Goal: Task Accomplishment & Management: Use online tool/utility

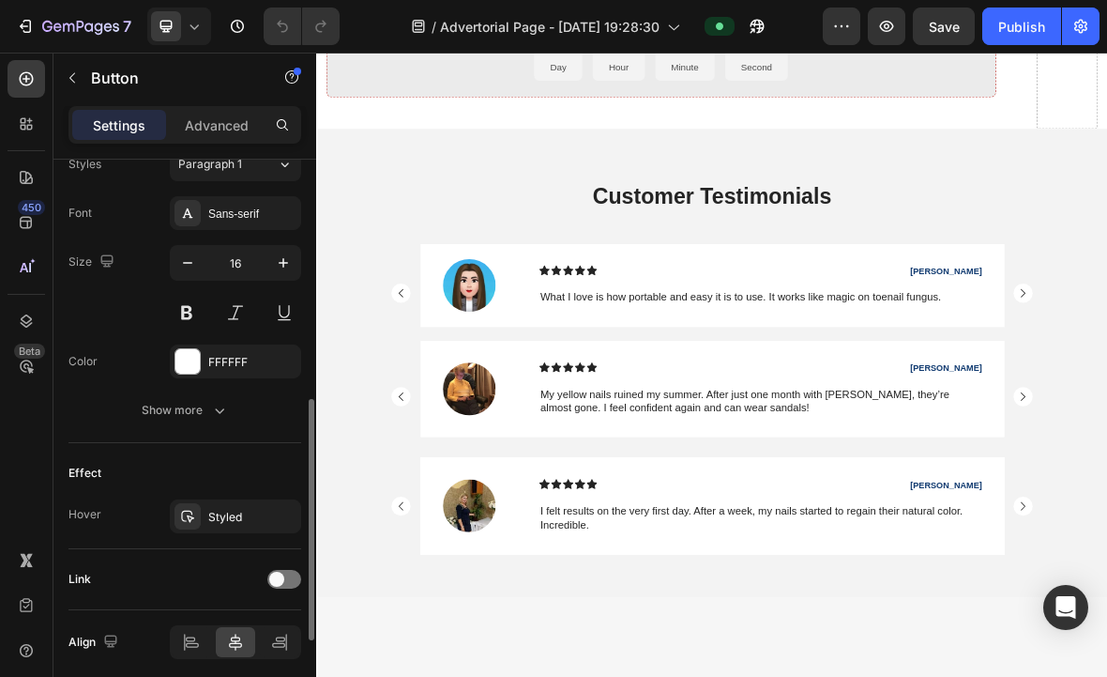
scroll to position [775, 0]
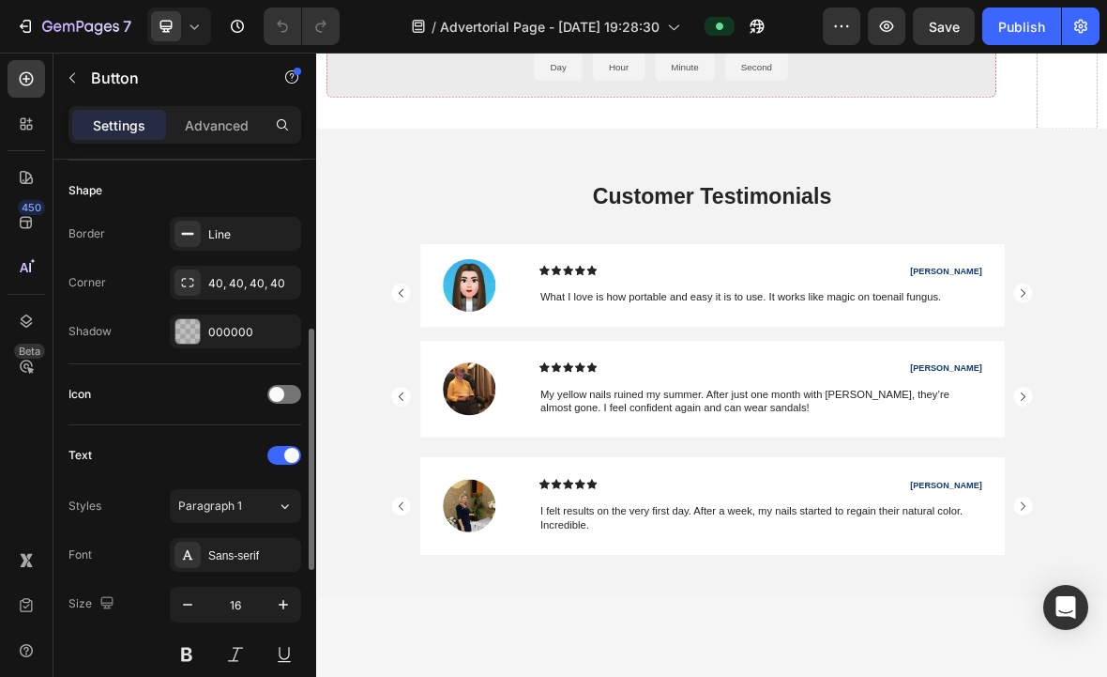
scroll to position [353, 0]
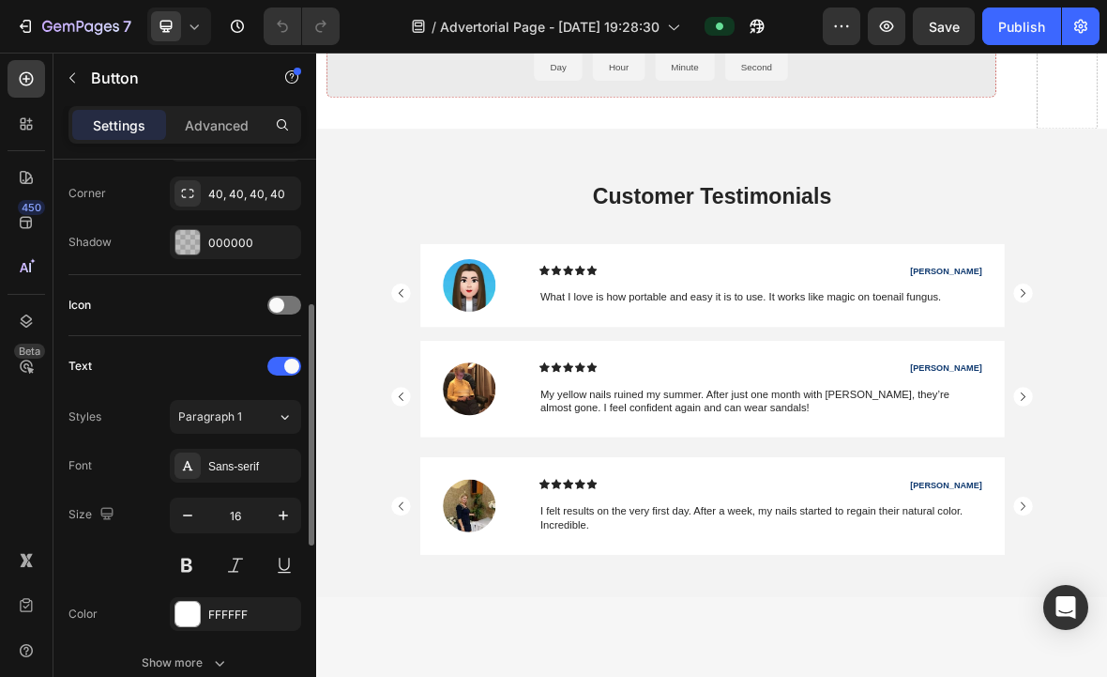
scroll to position [775, 0]
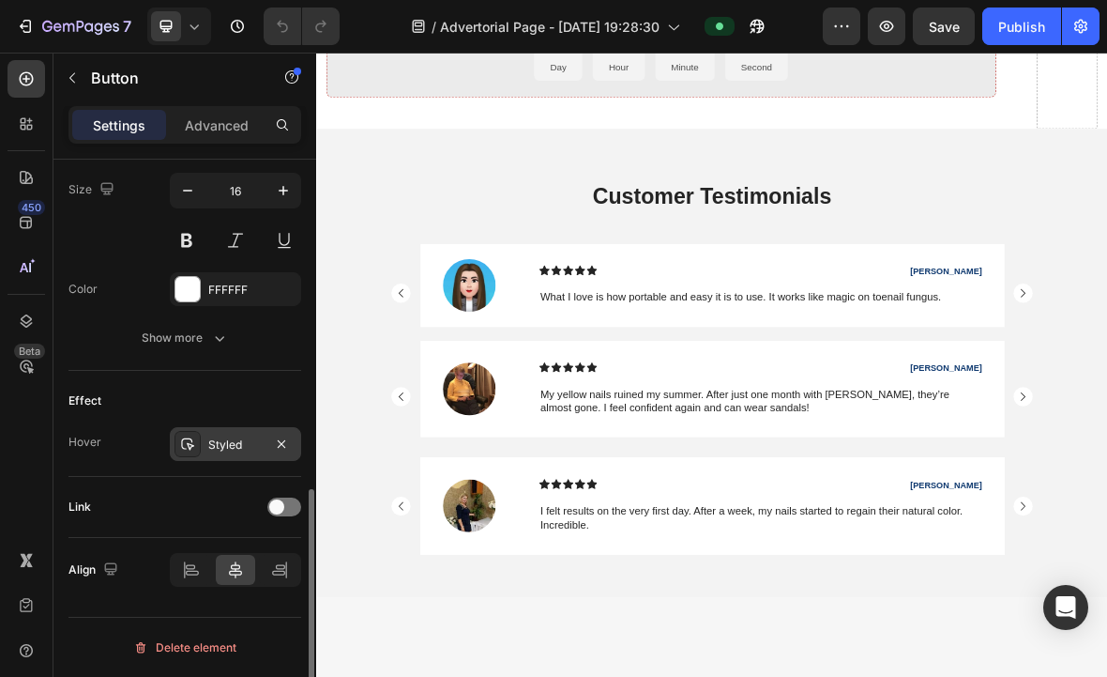
click at [229, 455] on div "Styled" at bounding box center [235, 444] width 131 height 34
click at [233, 402] on div "Effect" at bounding box center [185, 401] width 233 height 30
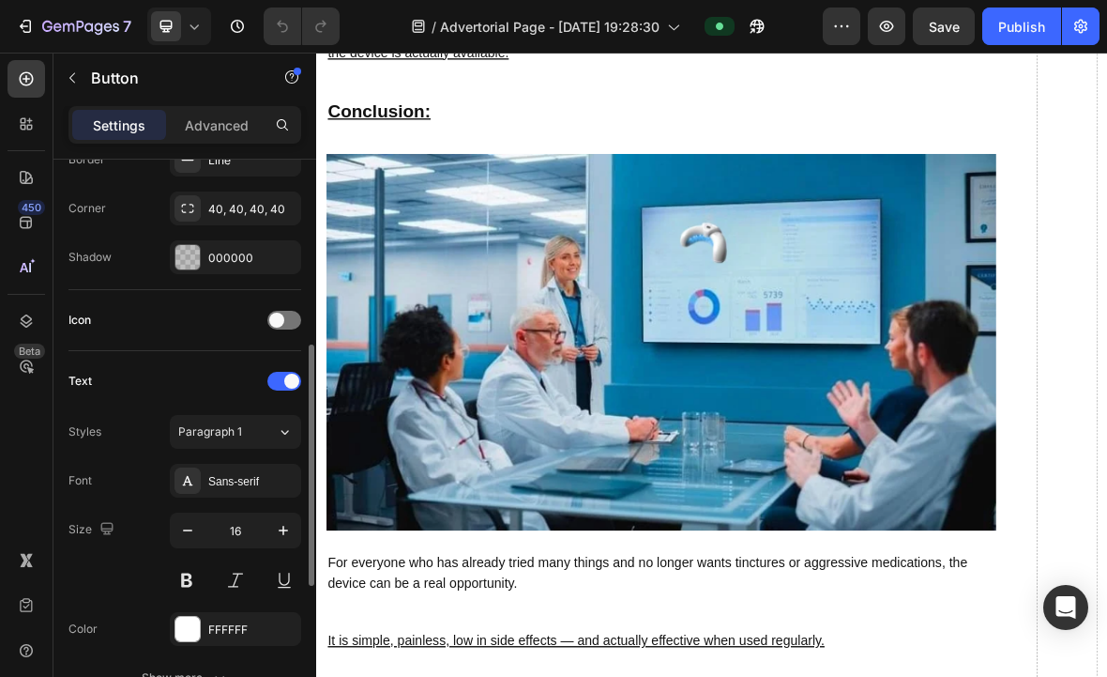
scroll to position [492, 0]
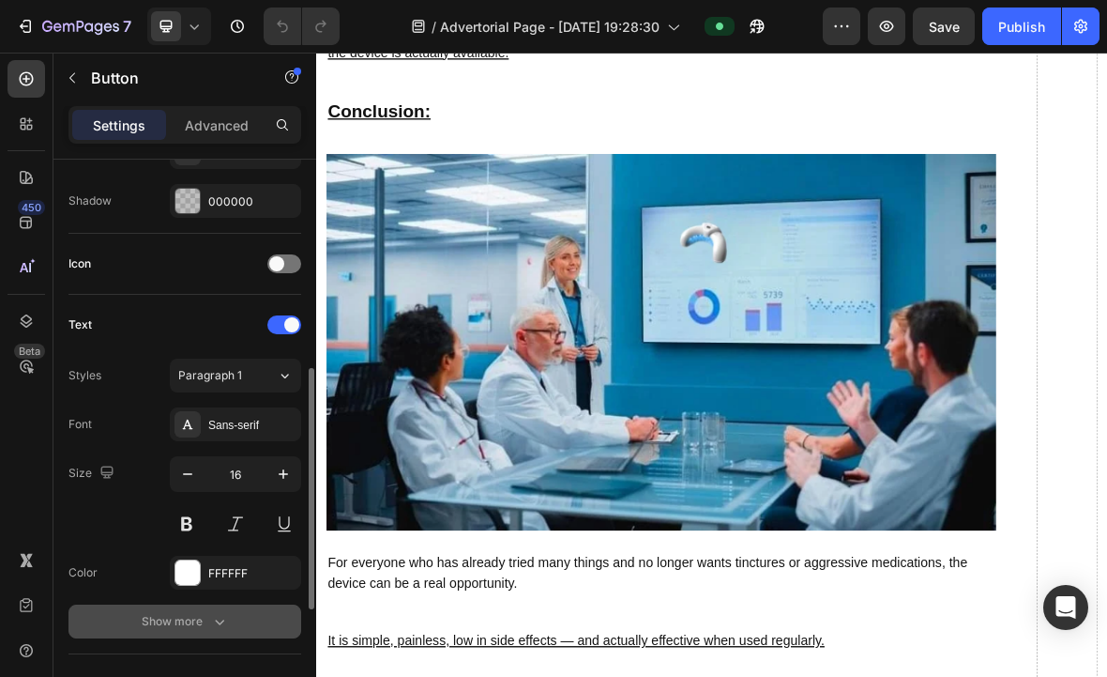
click at [130, 619] on button "Show more" at bounding box center [185, 621] width 233 height 34
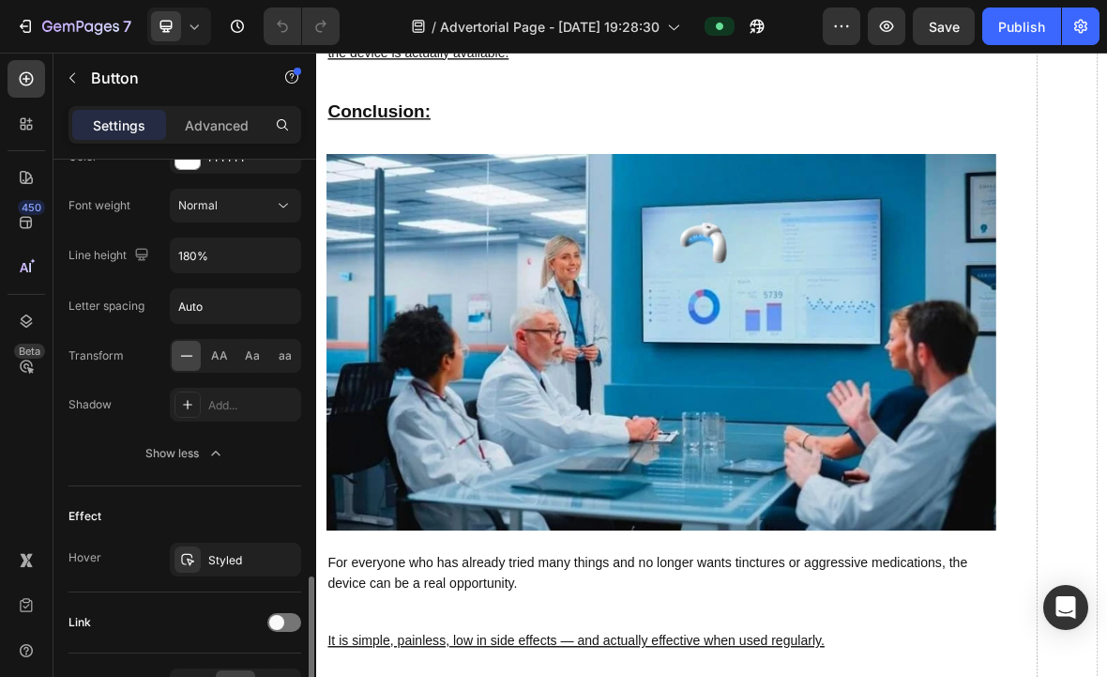
scroll to position [1023, 0]
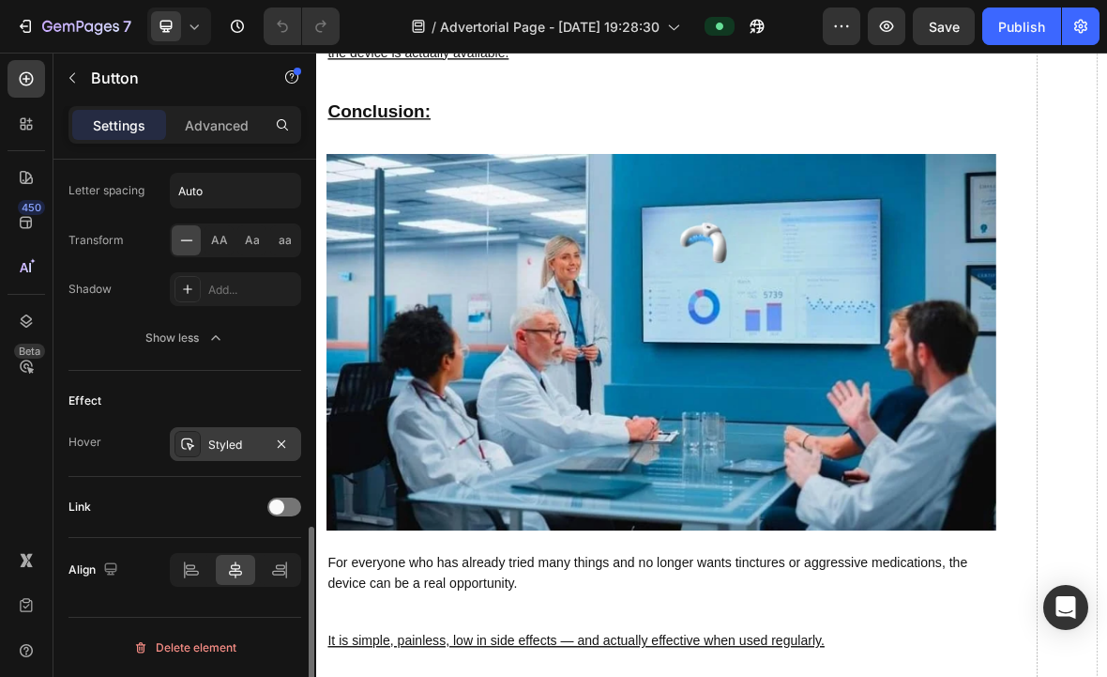
click at [209, 451] on div "Styled" at bounding box center [235, 444] width 54 height 17
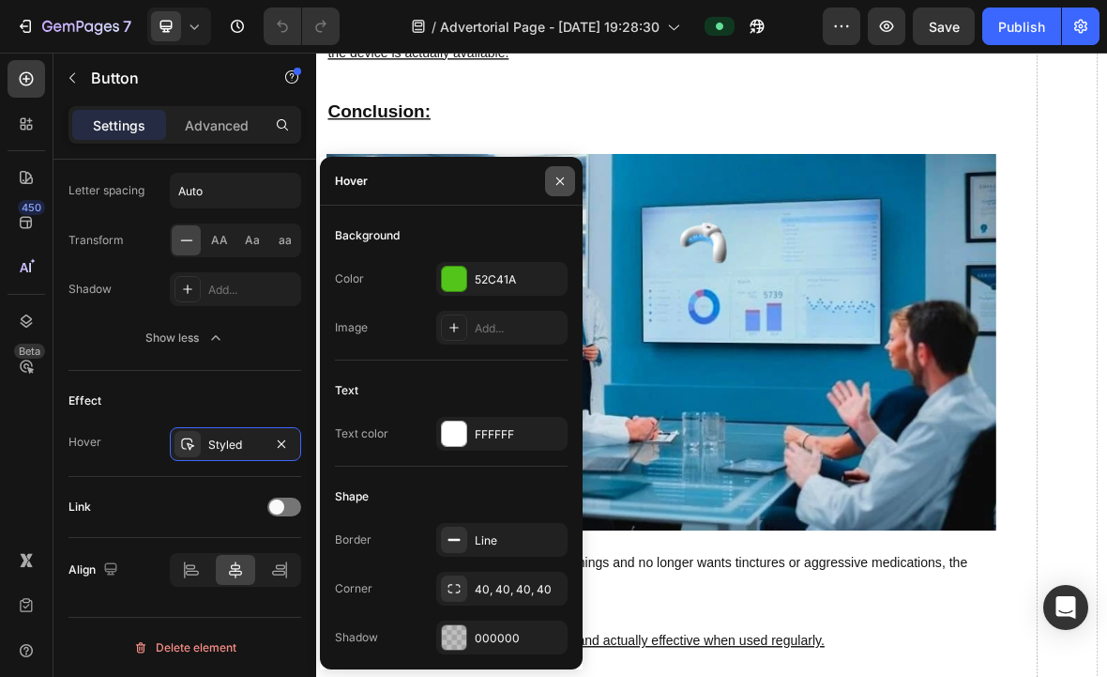
click at [571, 183] on button "button" at bounding box center [560, 181] width 30 height 30
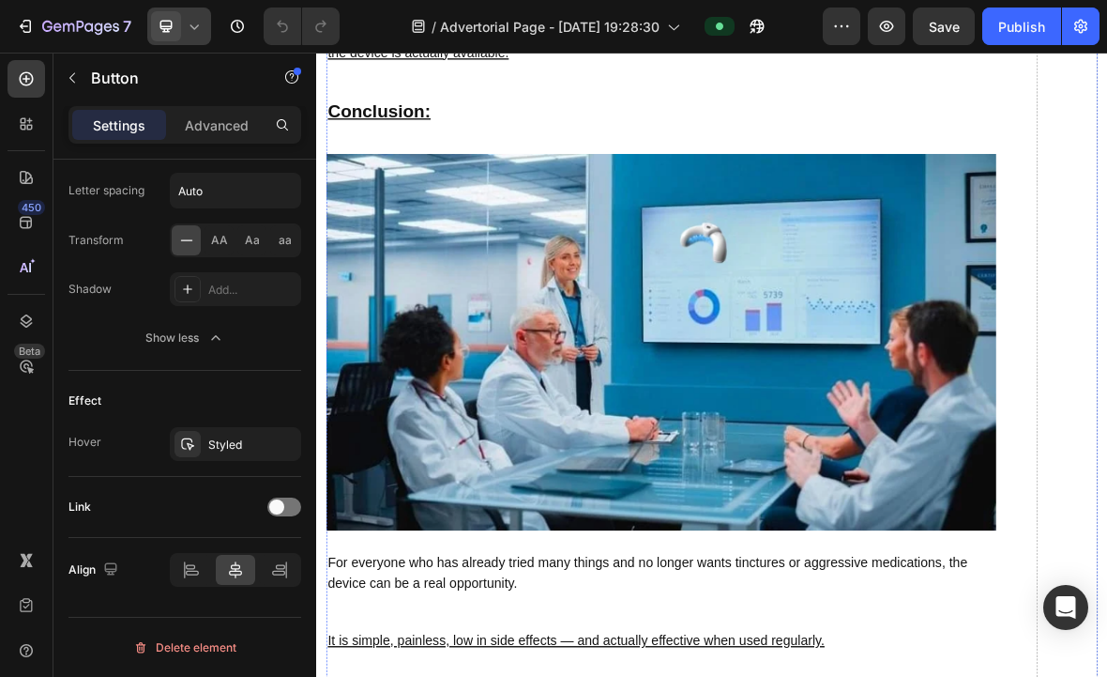
click at [160, 38] on span at bounding box center [166, 26] width 30 height 30
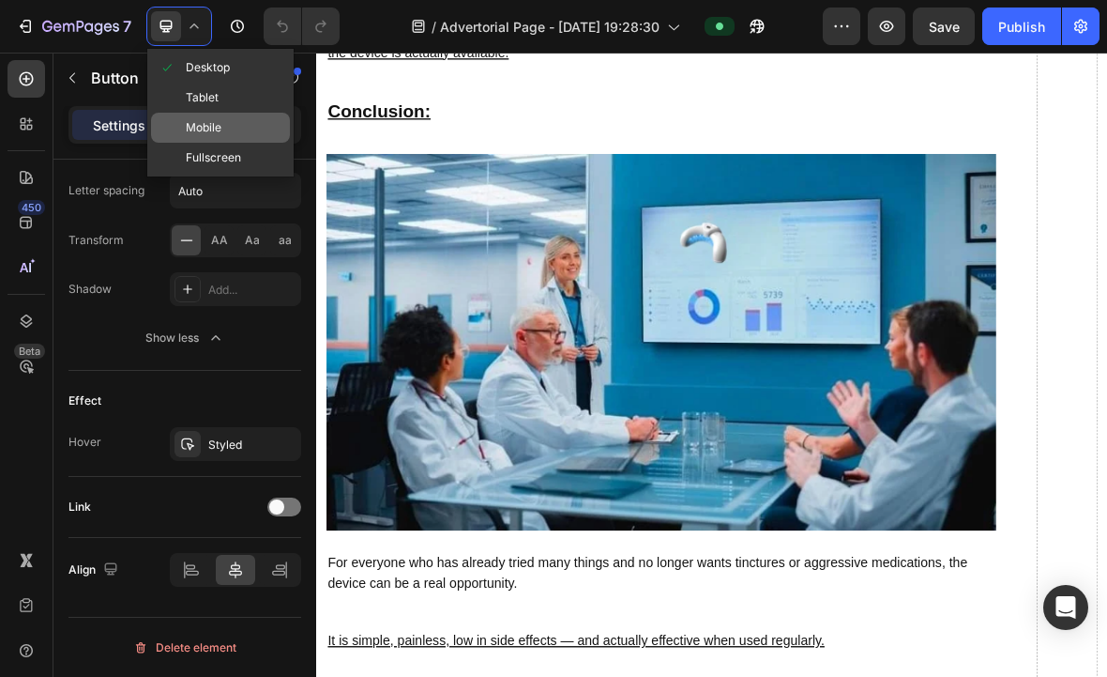
click at [237, 122] on div "Mobile" at bounding box center [220, 128] width 139 height 30
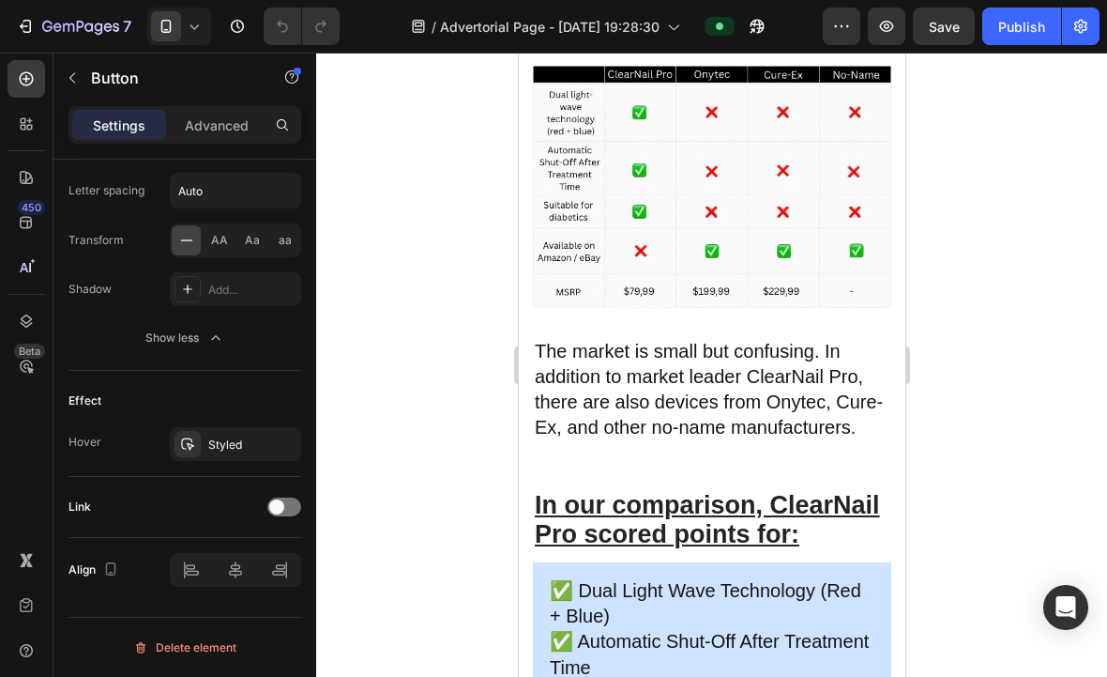
type input "100%"
type input "14"
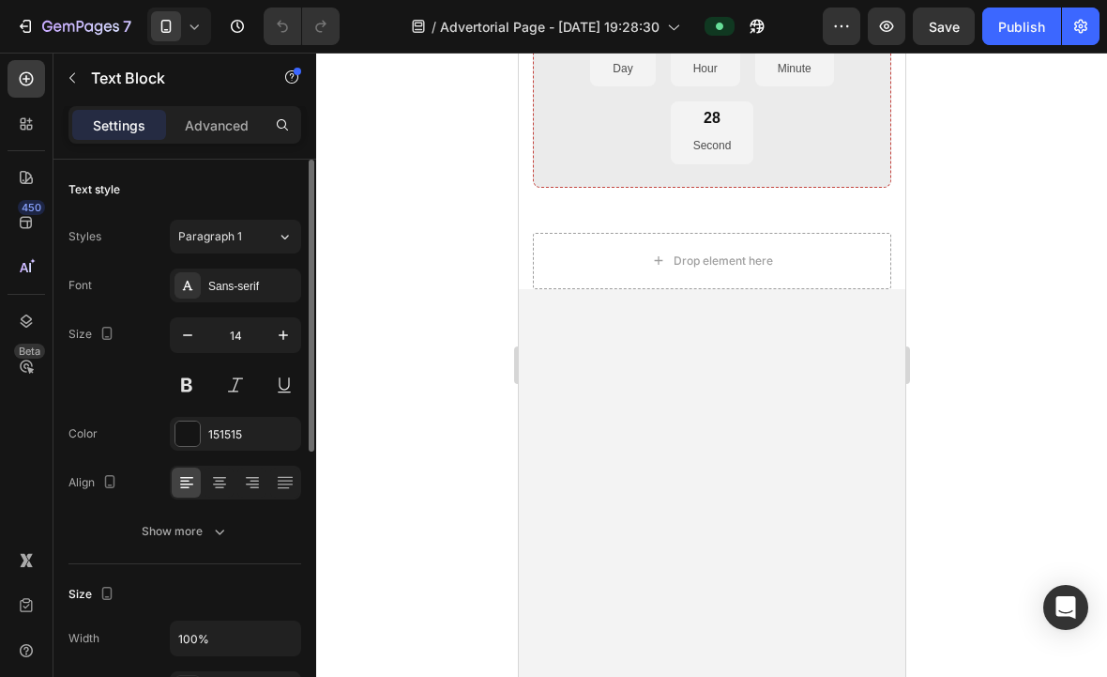
scroll to position [8870, 0]
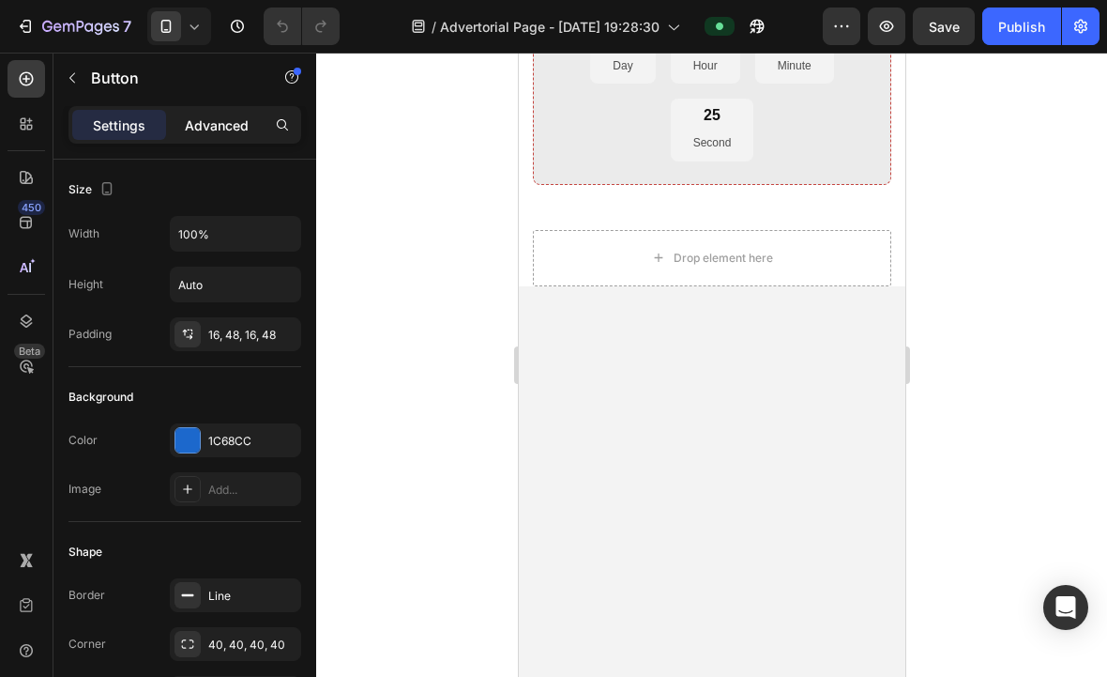
click at [212, 120] on p "Advanced" at bounding box center [217, 125] width 64 height 20
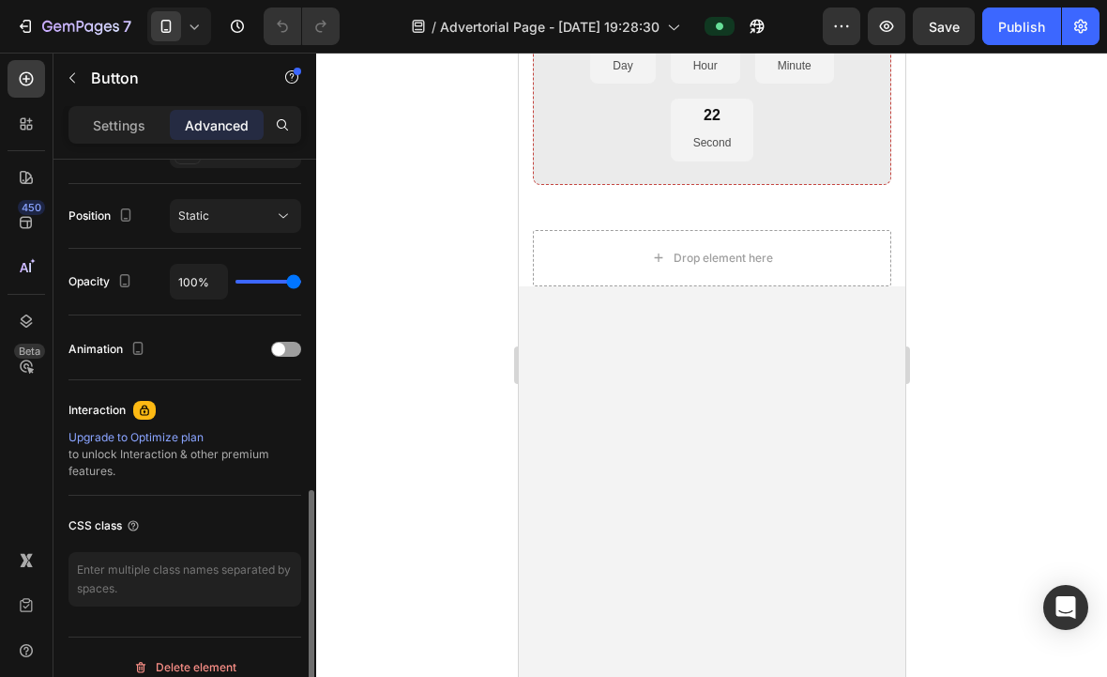
scroll to position [681, 0]
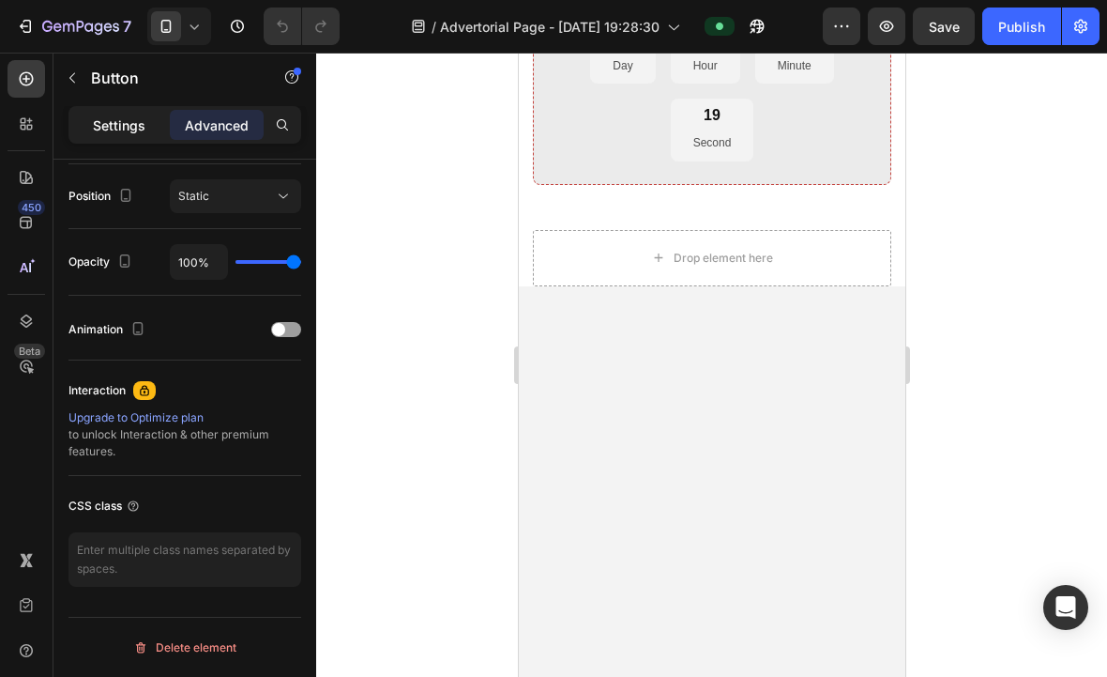
click at [145, 131] on div "Settings" at bounding box center [119, 125] width 94 height 30
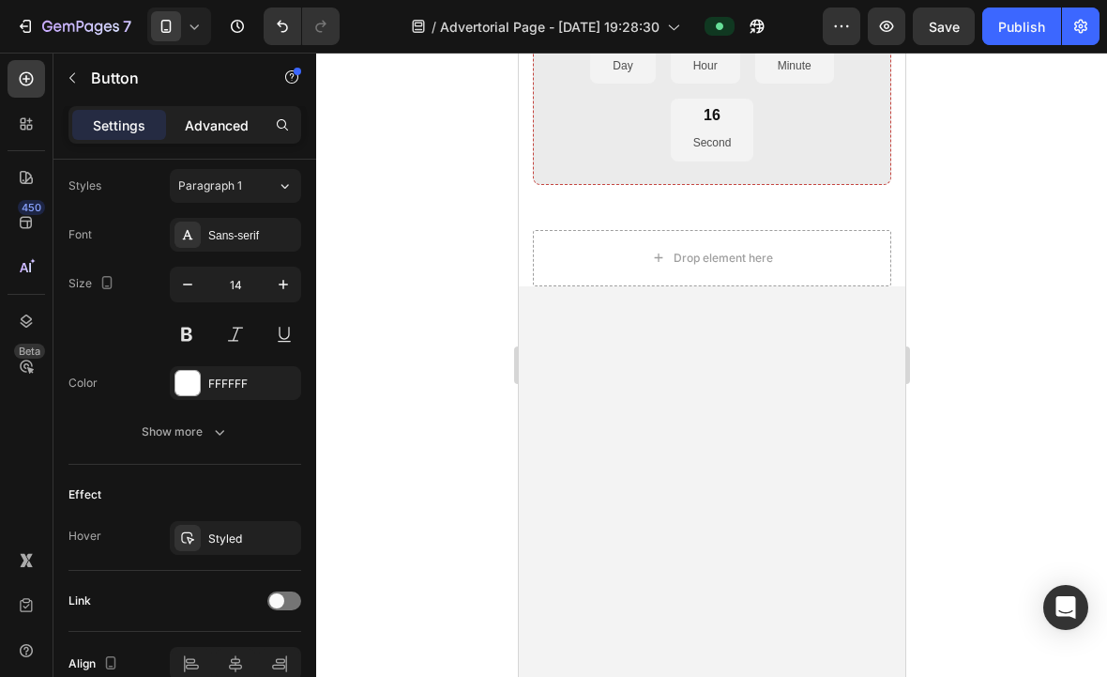
click at [207, 119] on p "Advanced" at bounding box center [217, 125] width 64 height 20
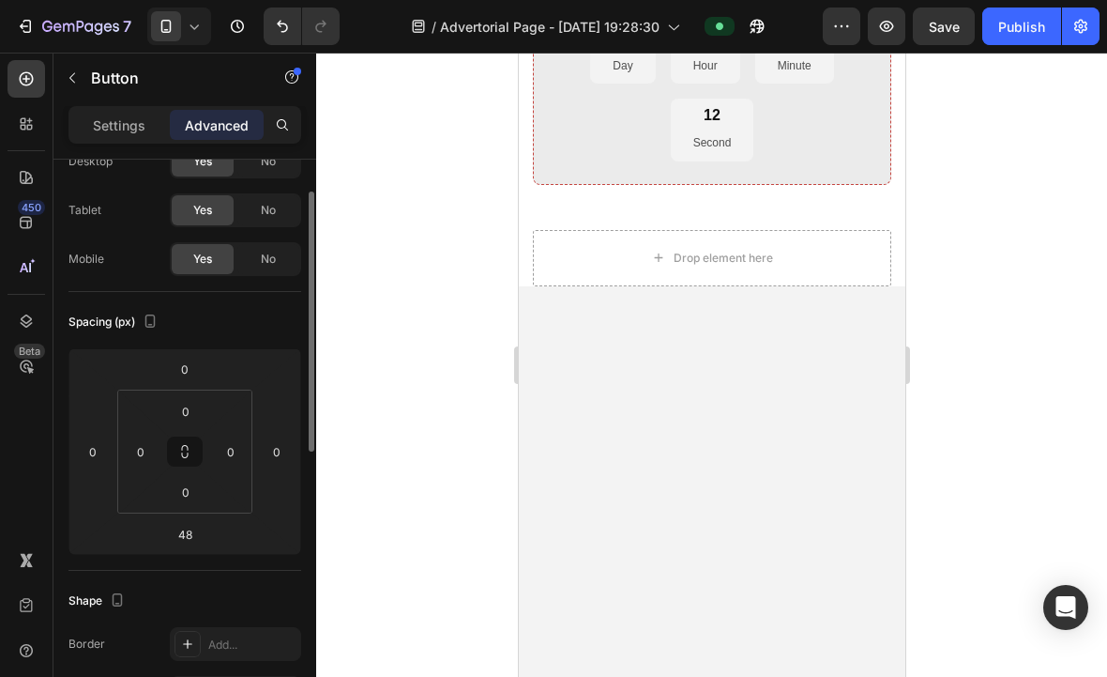
scroll to position [0, 0]
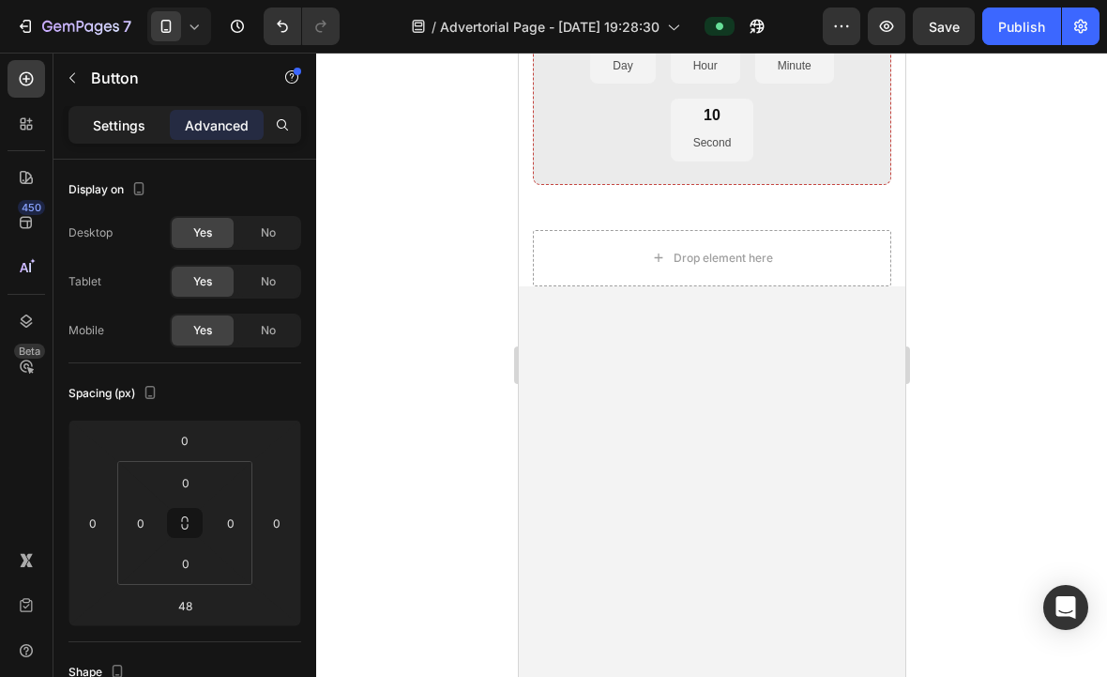
click at [144, 138] on div "Settings" at bounding box center [119, 125] width 94 height 30
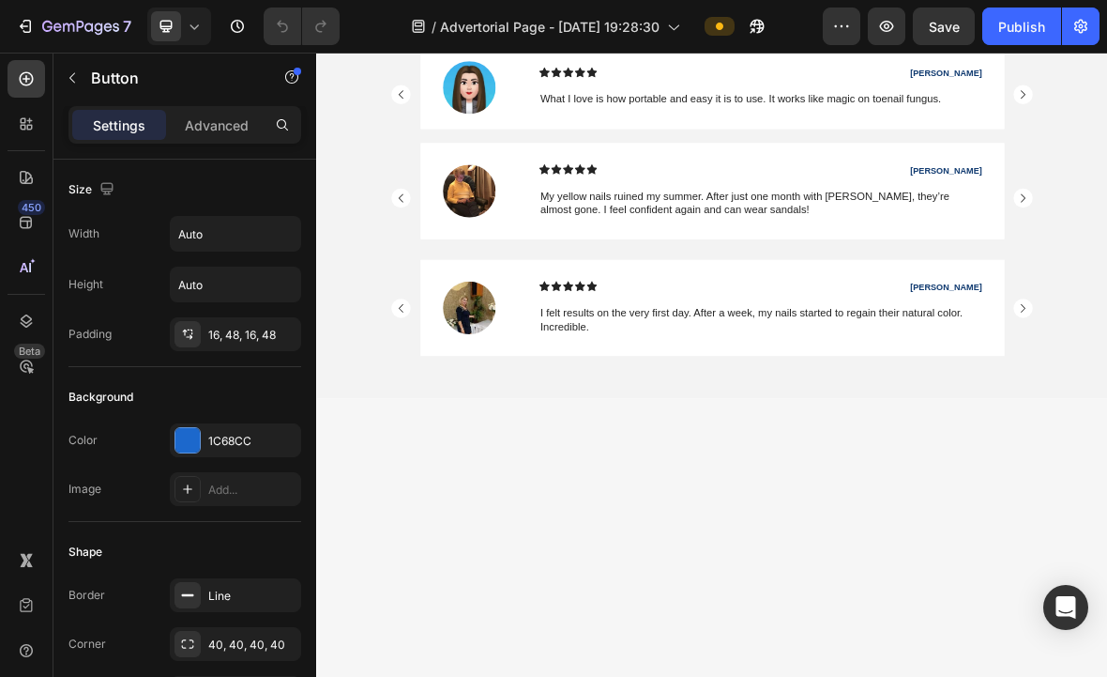
scroll to position [3, 0]
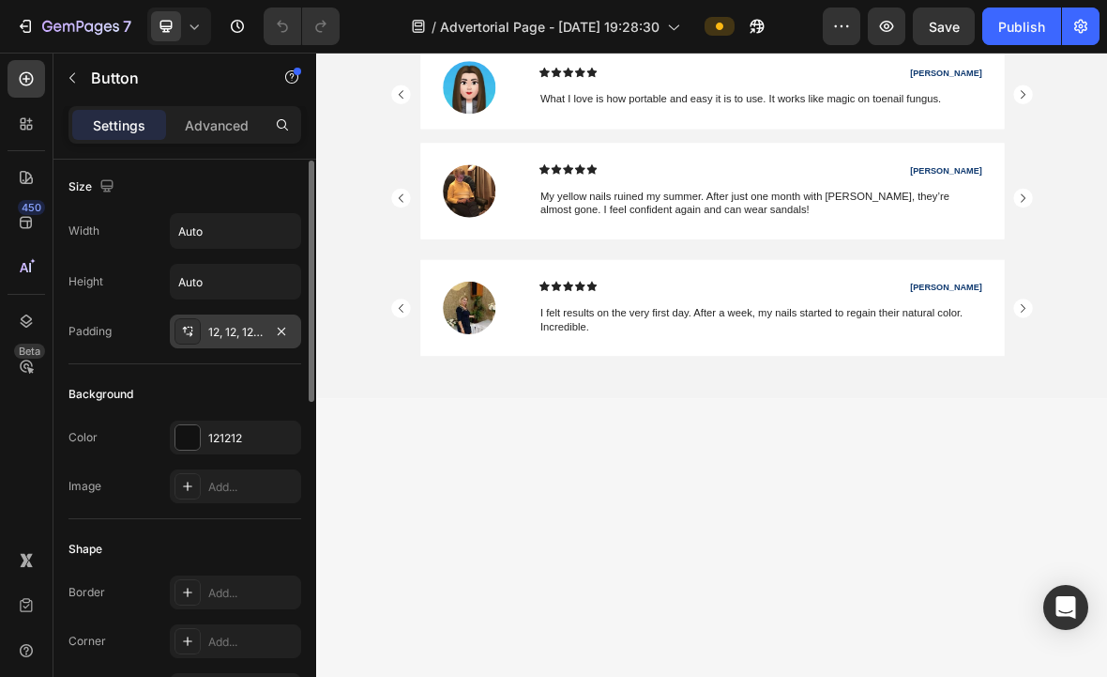
click at [242, 331] on div "12, 12, 12, 12" at bounding box center [235, 332] width 54 height 17
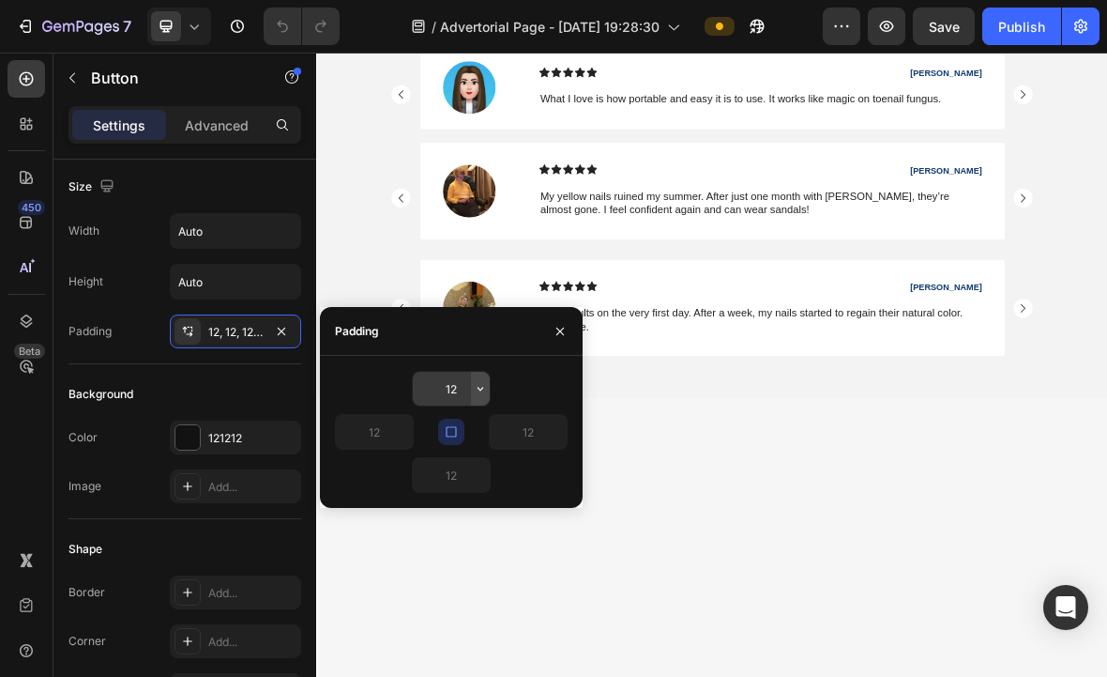
click at [477, 401] on button "button" at bounding box center [480, 389] width 19 height 34
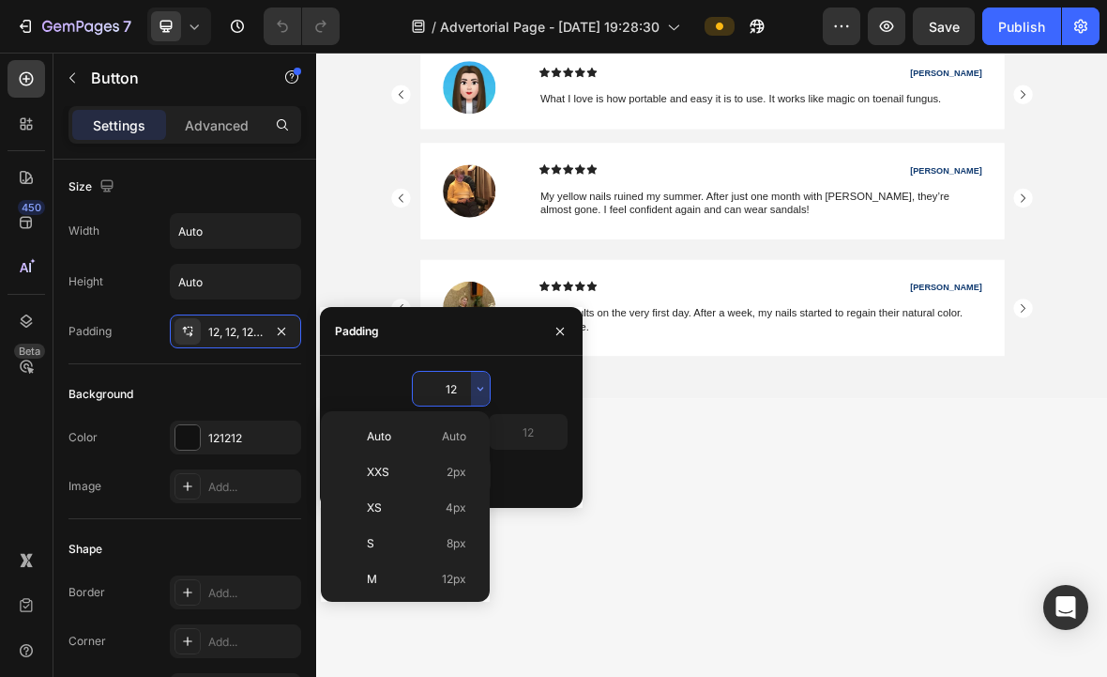
click at [453, 377] on input "12" at bounding box center [451, 389] width 77 height 34
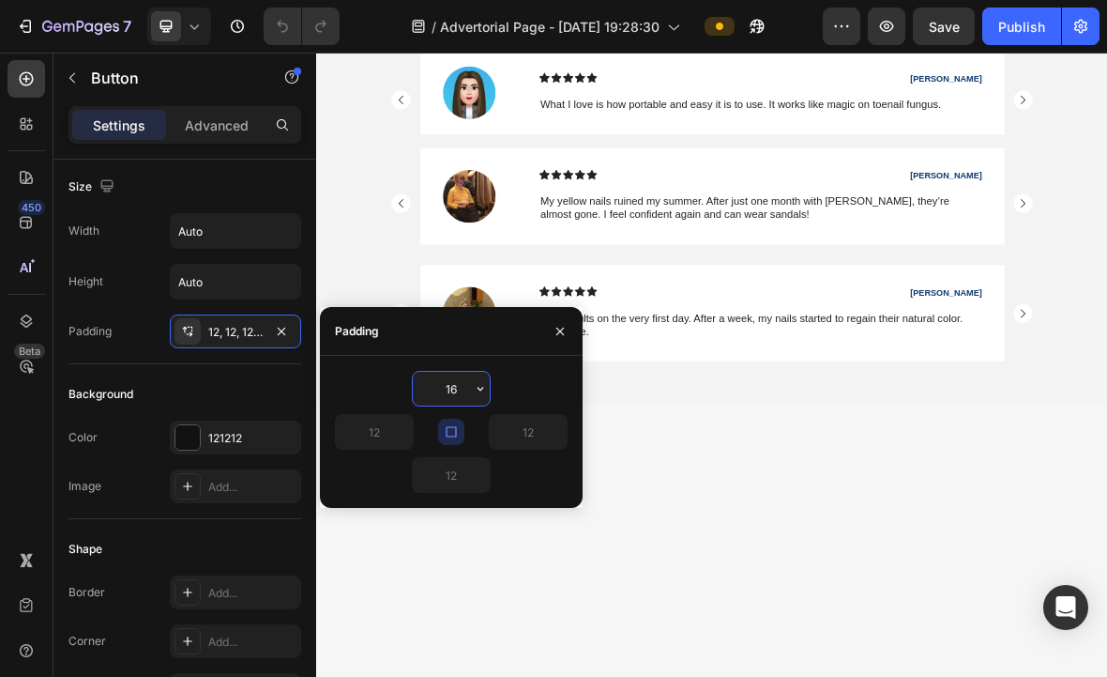
type input "16"
click at [458, 434] on icon "button" at bounding box center [451, 431] width 15 height 15
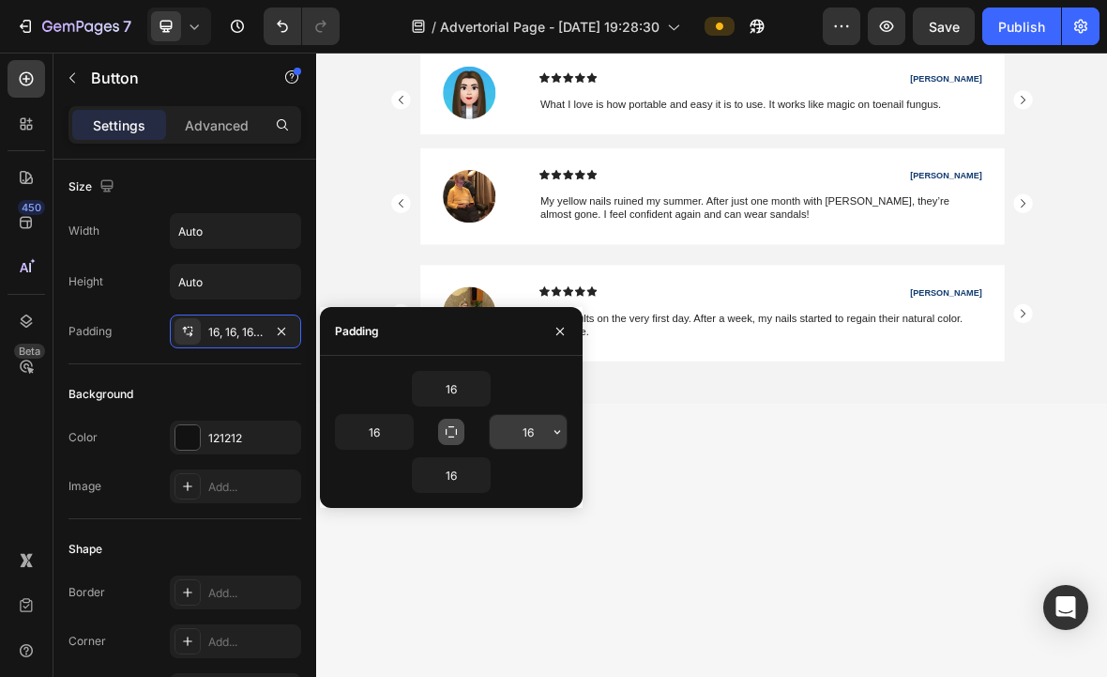
click at [540, 433] on input "16" at bounding box center [528, 432] width 77 height 34
type input "48"
click at [385, 432] on input "16" at bounding box center [374, 432] width 77 height 34
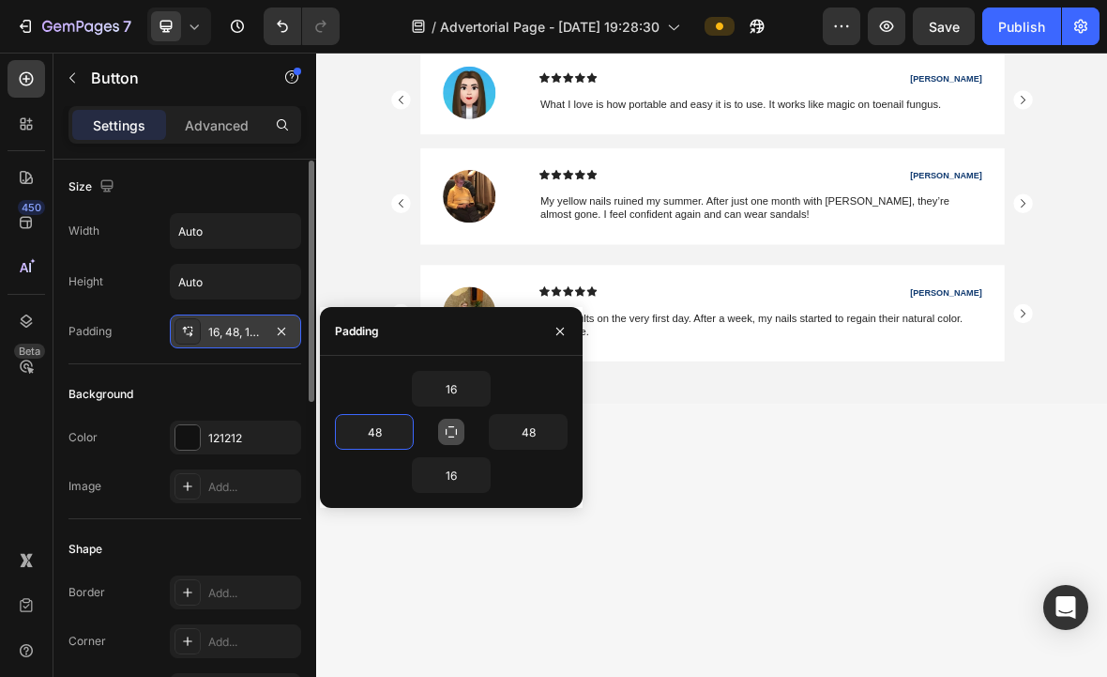
click at [188, 330] on icon at bounding box center [187, 331] width 15 height 15
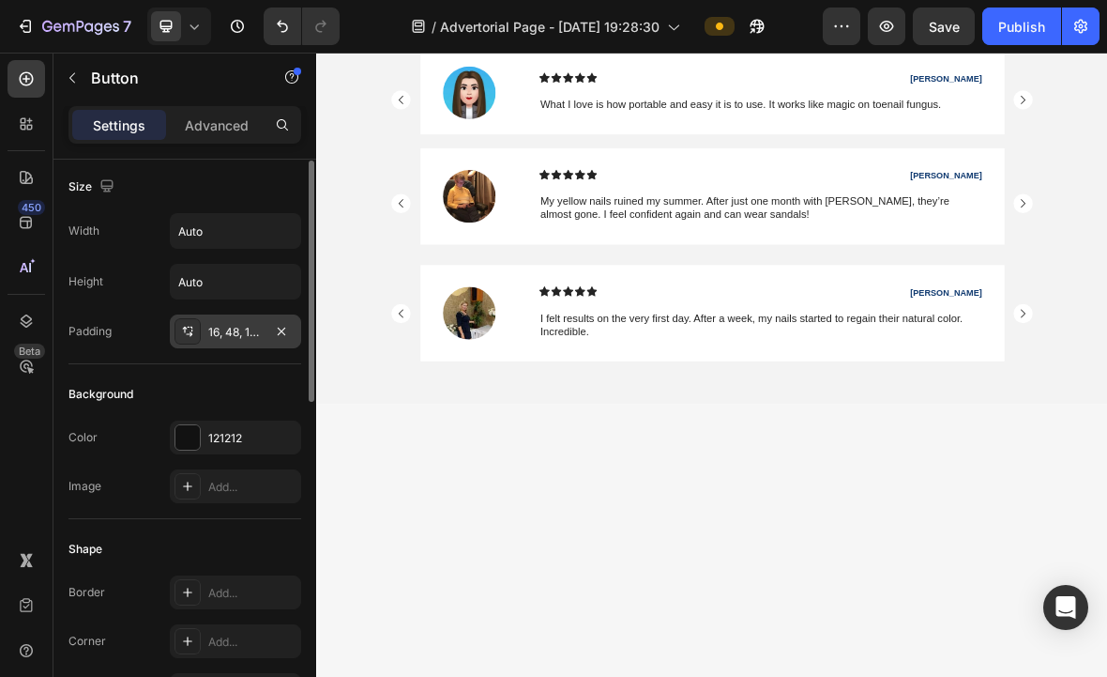
click at [189, 334] on icon at bounding box center [189, 334] width 7 height 5
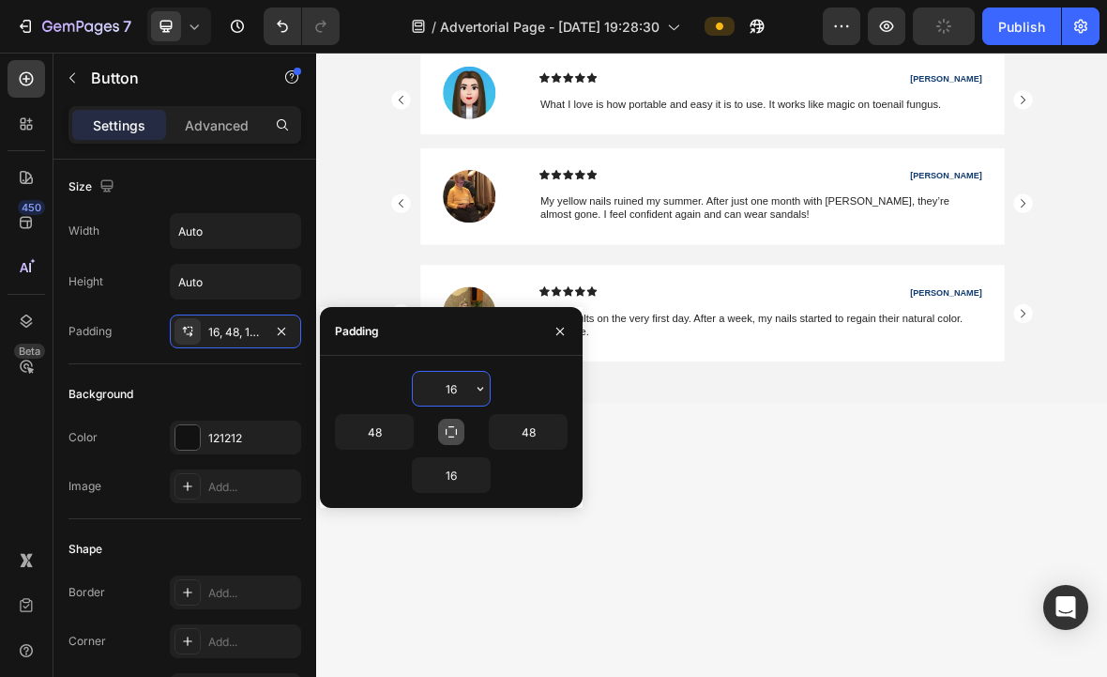
click at [443, 444] on button "button" at bounding box center [451, 432] width 26 height 26
type input "16"
click at [451, 432] on icon "button" at bounding box center [451, 431] width 15 height 15
click at [531, 424] on input "16" at bounding box center [528, 432] width 77 height 34
type input "48"
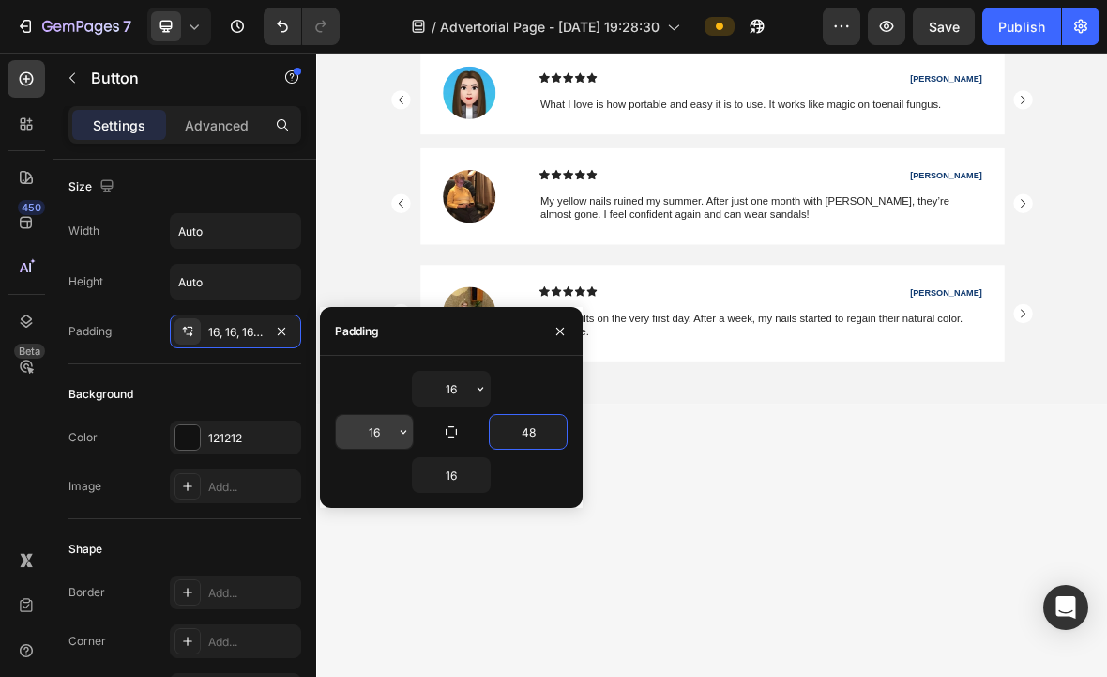
click at [375, 434] on input "16" at bounding box center [374, 432] width 77 height 34
type input "48"
click at [565, 330] on icon "button" at bounding box center [560, 331] width 15 height 15
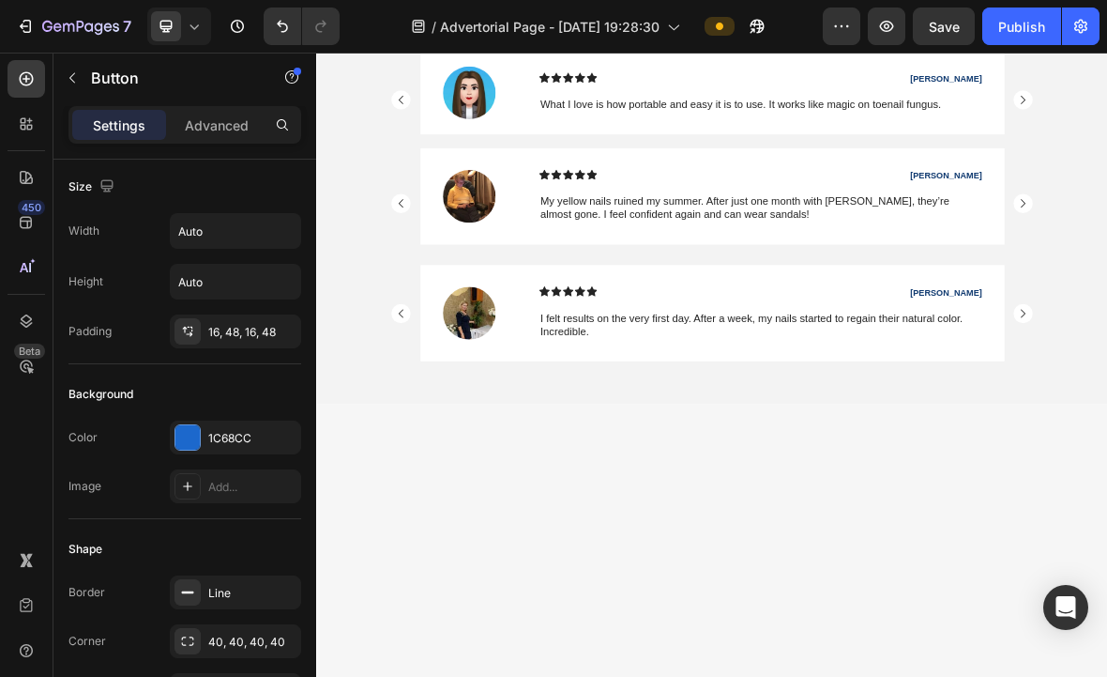
scroll to position [0, 0]
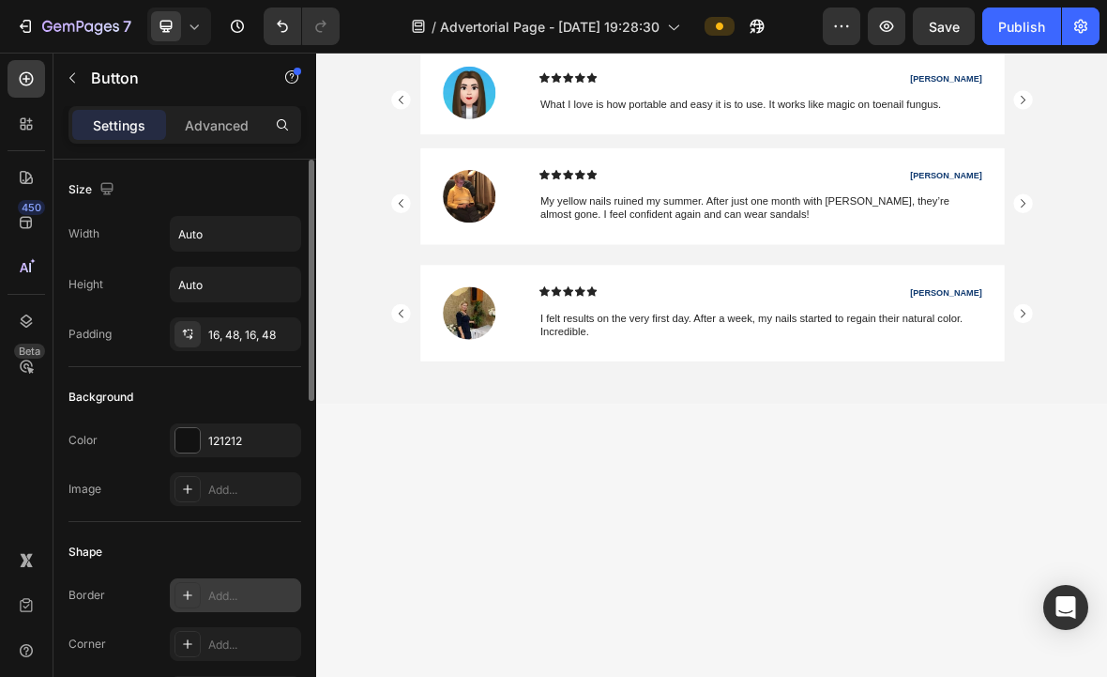
click at [184, 600] on icon at bounding box center [187, 594] width 15 height 15
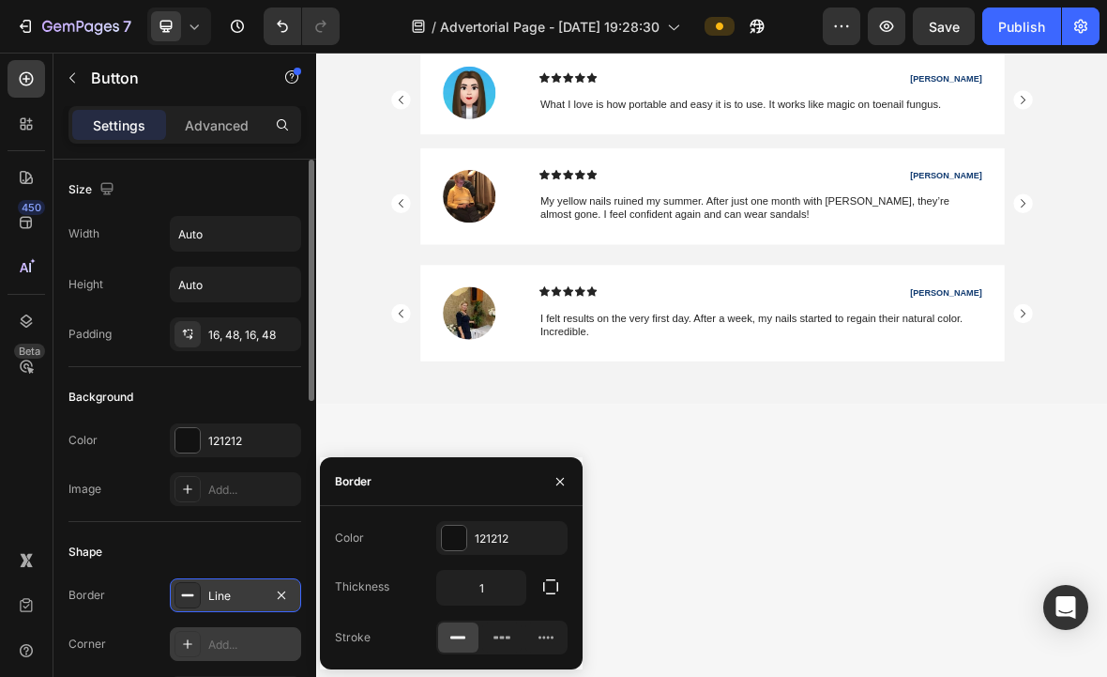
click at [240, 643] on div "Add..." at bounding box center [252, 644] width 88 height 17
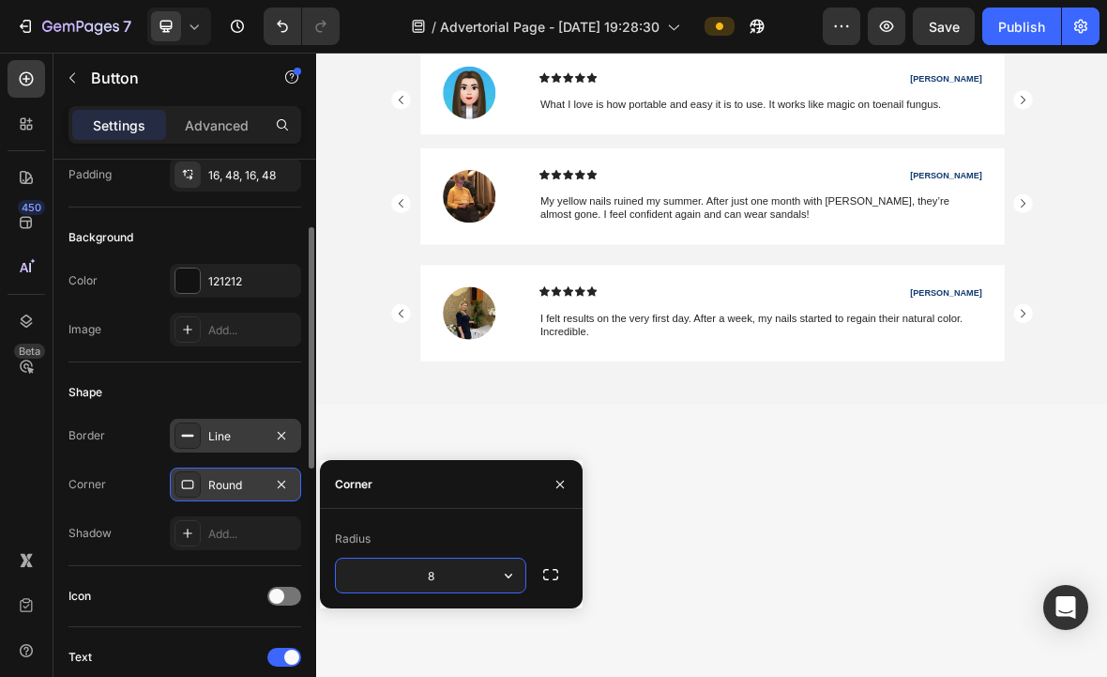
scroll to position [162, 0]
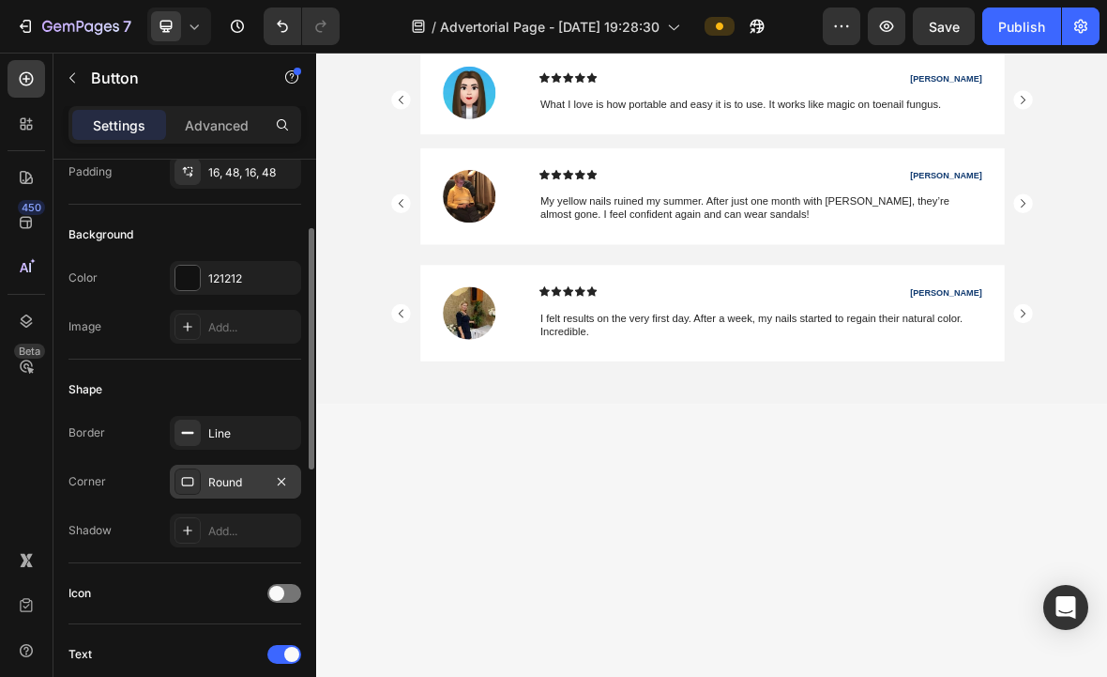
click at [190, 484] on icon at bounding box center [187, 481] width 15 height 15
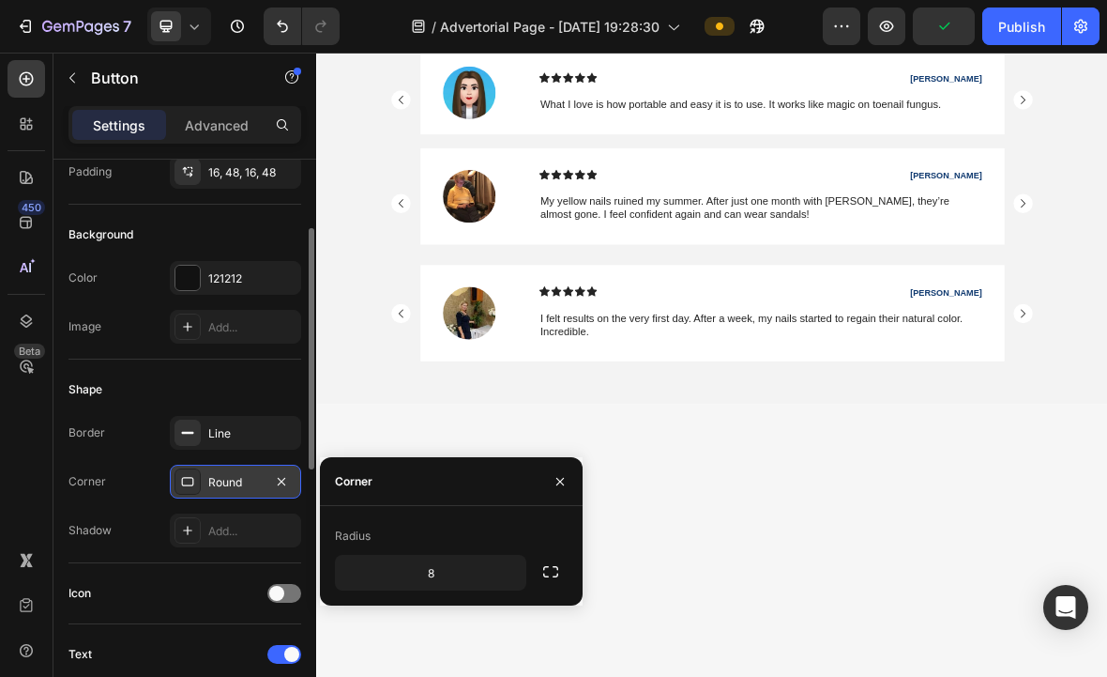
click at [186, 479] on icon at bounding box center [187, 481] width 15 height 15
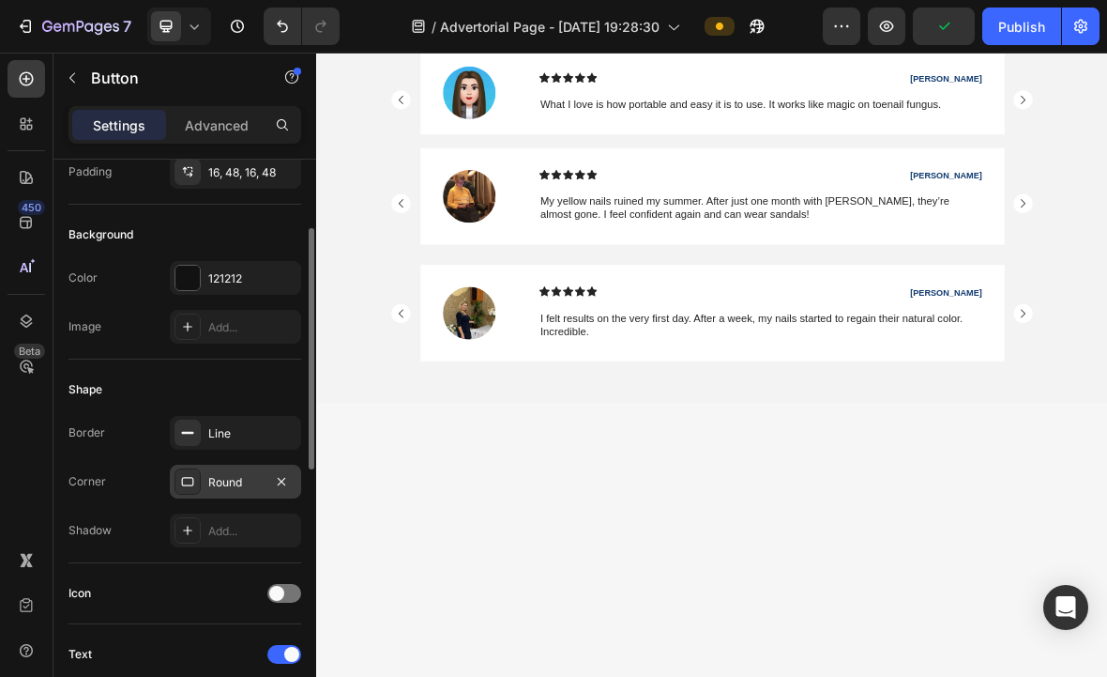
click at [192, 479] on icon at bounding box center [187, 481] width 15 height 15
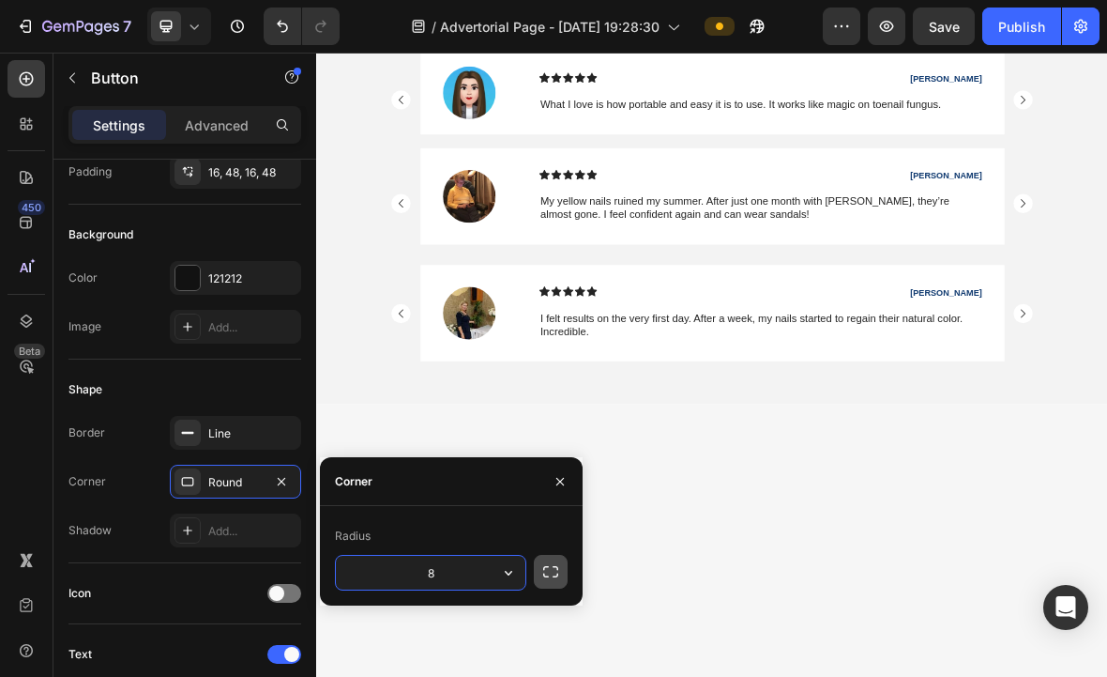
click at [550, 567] on icon "button" at bounding box center [550, 571] width 19 height 19
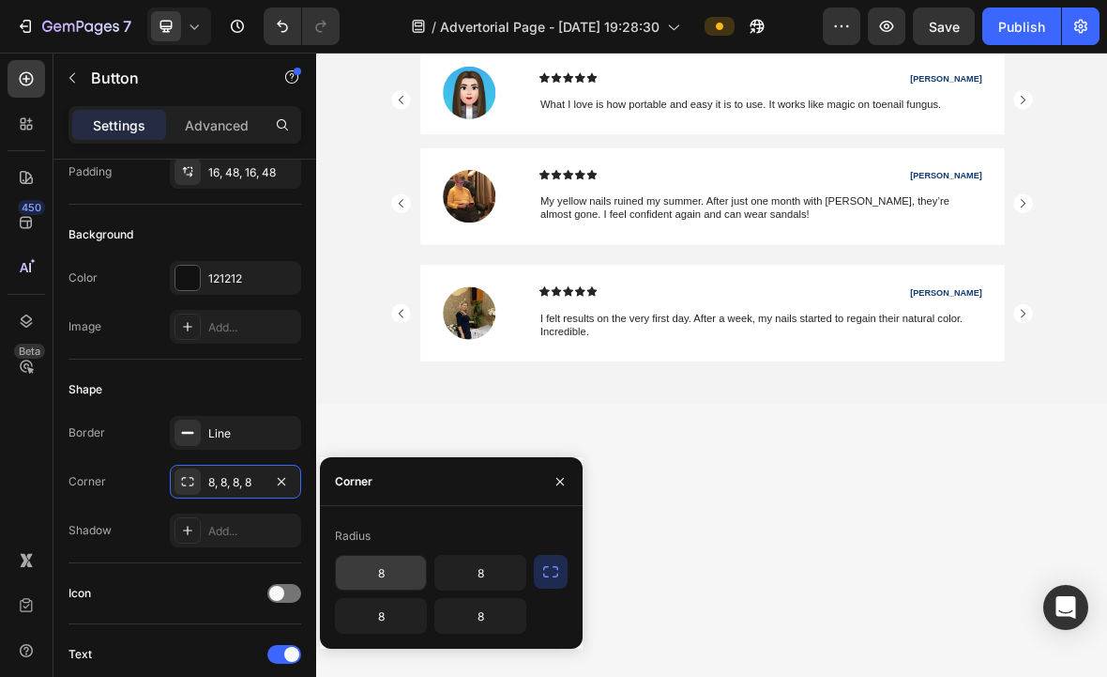
click at [382, 565] on input "8" at bounding box center [381, 573] width 90 height 34
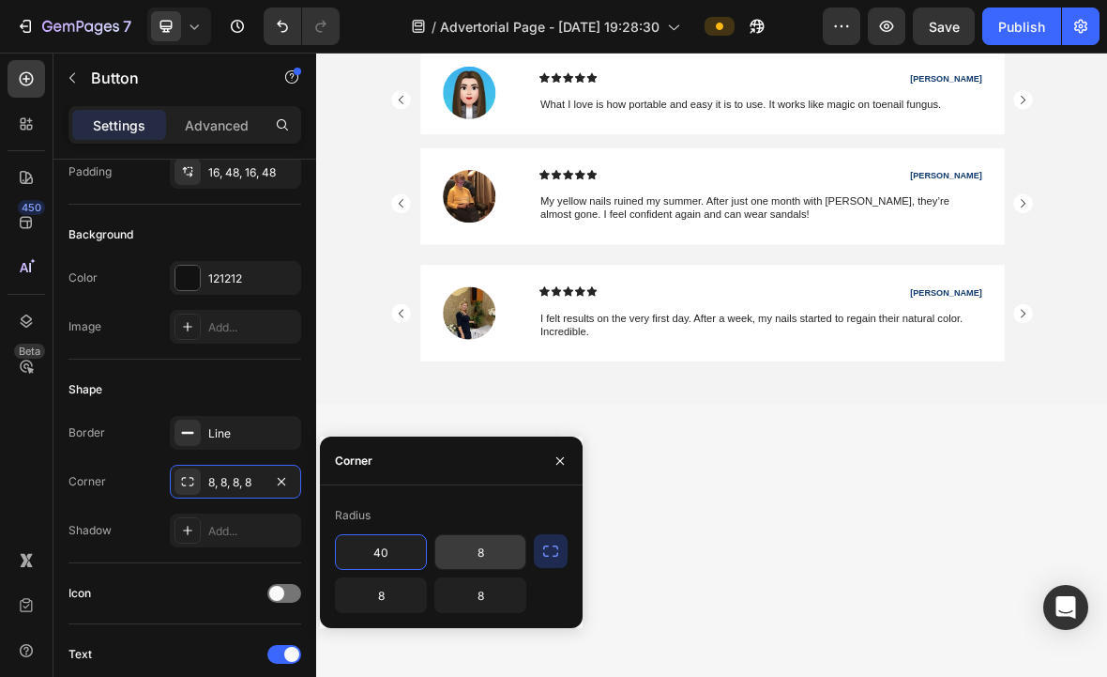
type input "40"
click at [469, 556] on input "8" at bounding box center [480, 552] width 90 height 34
type input "40"
click at [387, 579] on input "8" at bounding box center [381, 595] width 90 height 34
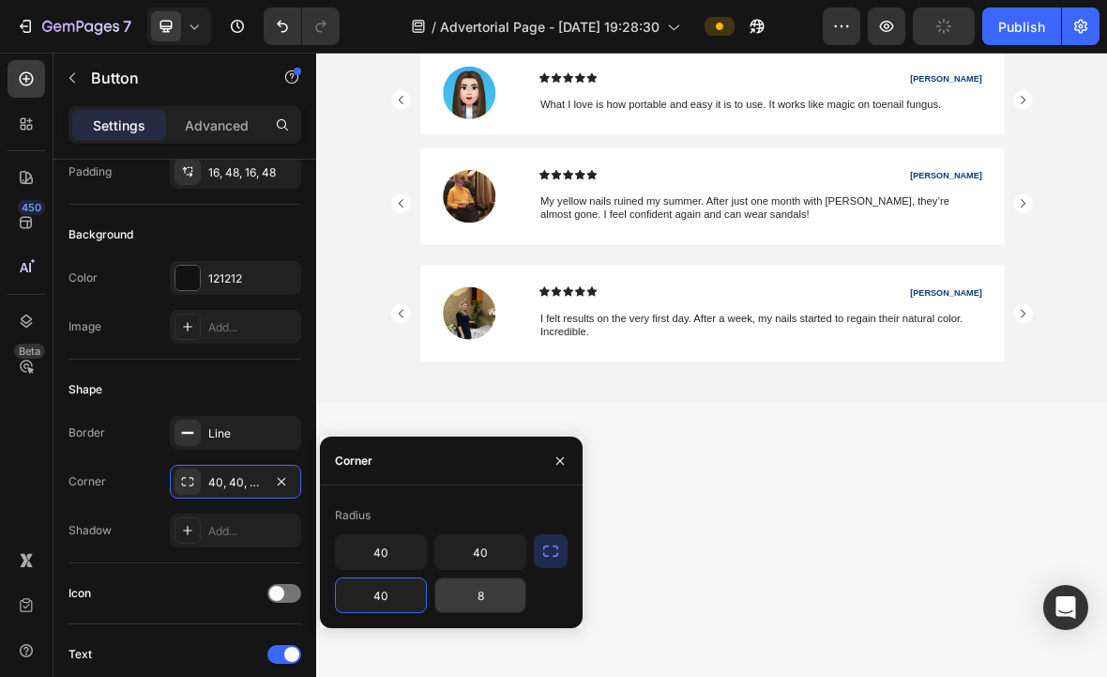
type input "40"
click at [483, 597] on input "8" at bounding box center [480, 595] width 90 height 34
type input "40"
click at [559, 465] on icon "button" at bounding box center [560, 460] width 15 height 15
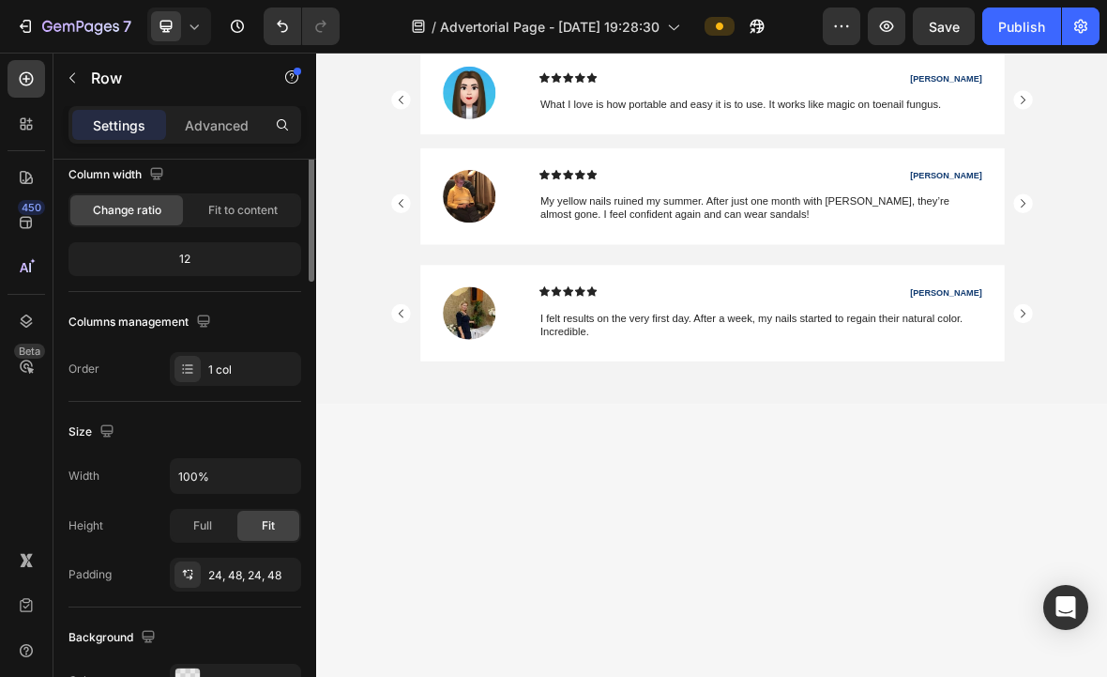
scroll to position [0, 0]
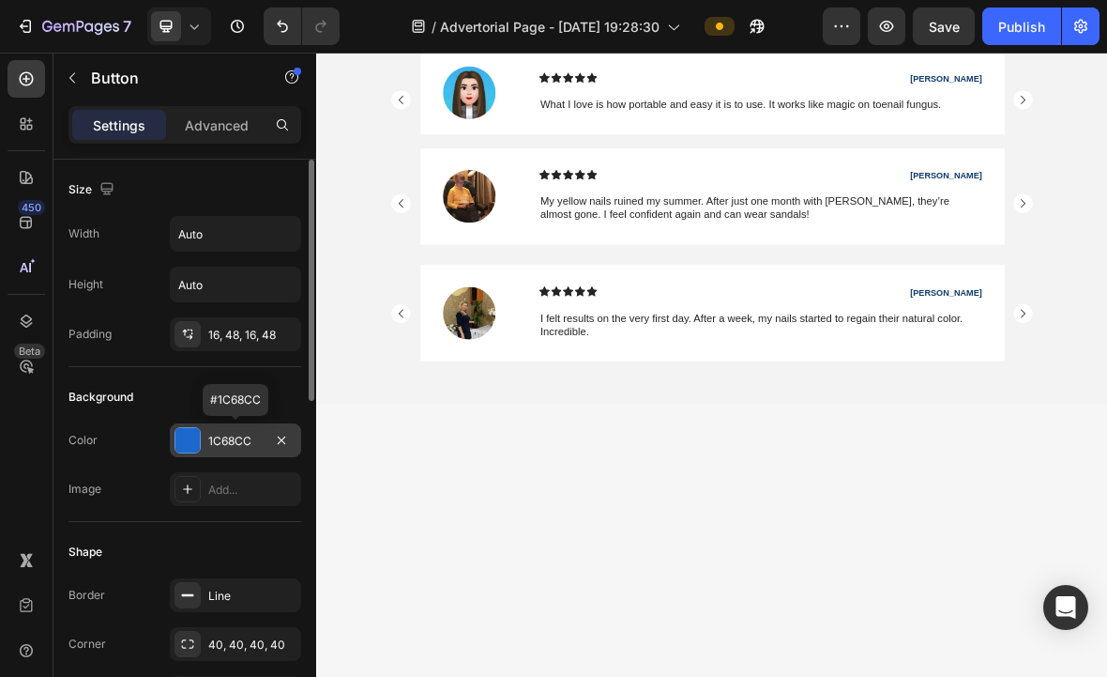
click at [237, 445] on div "1C68CC" at bounding box center [235, 441] width 54 height 17
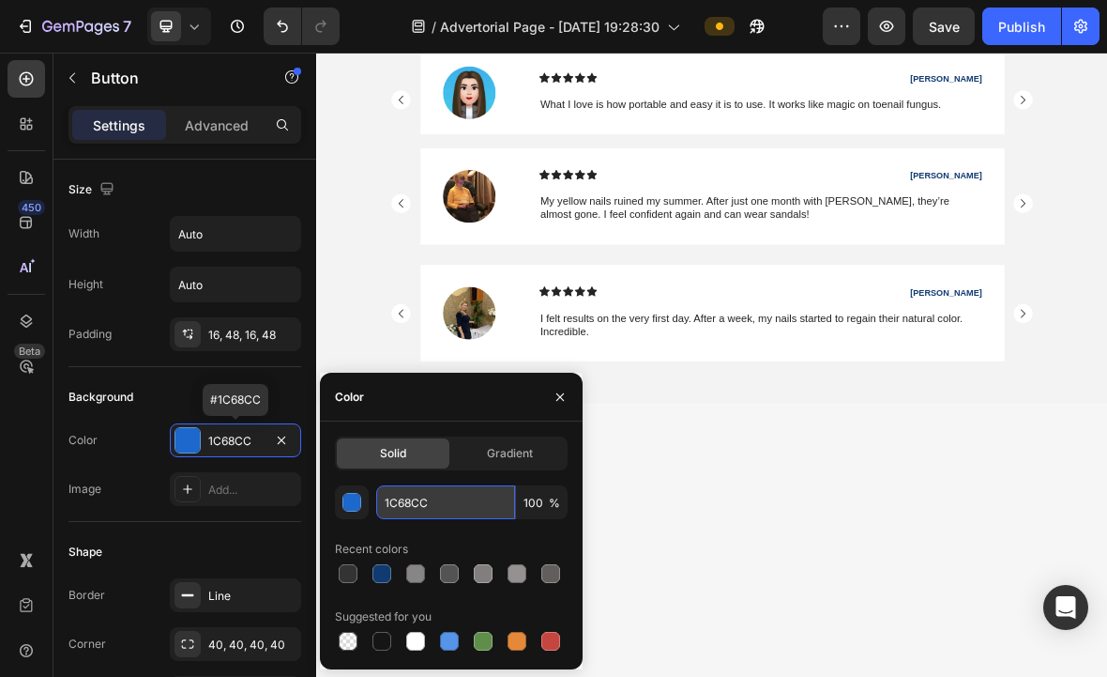
click at [418, 511] on input "1C68CC" at bounding box center [445, 502] width 139 height 34
click at [417, 510] on input "1C68CC" at bounding box center [445, 502] width 139 height 34
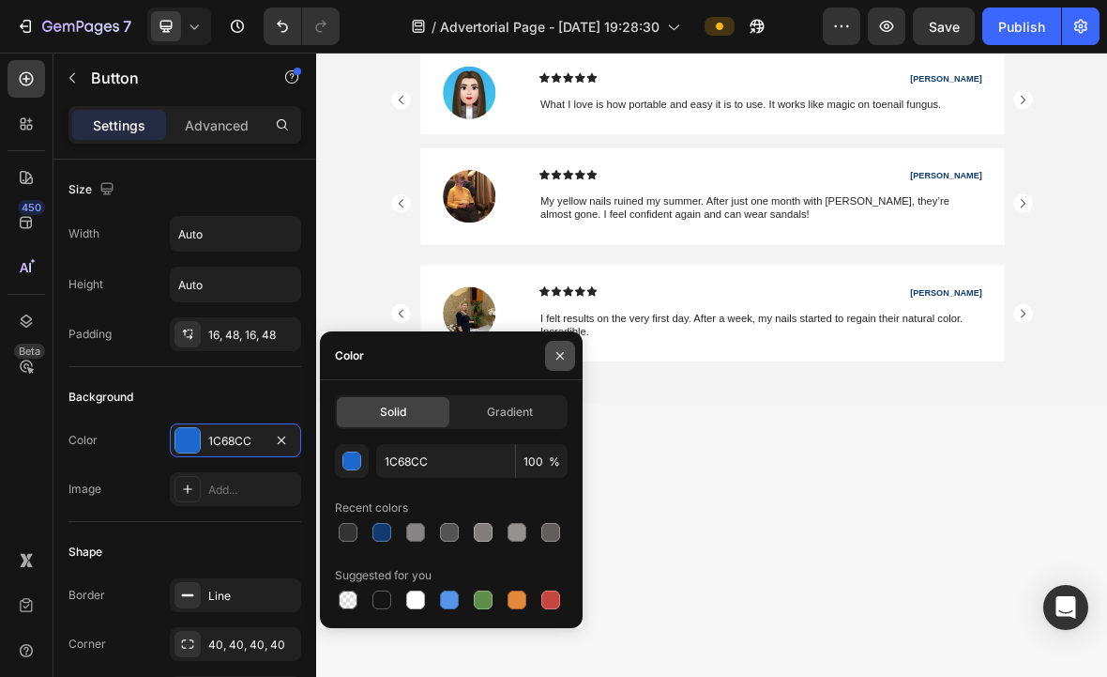
click at [564, 356] on icon "button" at bounding box center [560, 355] width 15 height 15
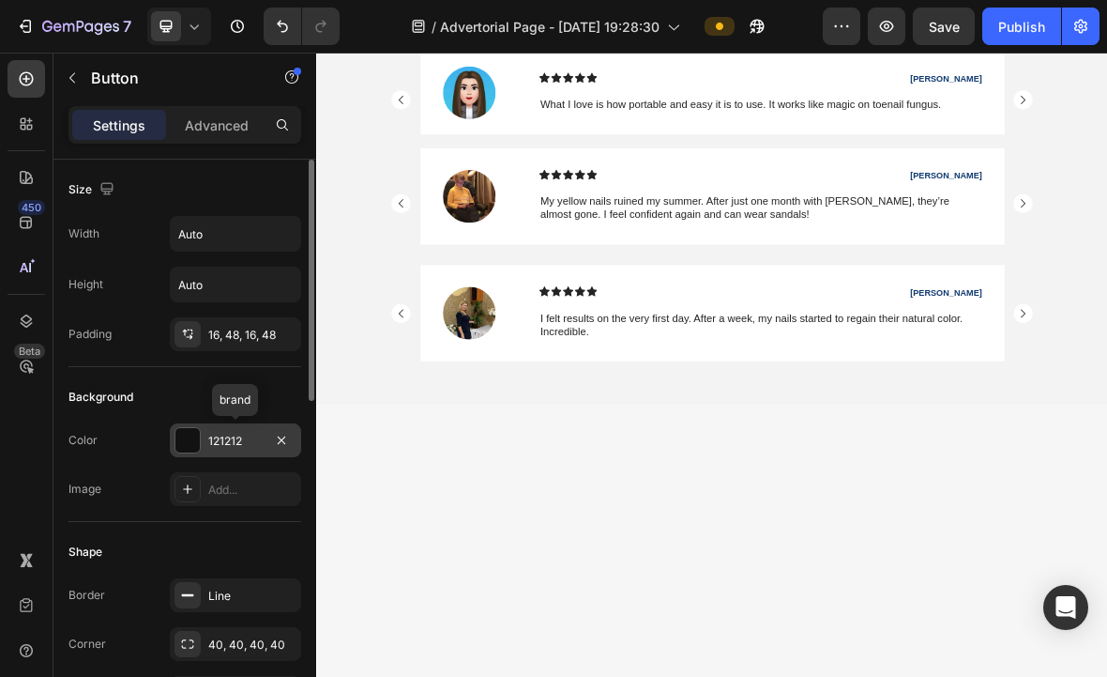
click at [246, 438] on div "121212" at bounding box center [235, 441] width 54 height 17
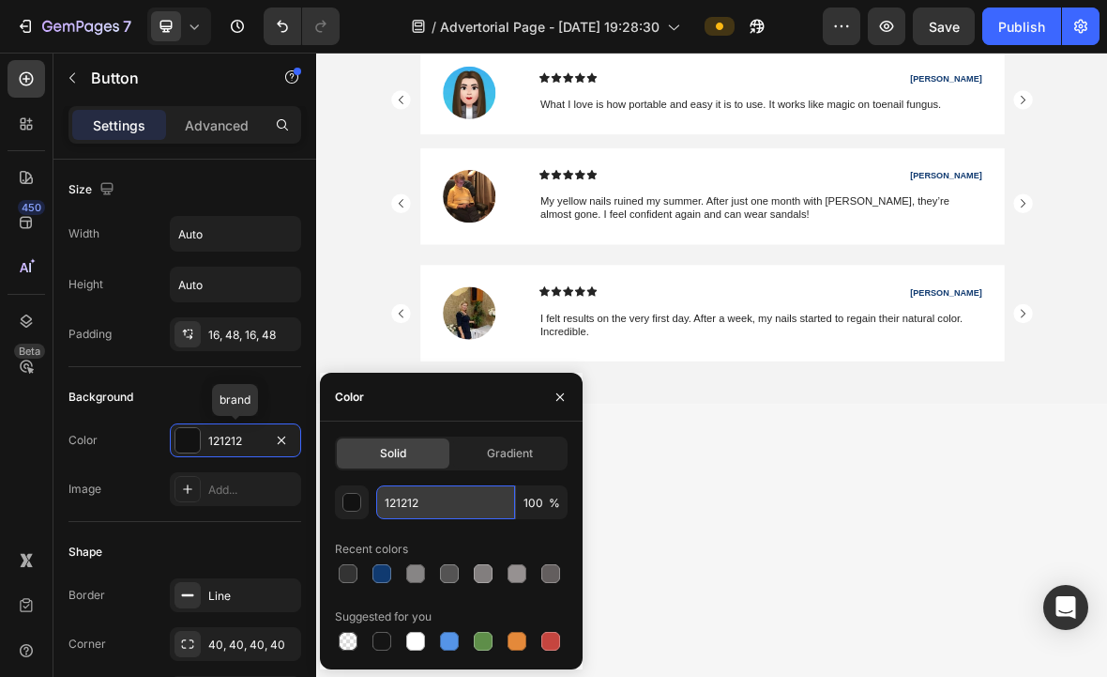
click at [464, 505] on input "121212" at bounding box center [445, 502] width 139 height 34
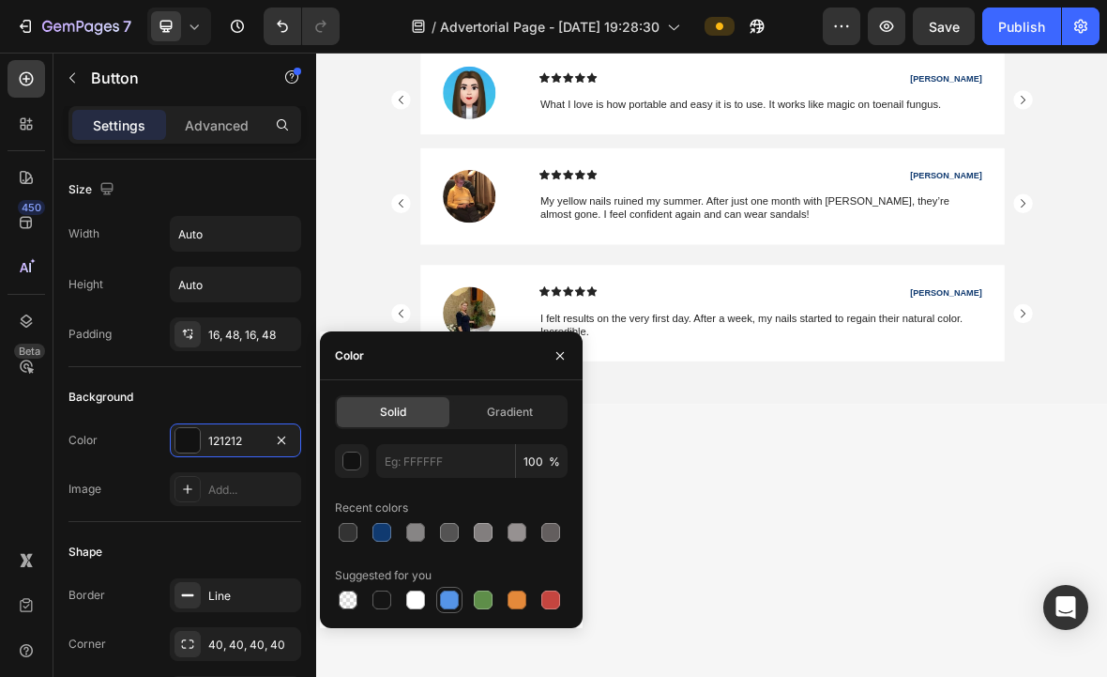
click at [449, 595] on div at bounding box center [449, 599] width 19 height 19
type input "5594E7"
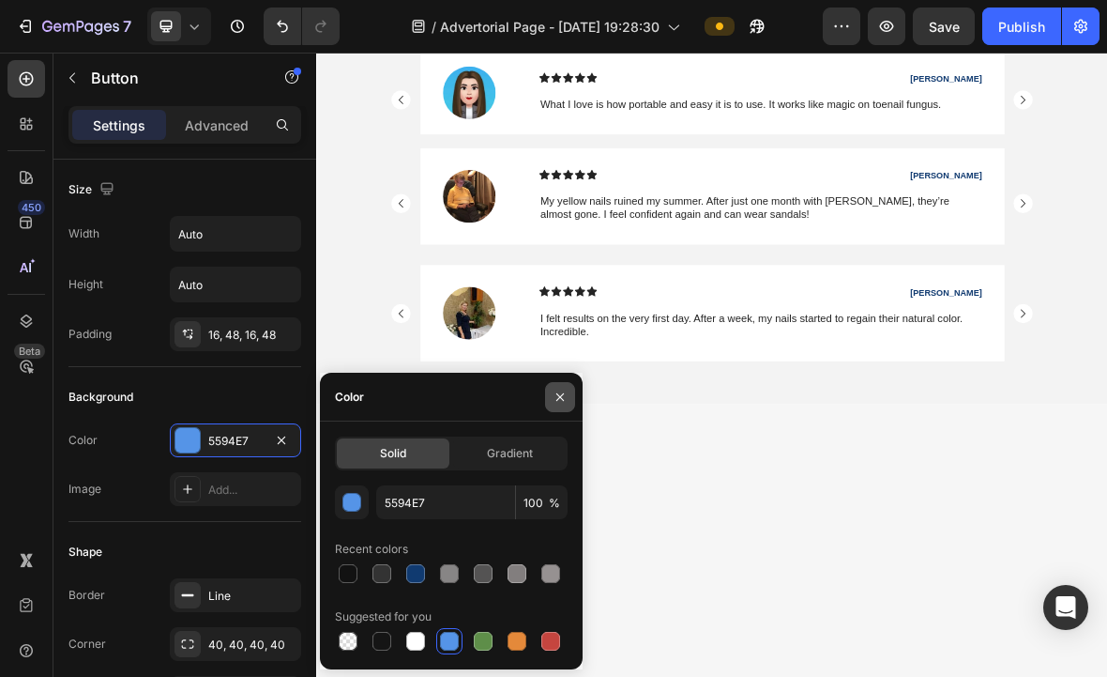
click at [555, 398] on icon "button" at bounding box center [560, 396] width 15 height 15
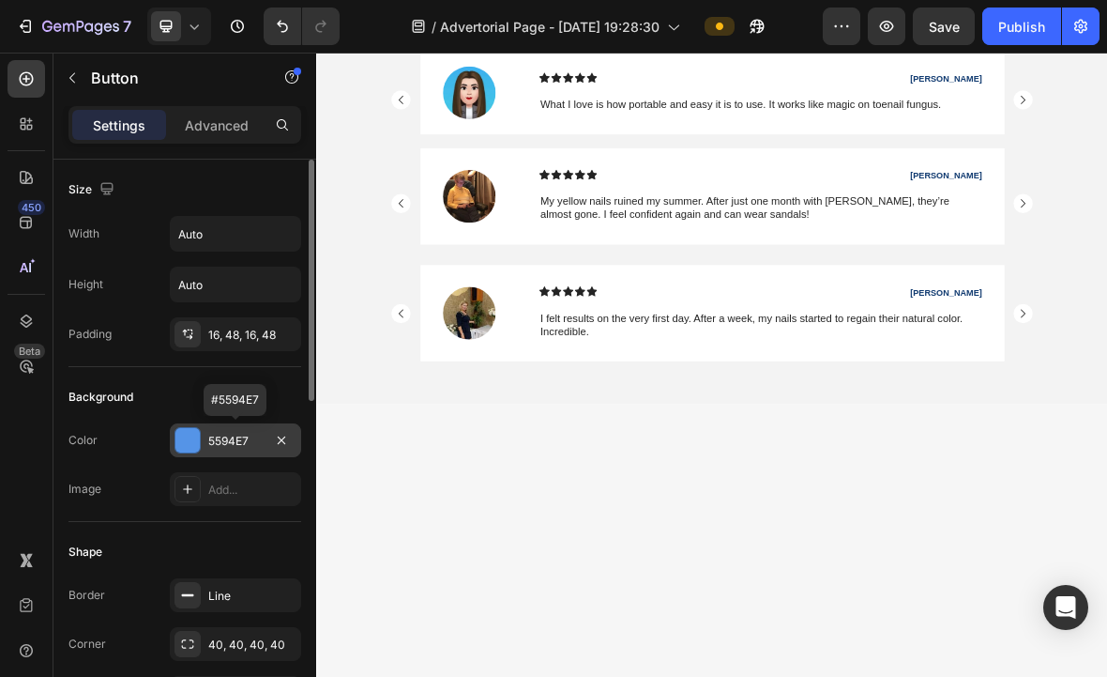
click at [241, 434] on div "5594E7" at bounding box center [235, 441] width 54 height 17
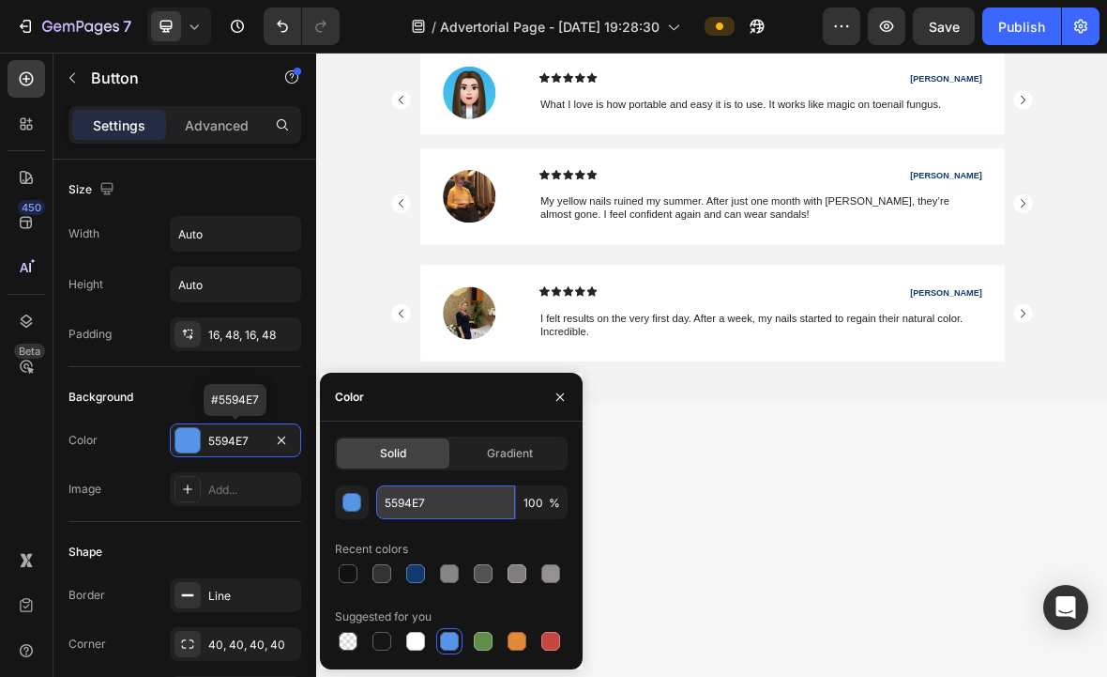
click at [464, 506] on input "5594E7" at bounding box center [445, 502] width 139 height 34
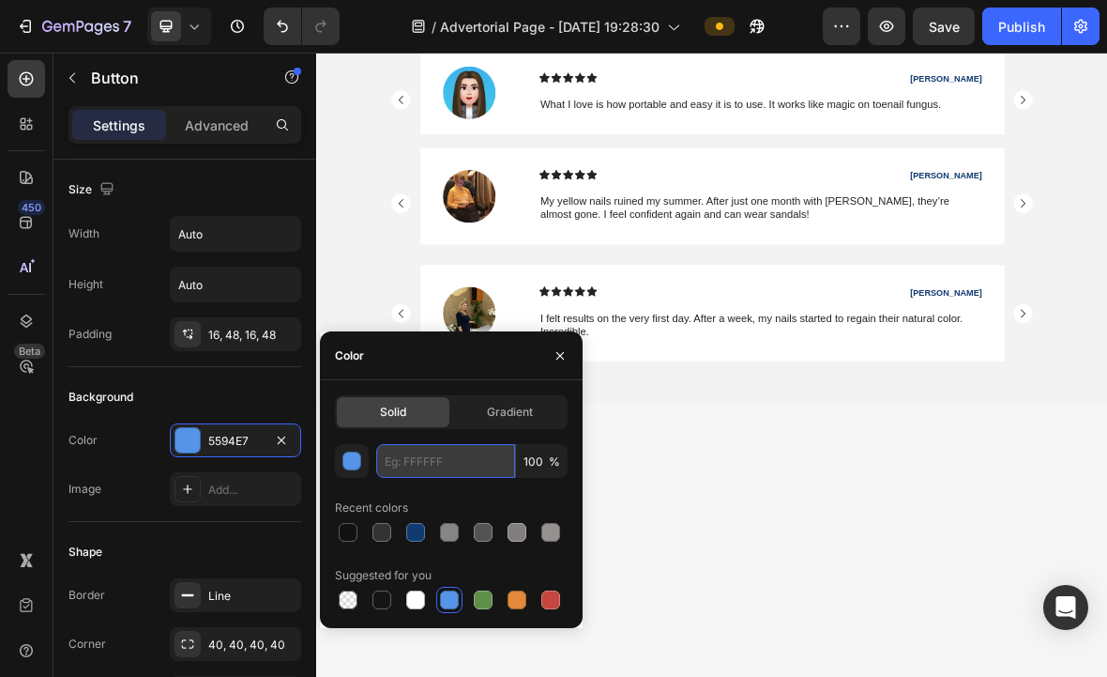
paste input "1C68CC"
type input "1C68CC"
click at [556, 362] on icon "button" at bounding box center [560, 355] width 15 height 15
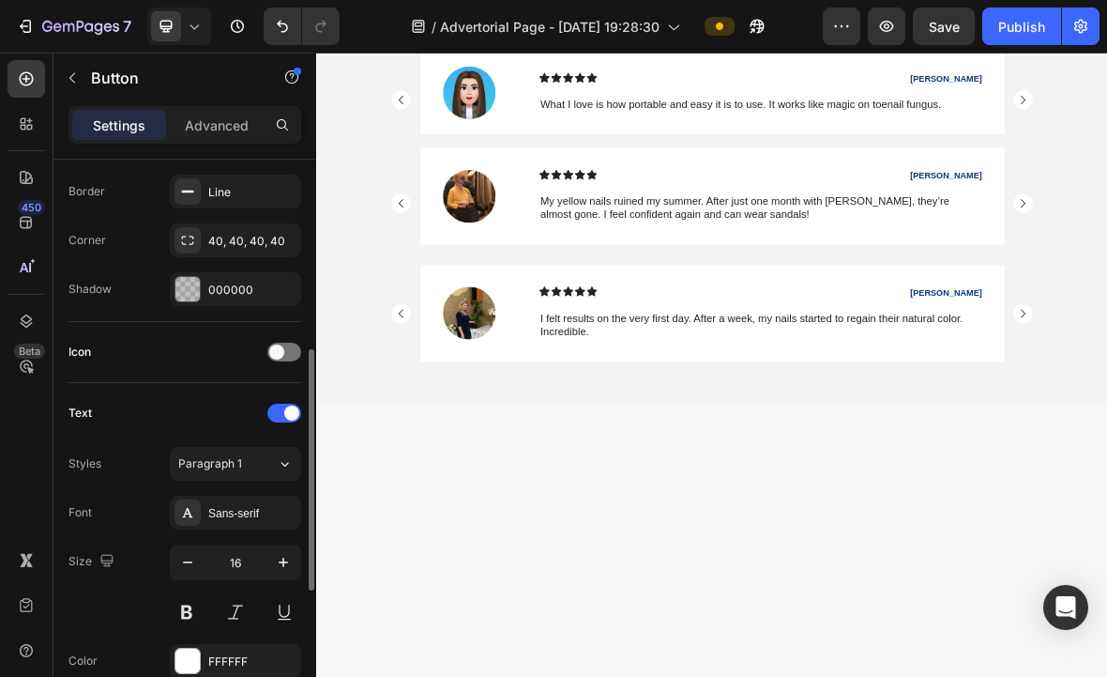
scroll to position [417, 0]
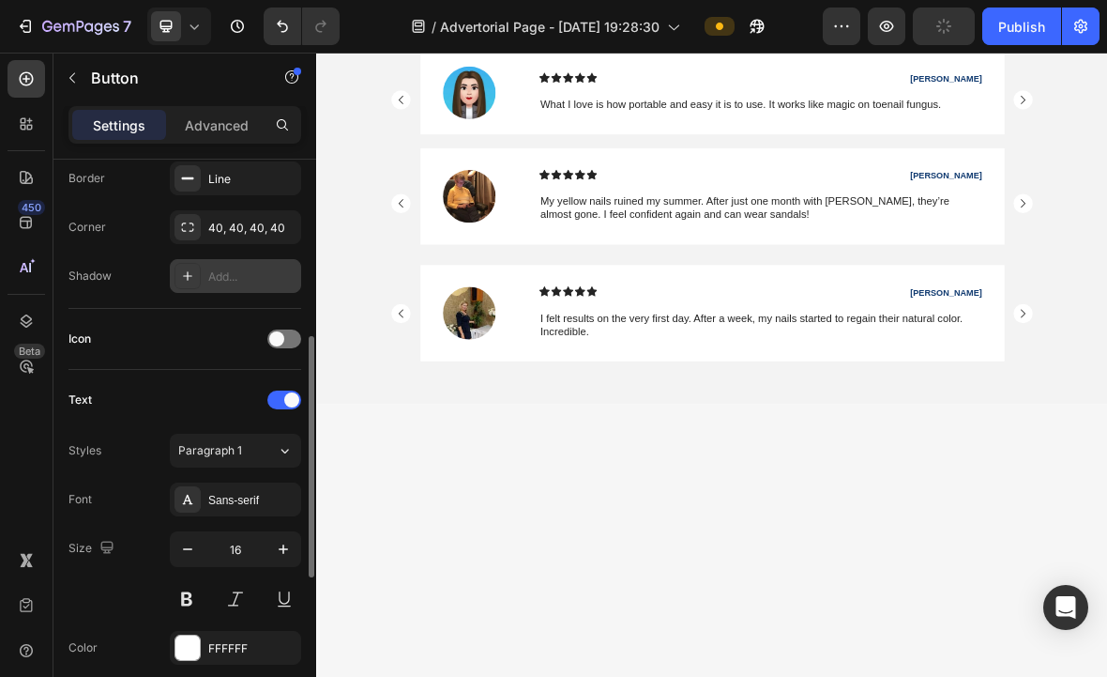
click at [201, 288] on div "Add..." at bounding box center [235, 276] width 131 height 34
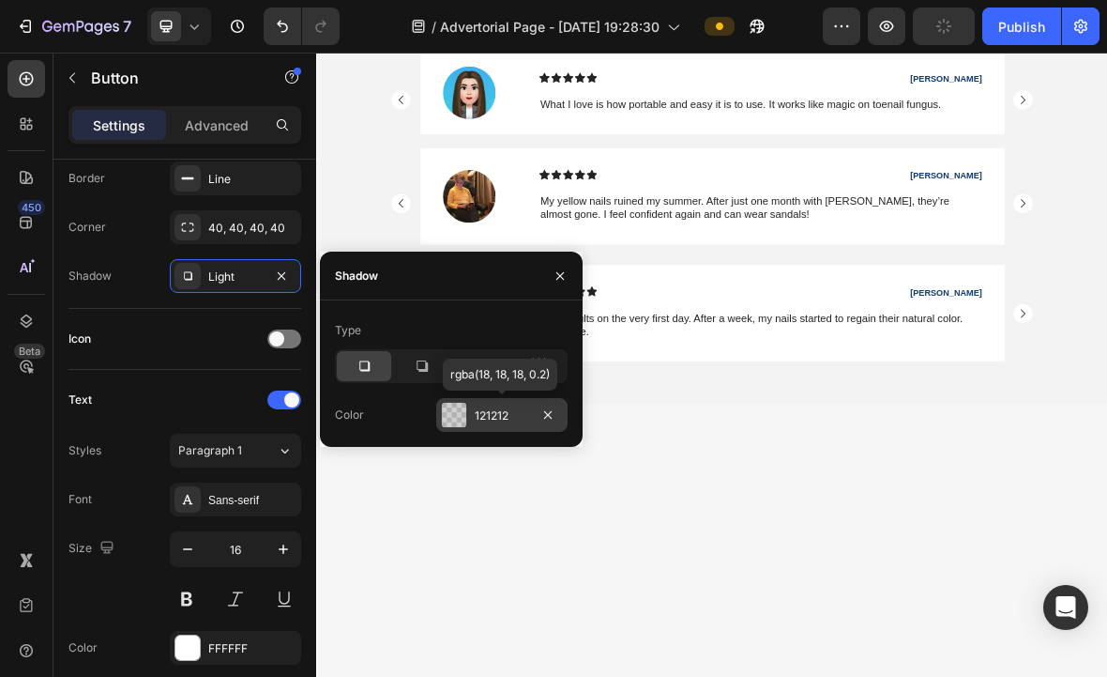
click at [510, 407] on div "121212" at bounding box center [502, 415] width 54 height 17
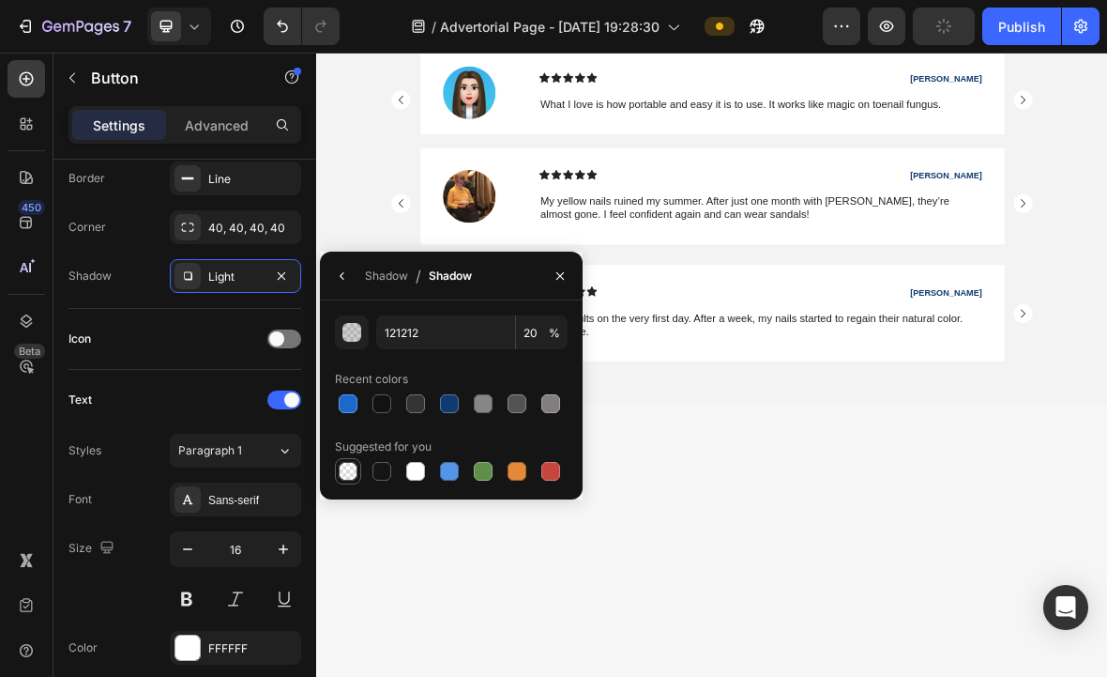
click at [360, 466] on div at bounding box center [348, 471] width 26 height 26
type input "000000"
type input "0"
click at [557, 279] on icon "button" at bounding box center [560, 275] width 8 height 8
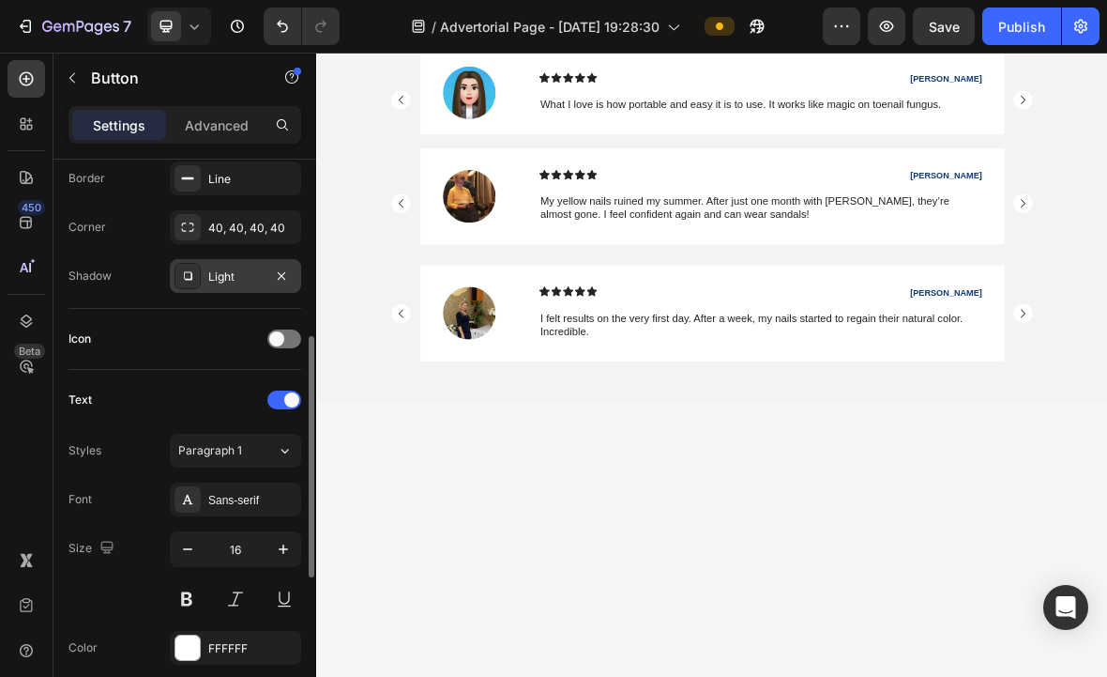
click at [193, 274] on icon at bounding box center [187, 275] width 15 height 15
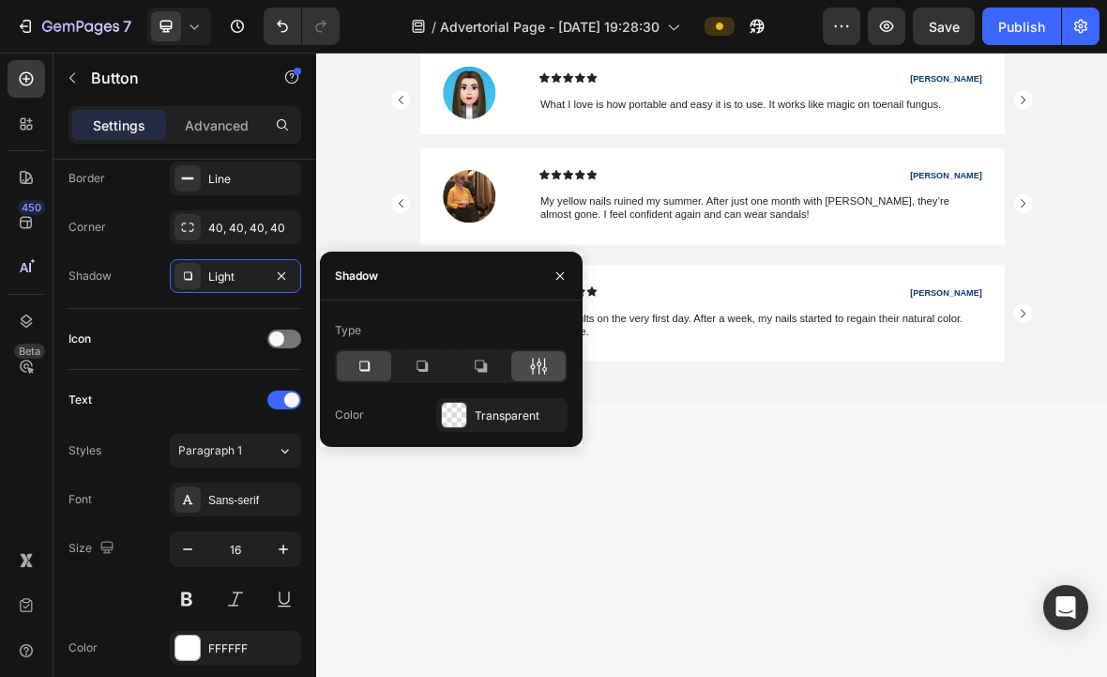
click at [545, 364] on icon at bounding box center [544, 366] width 5 height 17
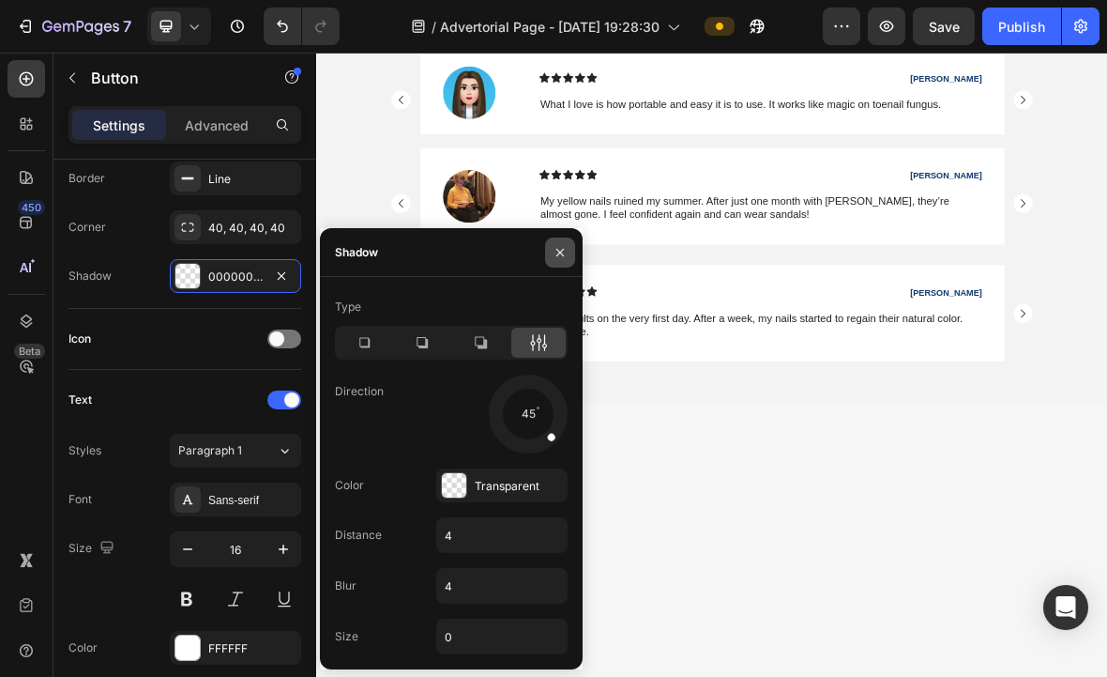
click at [572, 245] on button "button" at bounding box center [560, 252] width 30 height 30
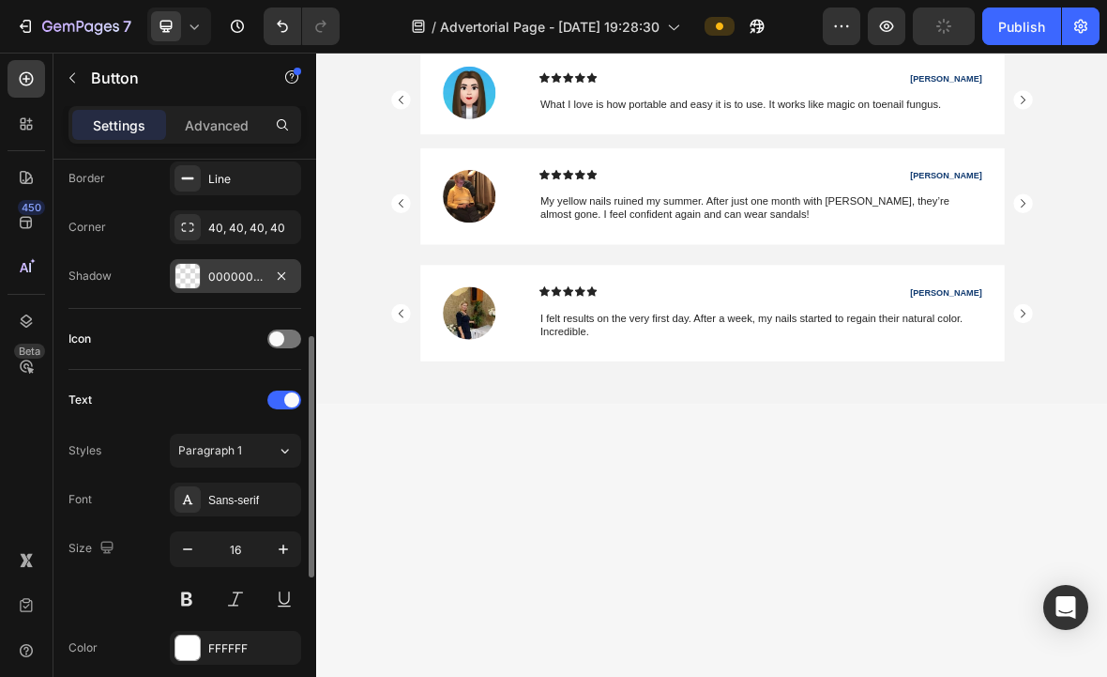
click at [258, 272] on div "00000000" at bounding box center [235, 276] width 54 height 17
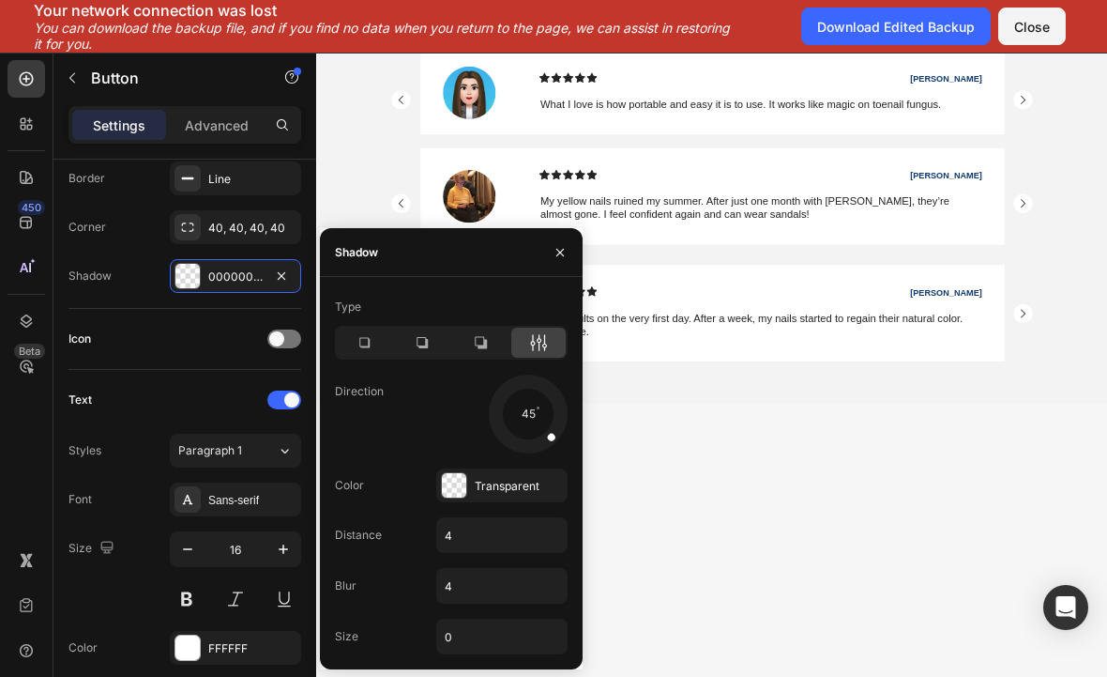
click at [581, 246] on div at bounding box center [560, 252] width 45 height 48
click at [566, 251] on icon "button" at bounding box center [560, 252] width 15 height 15
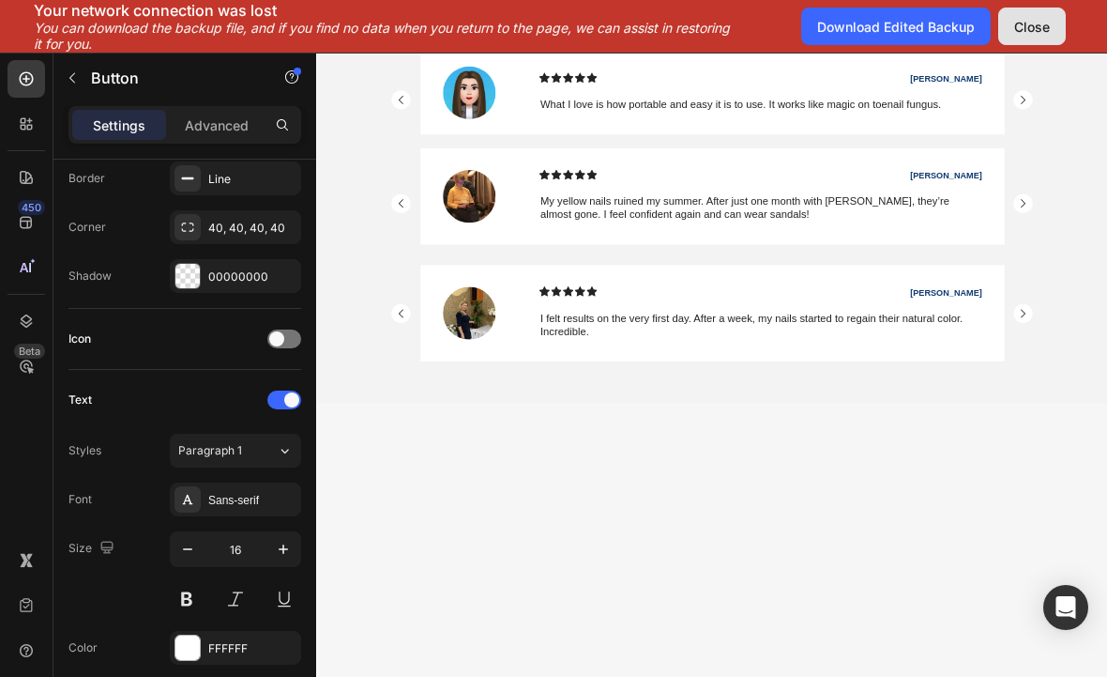
click at [1036, 30] on div "Close" at bounding box center [1032, 27] width 36 height 20
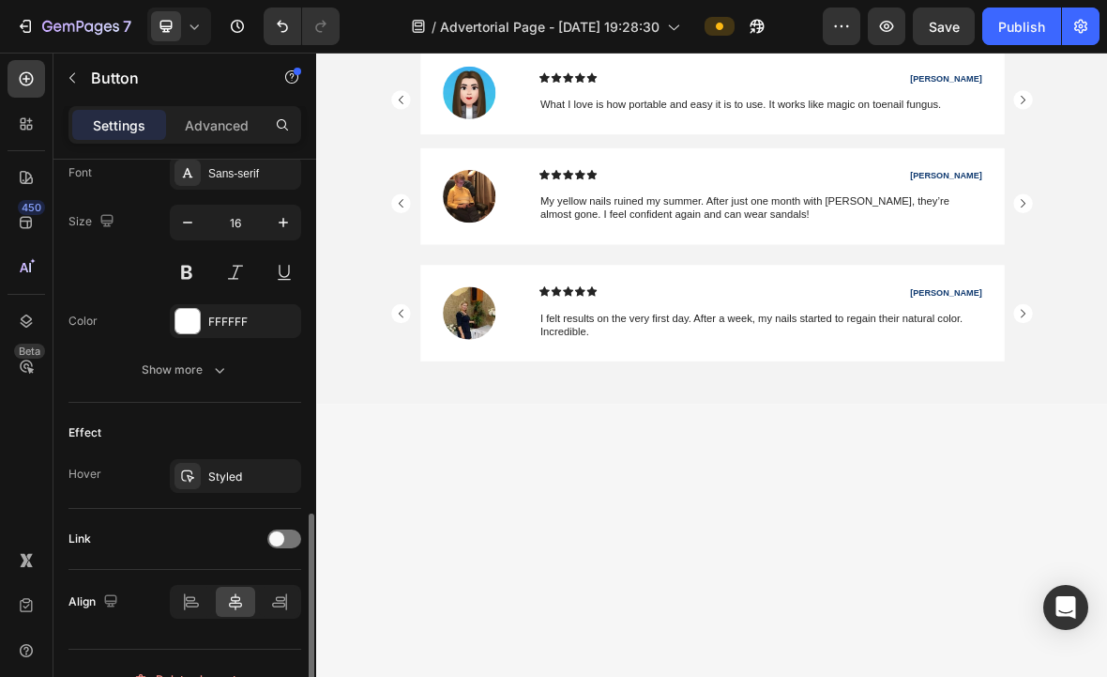
scroll to position [775, 0]
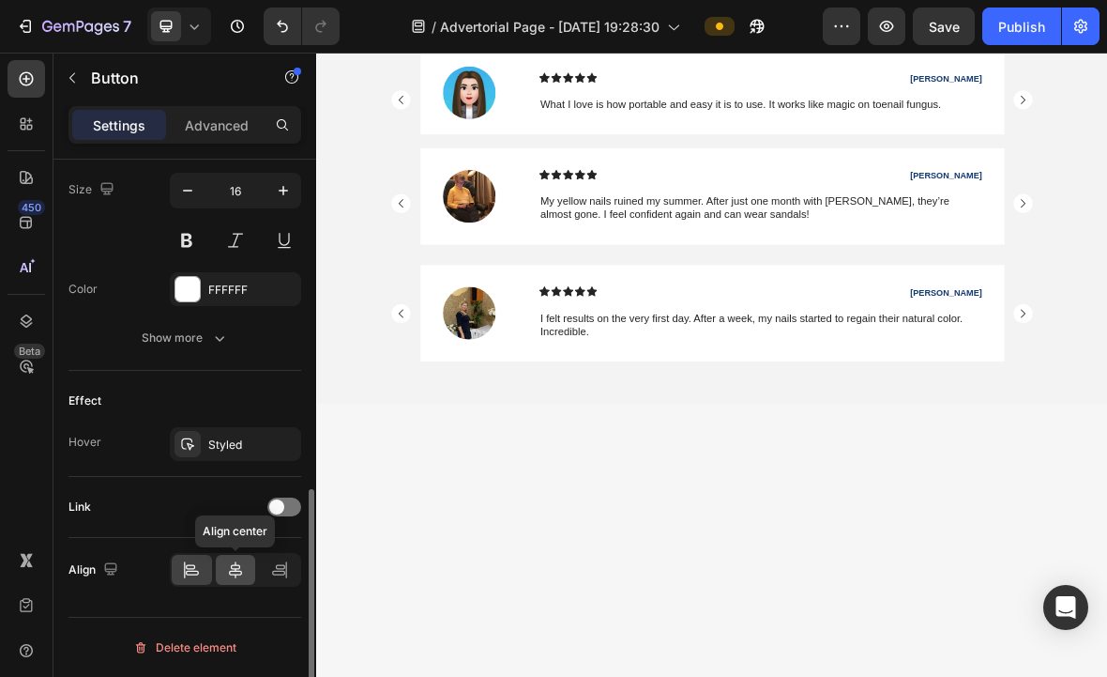
click at [243, 583] on div at bounding box center [236, 570] width 40 height 30
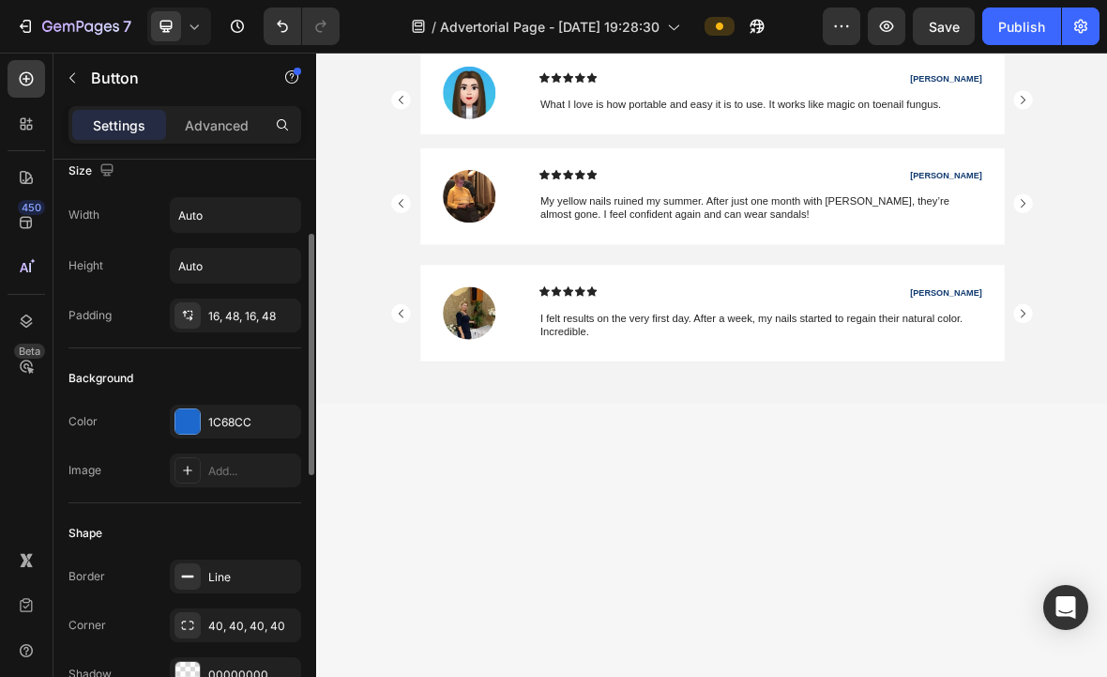
scroll to position [0, 0]
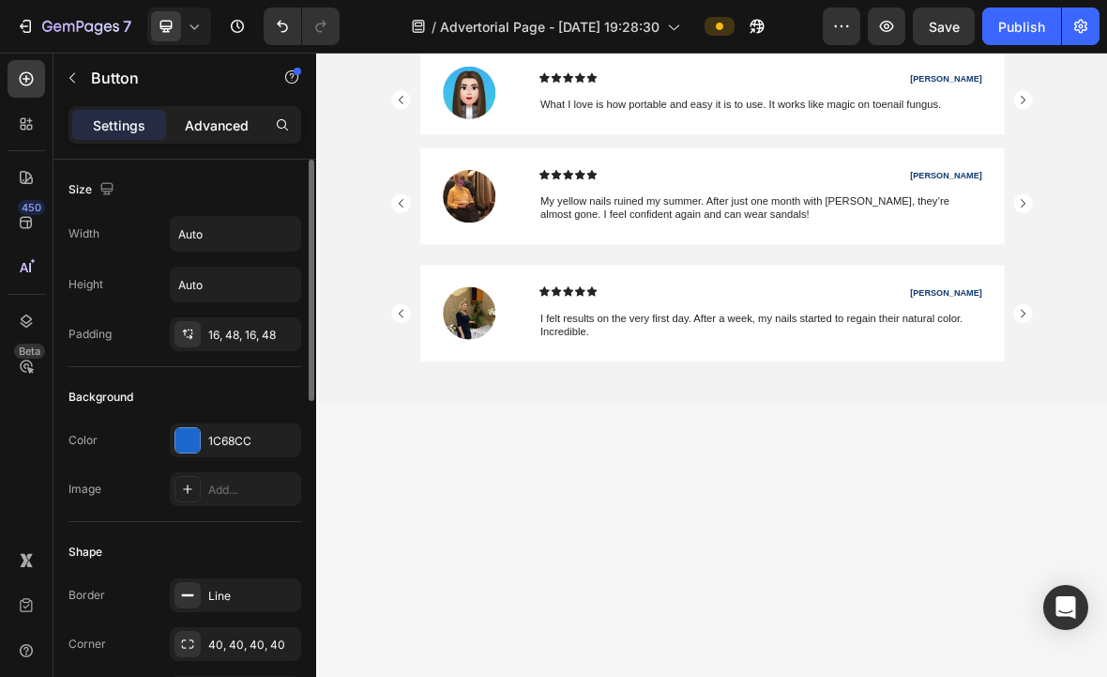
click at [208, 124] on p "Advanced" at bounding box center [217, 125] width 64 height 20
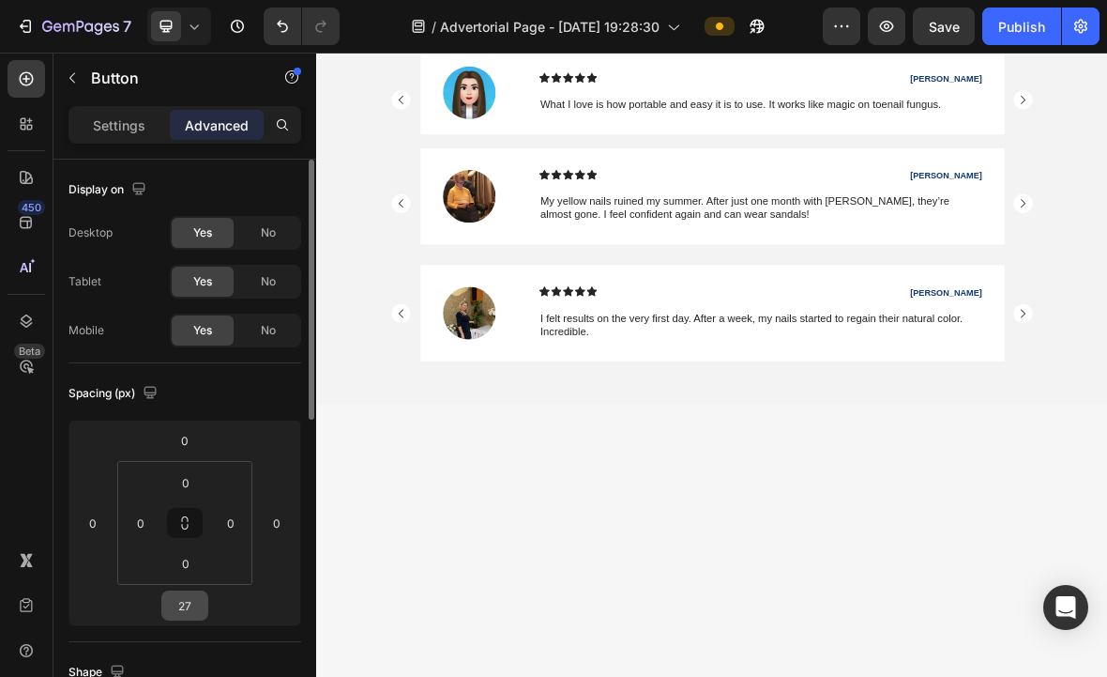
click at [199, 614] on input "27" at bounding box center [185, 605] width 38 height 28
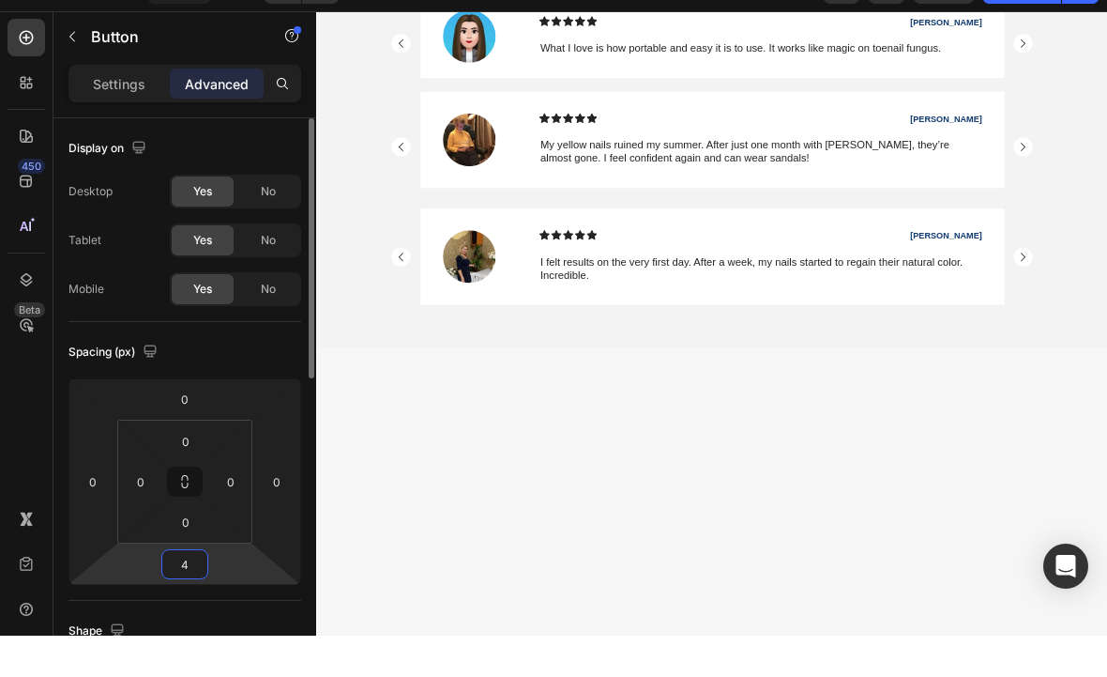
type input "48"
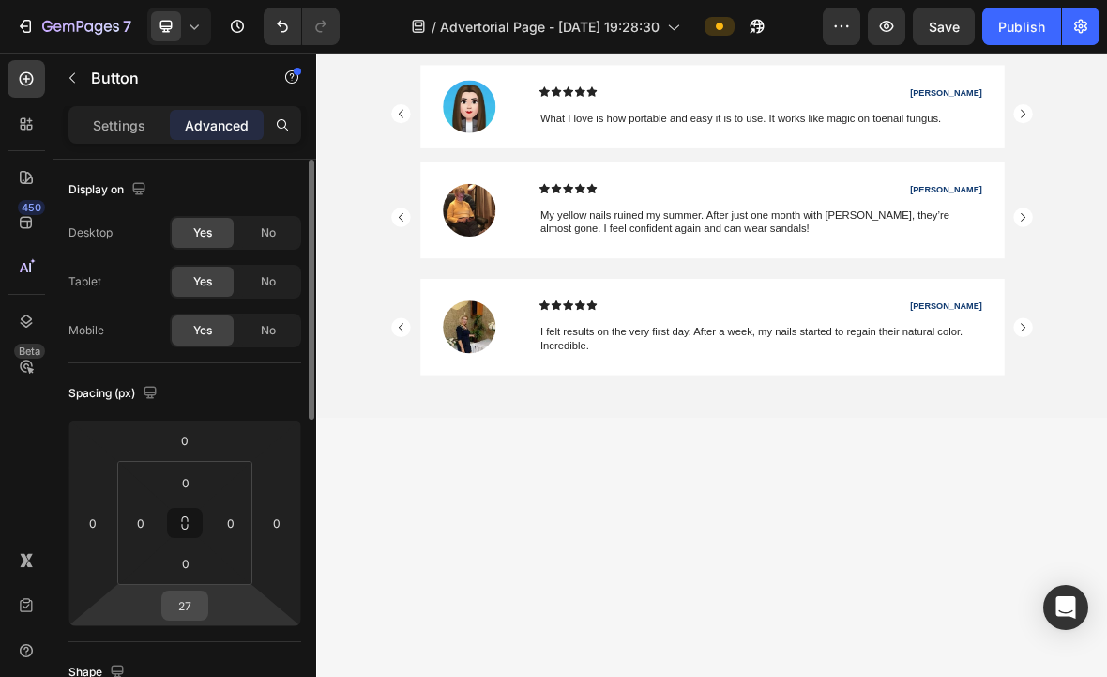
click at [196, 611] on input "27" at bounding box center [185, 605] width 38 height 28
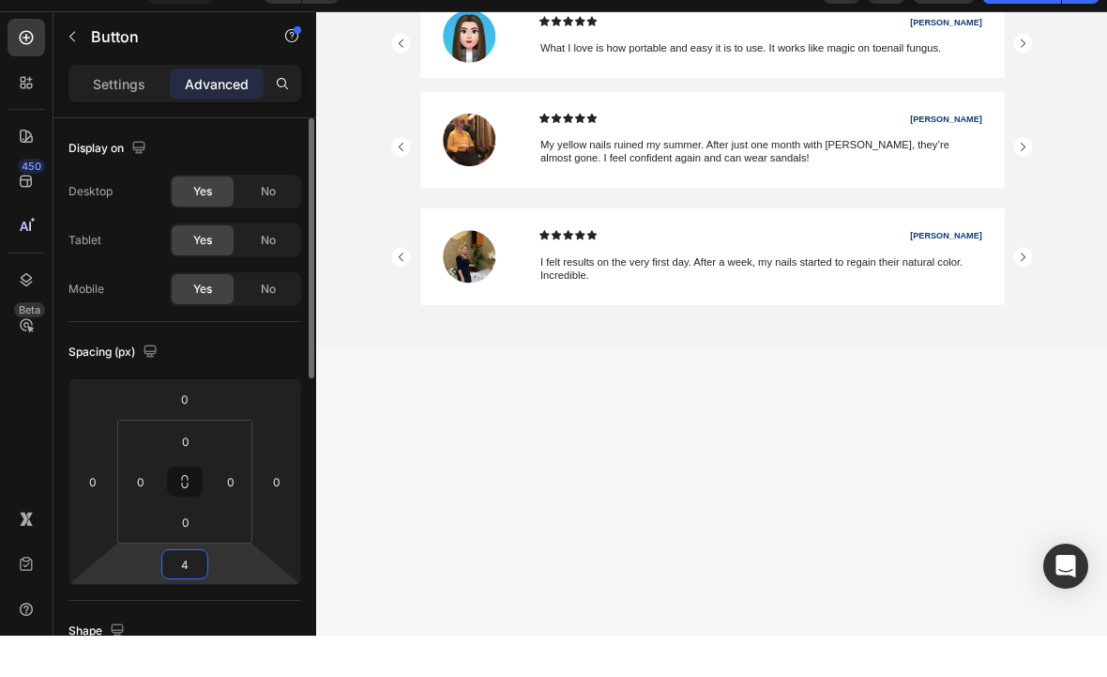
type input "48"
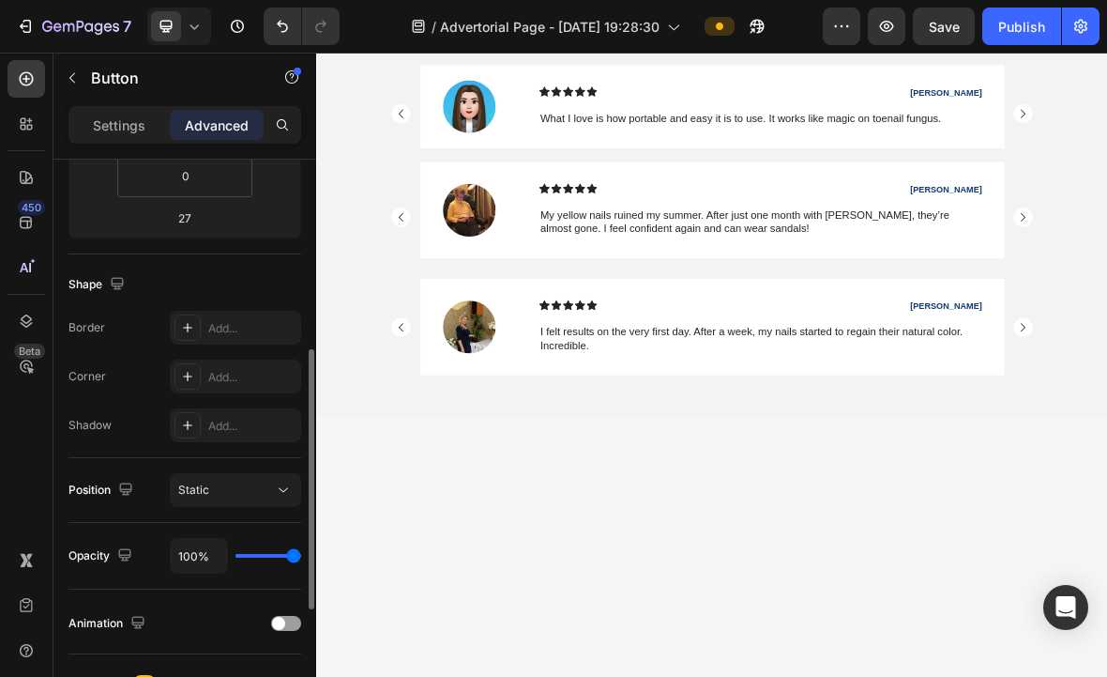
scroll to position [383, 0]
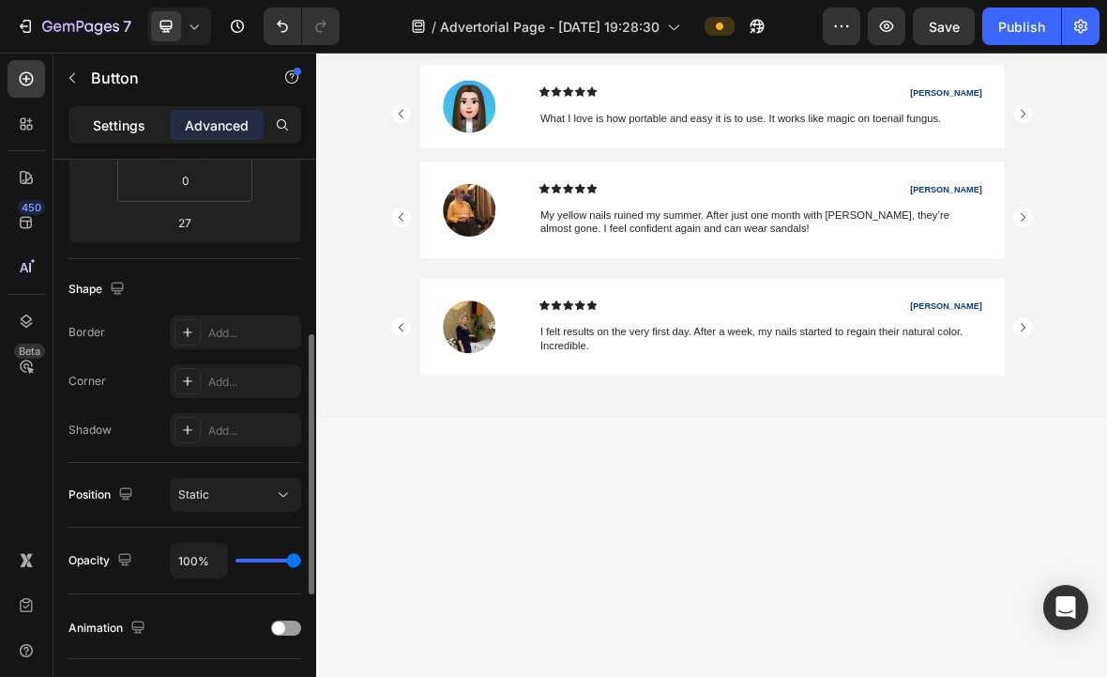
click at [127, 132] on p "Settings" at bounding box center [119, 125] width 53 height 20
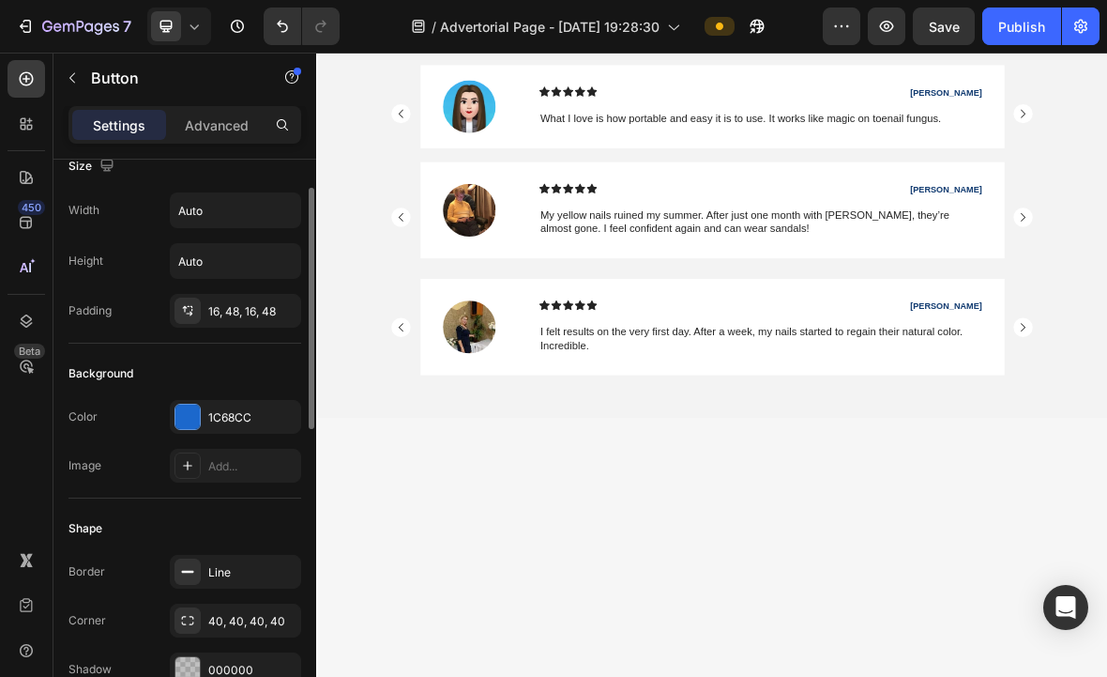
scroll to position [0, 0]
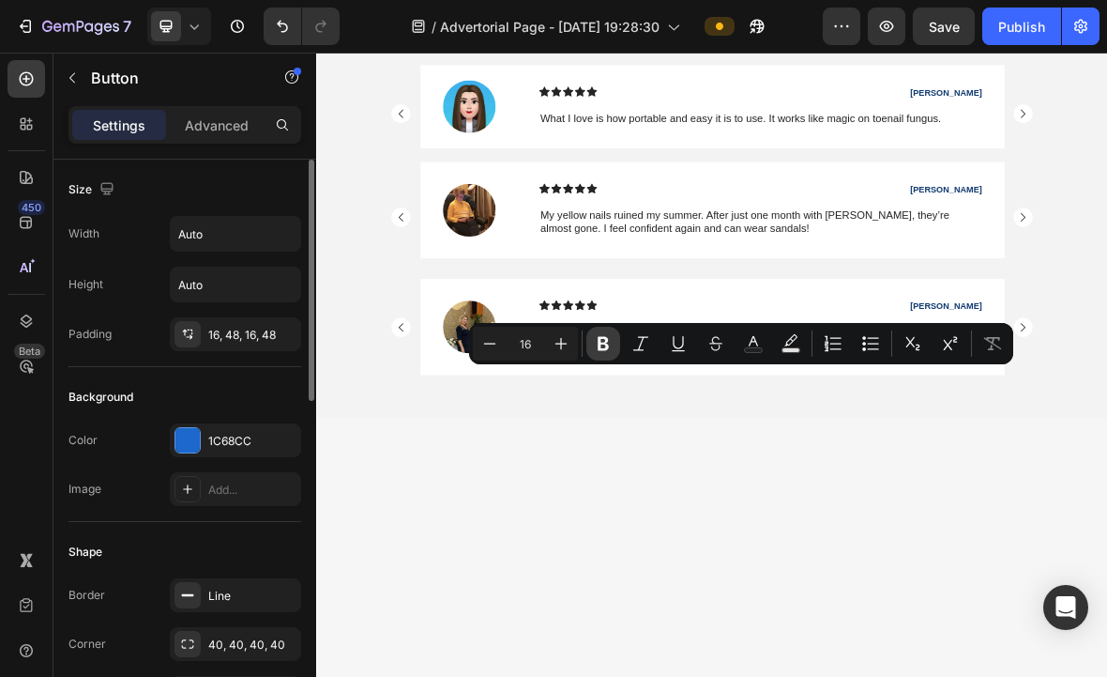
click at [606, 339] on icon "Editor contextual toolbar" at bounding box center [603, 344] width 11 height 14
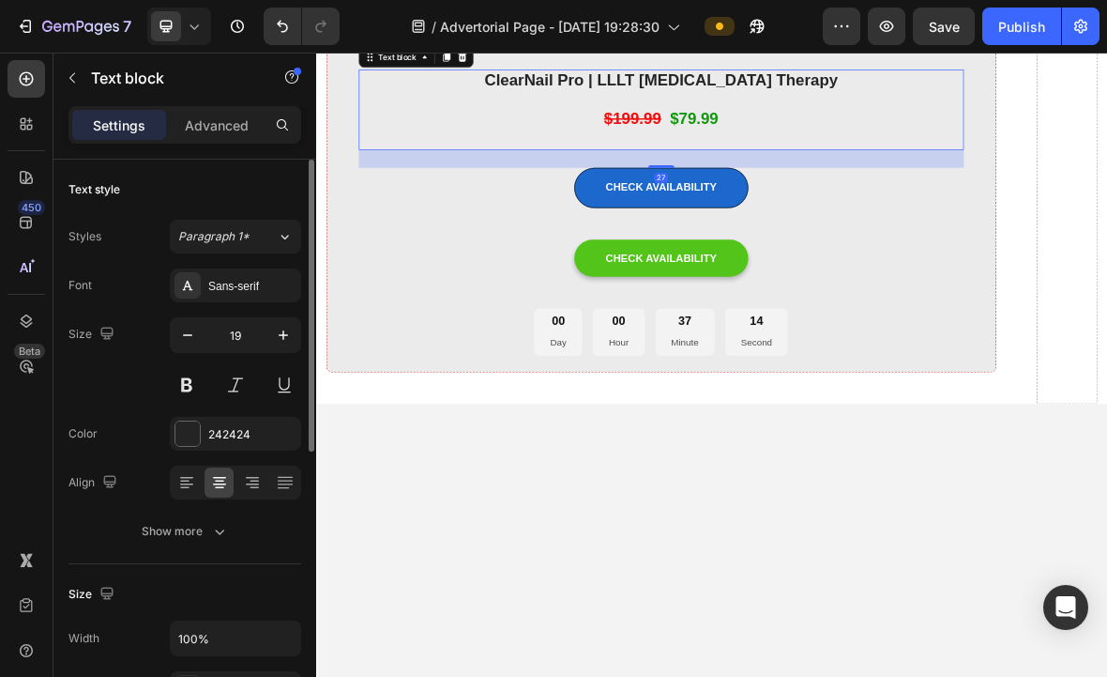
scroll to position [5259, 0]
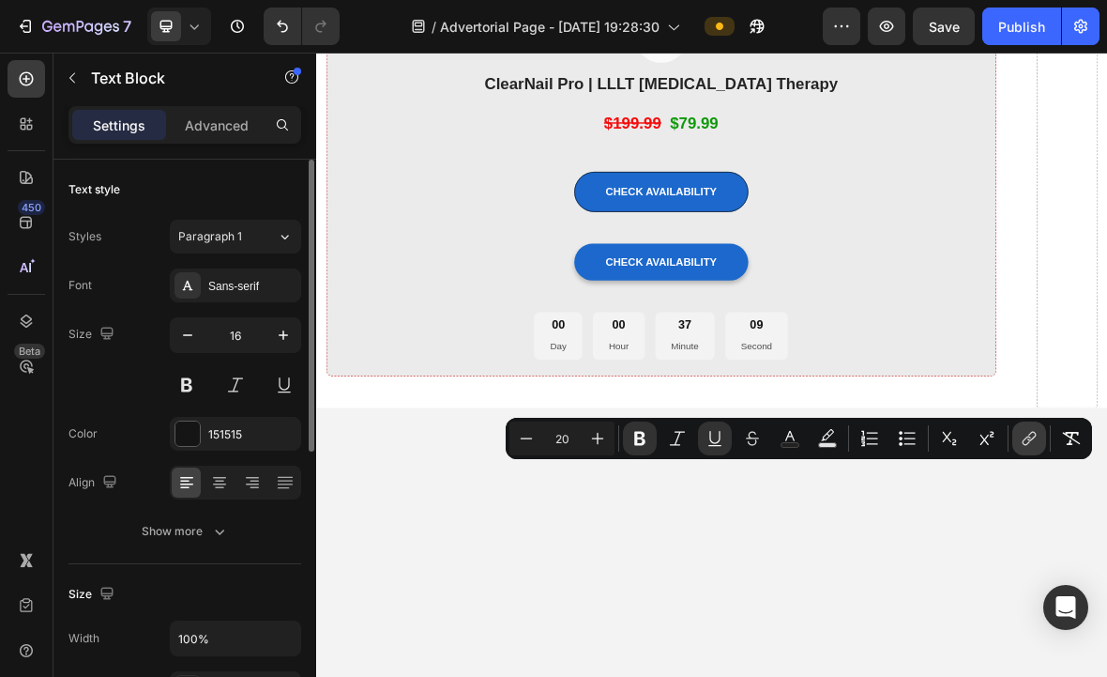
click at [1022, 443] on icon "Editor contextual toolbar" at bounding box center [1029, 438] width 19 height 19
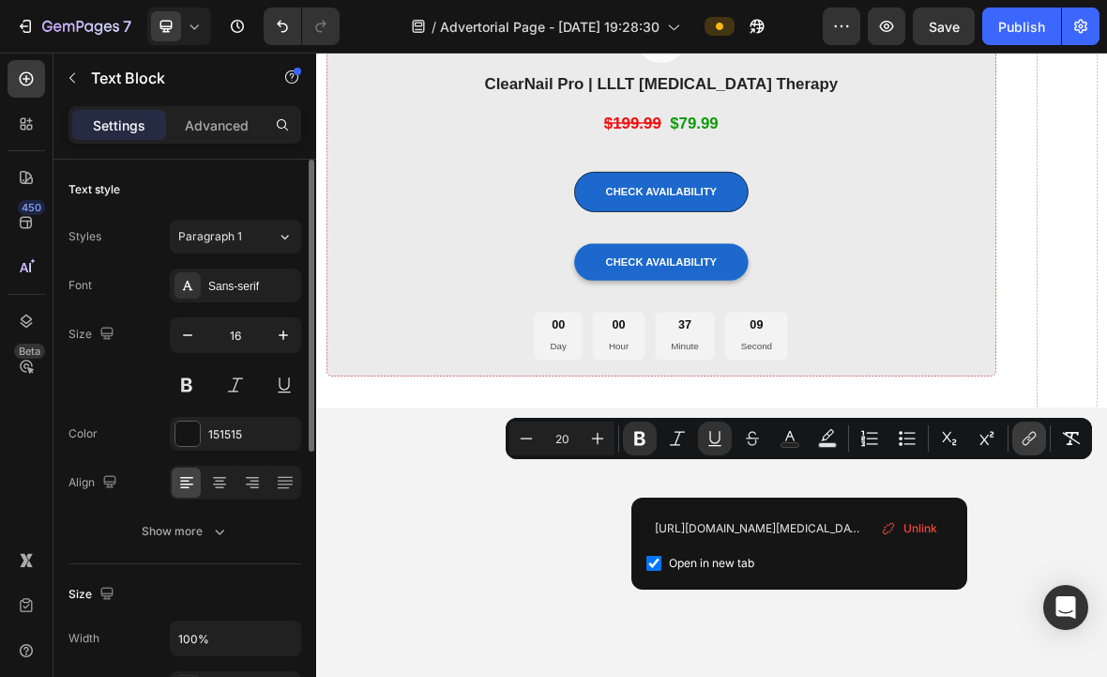
scroll to position [0, 221]
click at [679, 521] on input "https://www.clearnail.store/products/clearnail-pro-lllt-nail-fungus-therapy?pb=0" at bounding box center [800, 527] width 306 height 30
click at [677, 523] on input "https://www.clearnail.store/products/clearnail-pro-lllt-nail-fungus-therapy?pb=0" at bounding box center [800, 527] width 306 height 30
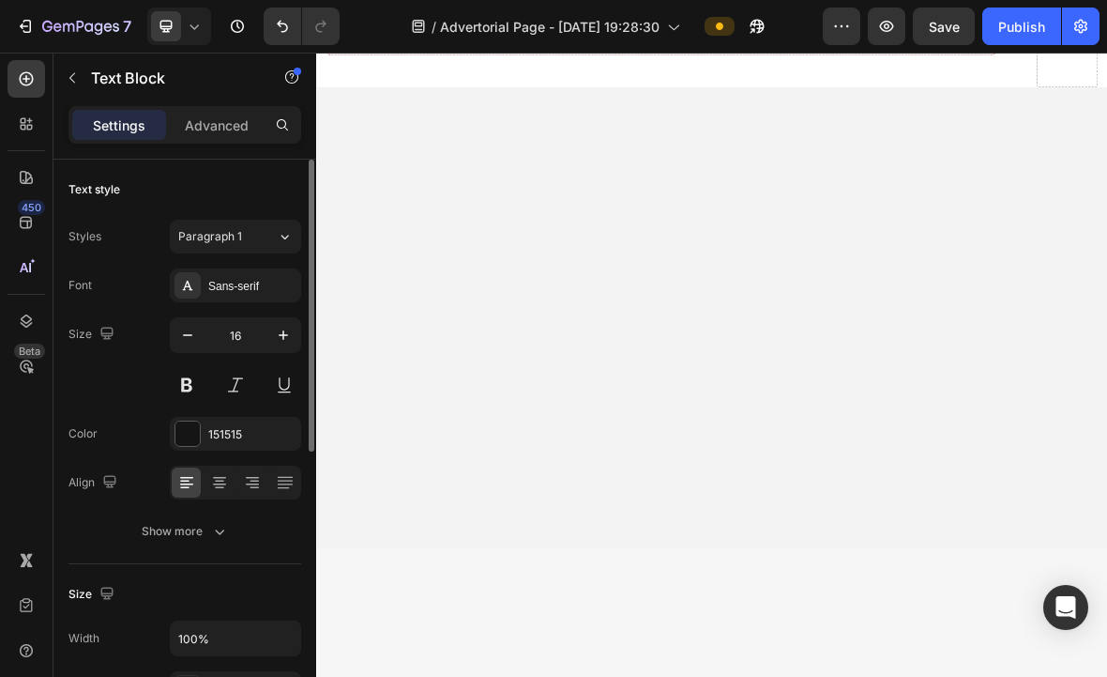
scroll to position [5742, 0]
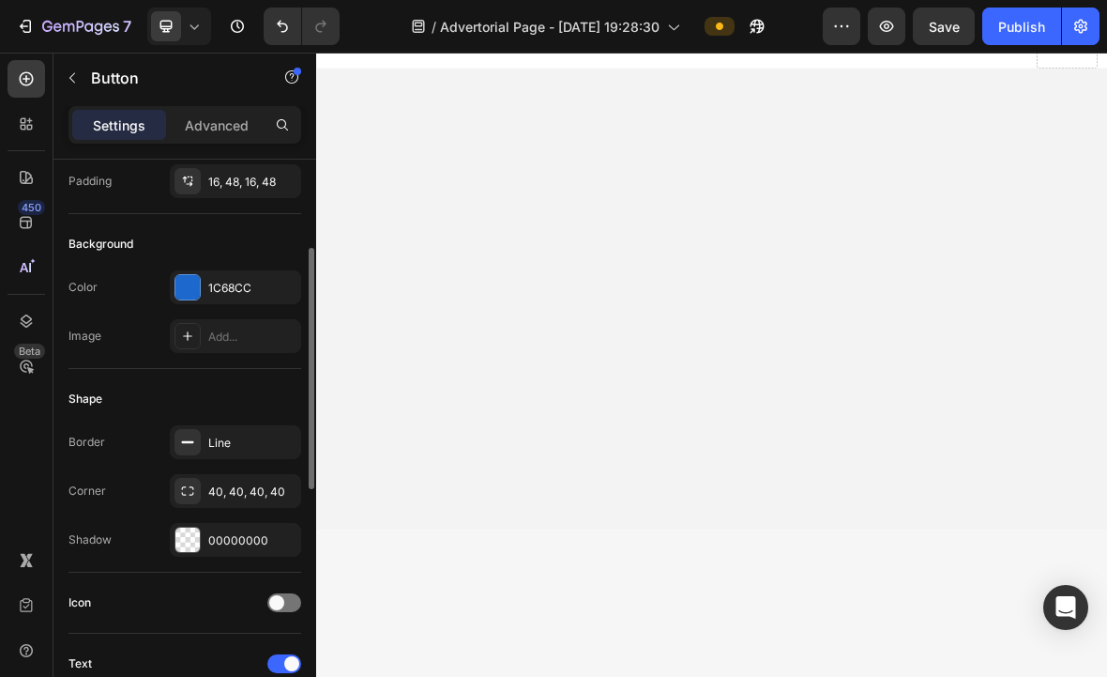
scroll to position [170, 0]
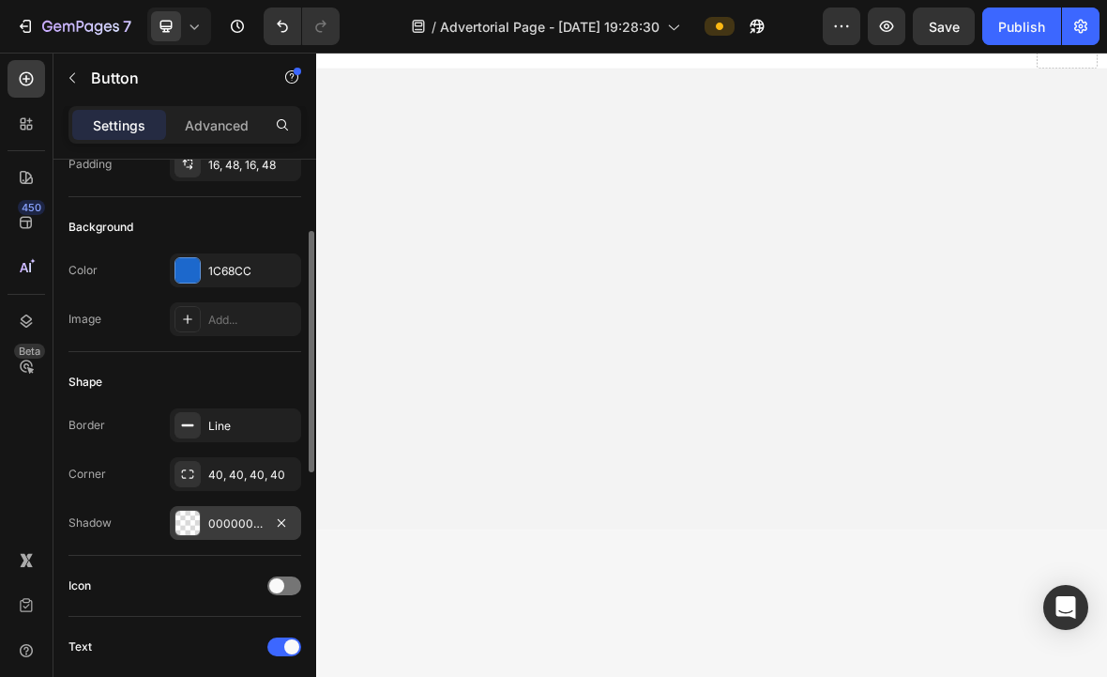
click at [193, 524] on div at bounding box center [187, 522] width 24 height 24
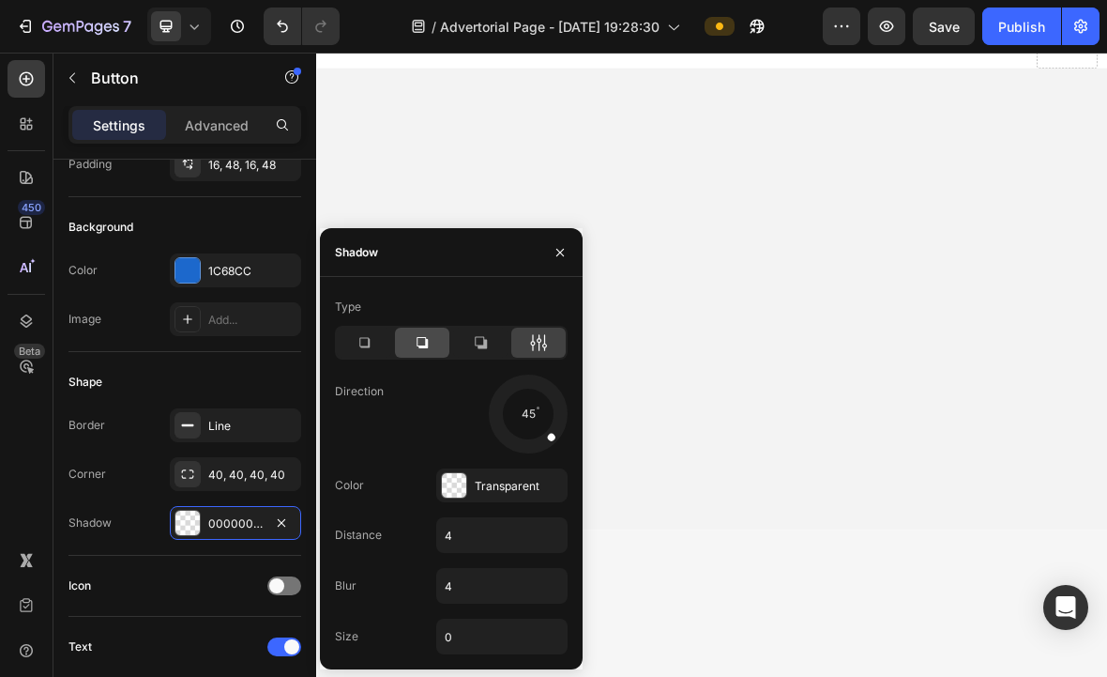
click at [420, 343] on icon at bounding box center [422, 342] width 19 height 19
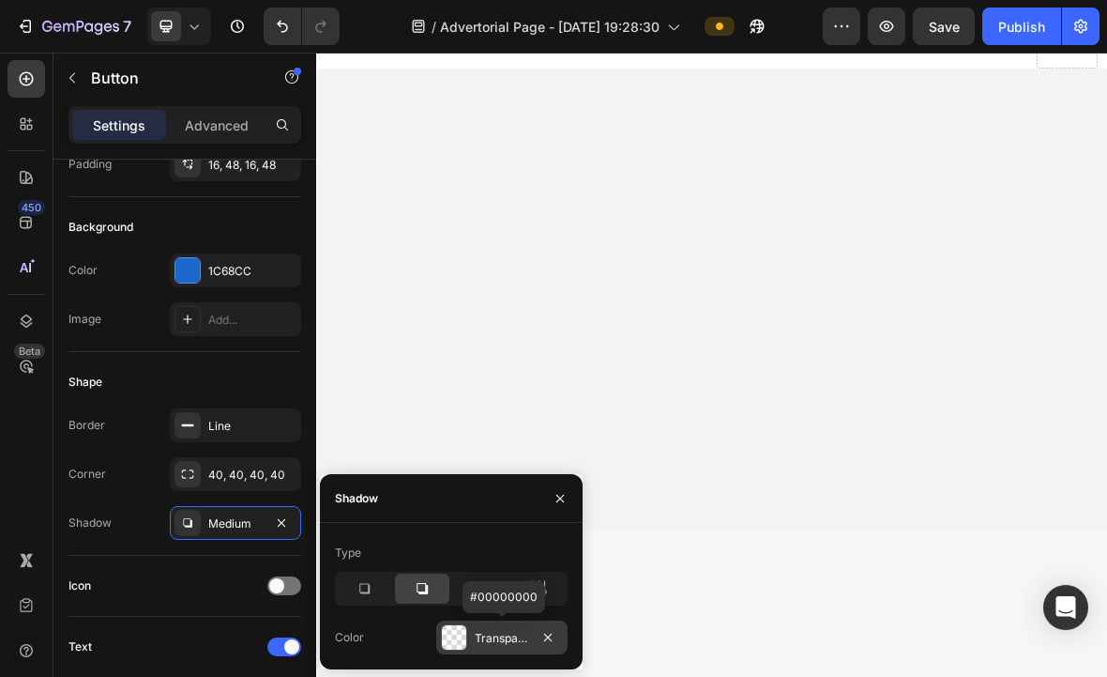
click at [455, 641] on div at bounding box center [454, 637] width 24 height 24
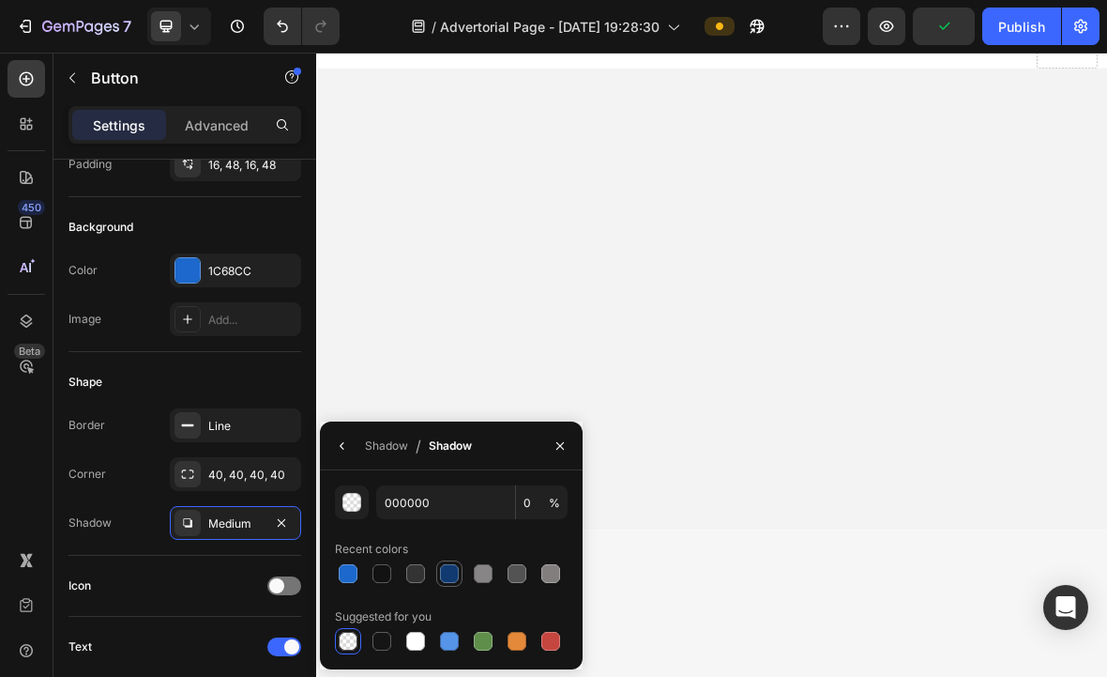
click at [449, 580] on div at bounding box center [449, 573] width 19 height 19
type input "103A70"
type input "100"
click at [347, 649] on div at bounding box center [348, 641] width 19 height 19
type input "000000"
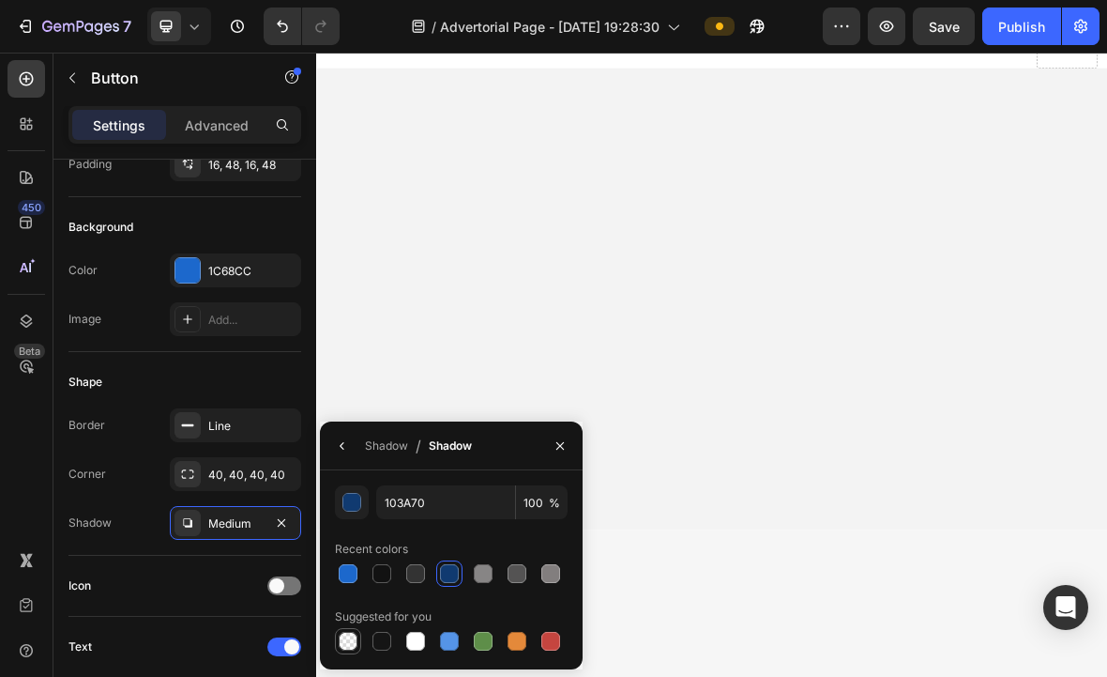
type input "0"
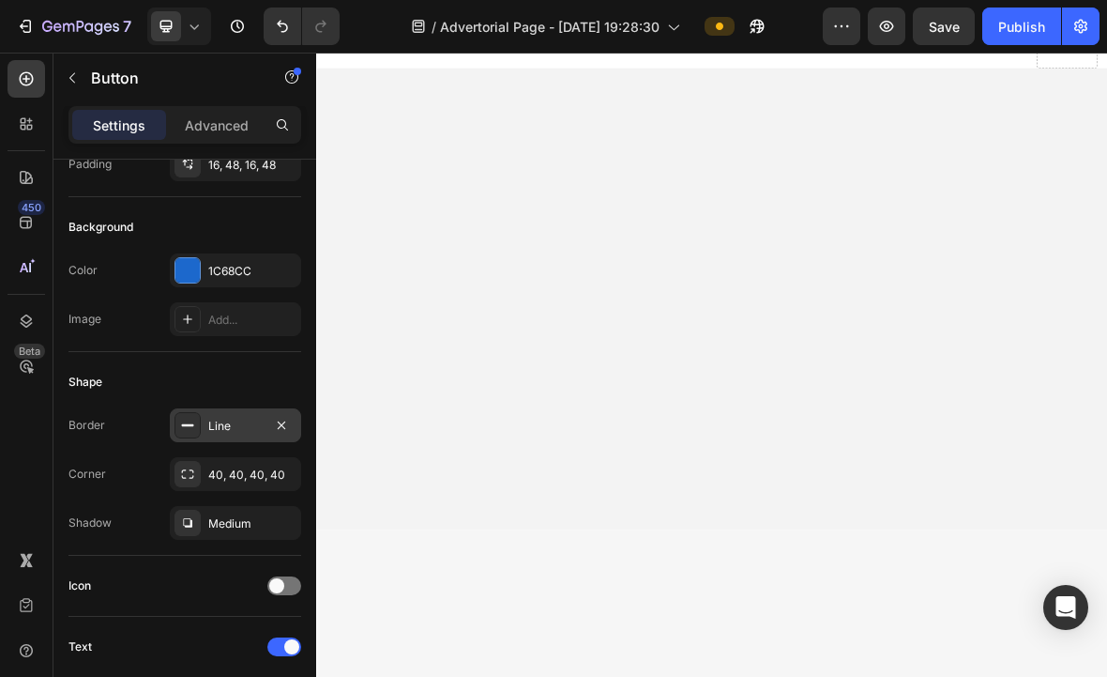
click at [194, 429] on icon at bounding box center [187, 425] width 15 height 15
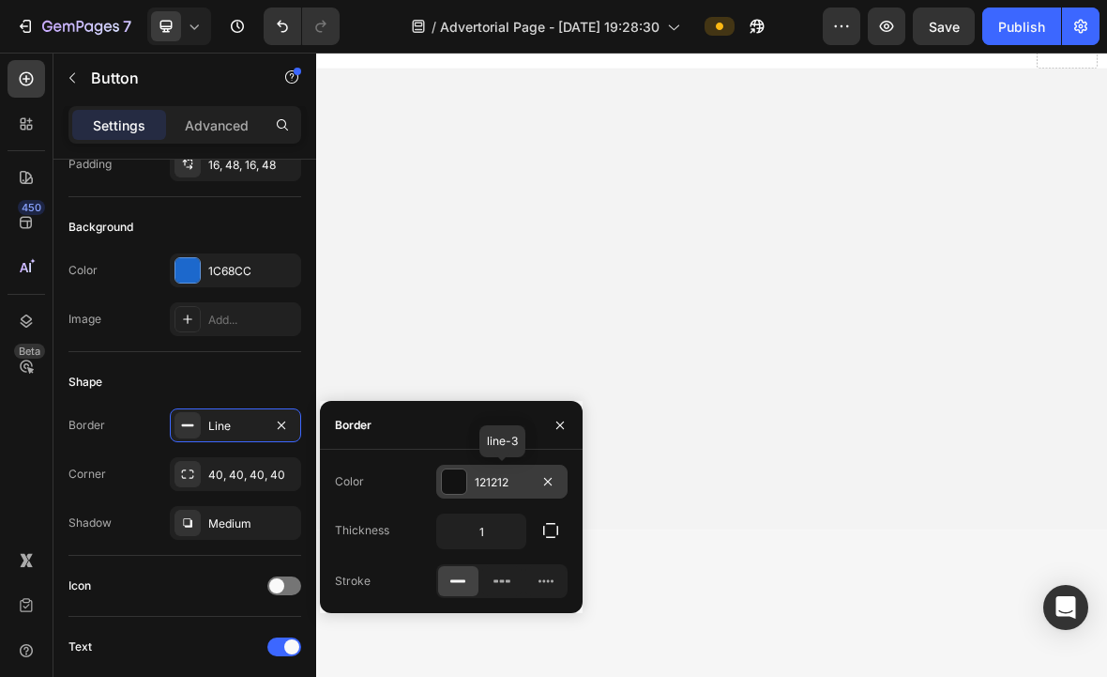
click at [456, 476] on div at bounding box center [454, 481] width 24 height 24
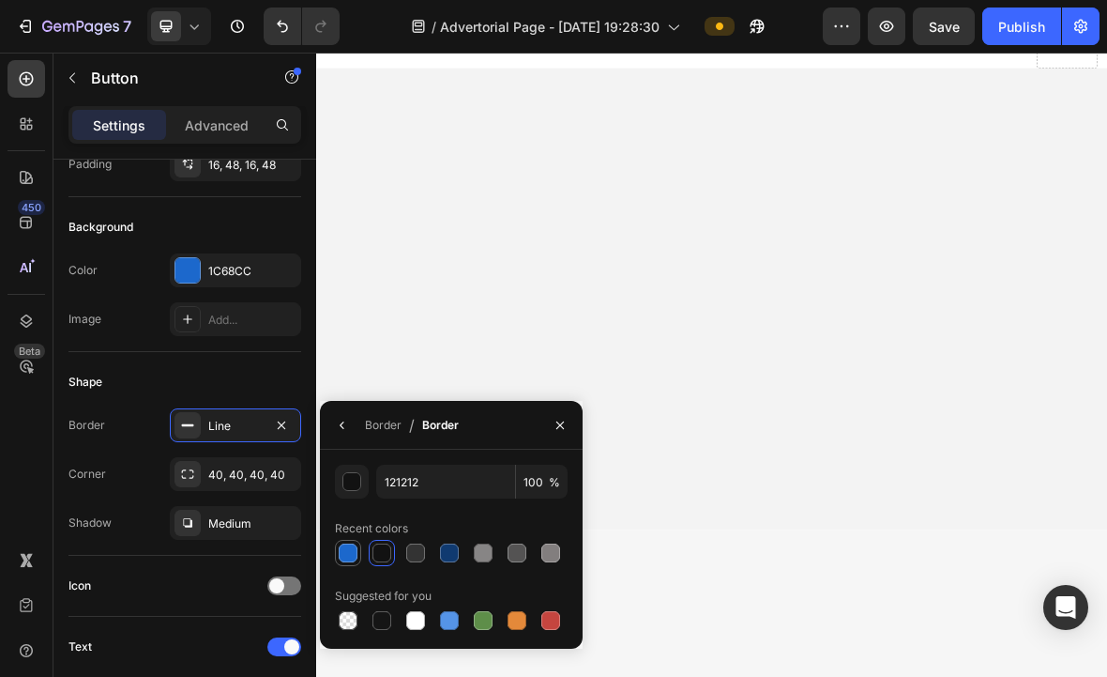
click at [349, 560] on div at bounding box center [348, 552] width 19 height 19
click at [347, 623] on div at bounding box center [348, 620] width 19 height 19
type input "000000"
type input "0"
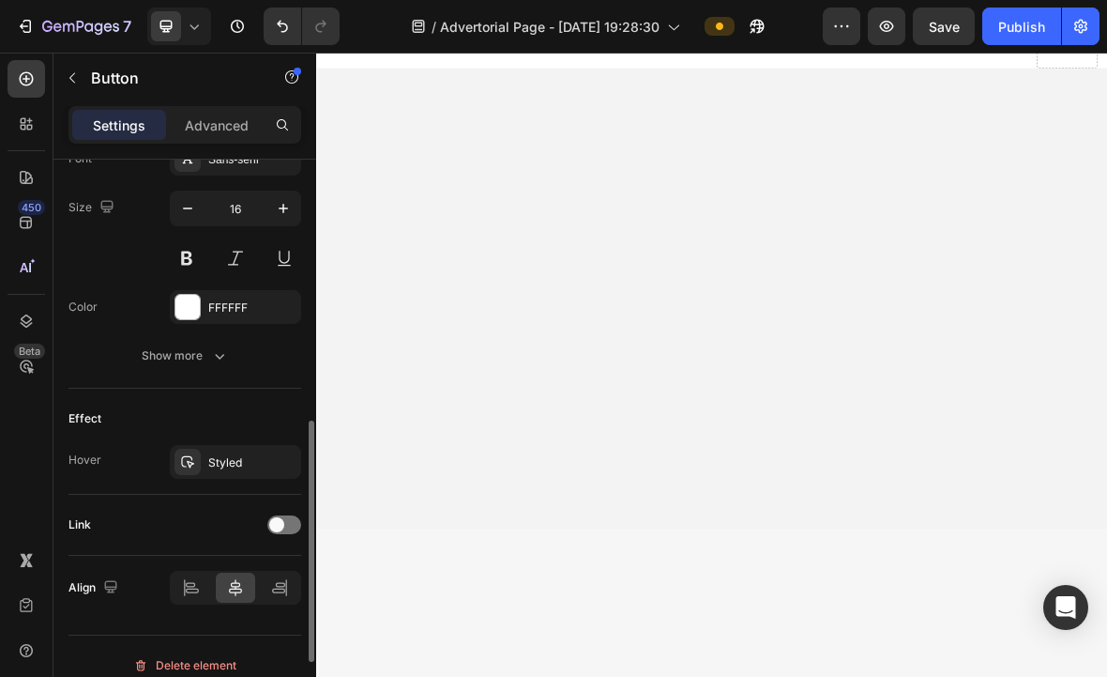
scroll to position [775, 0]
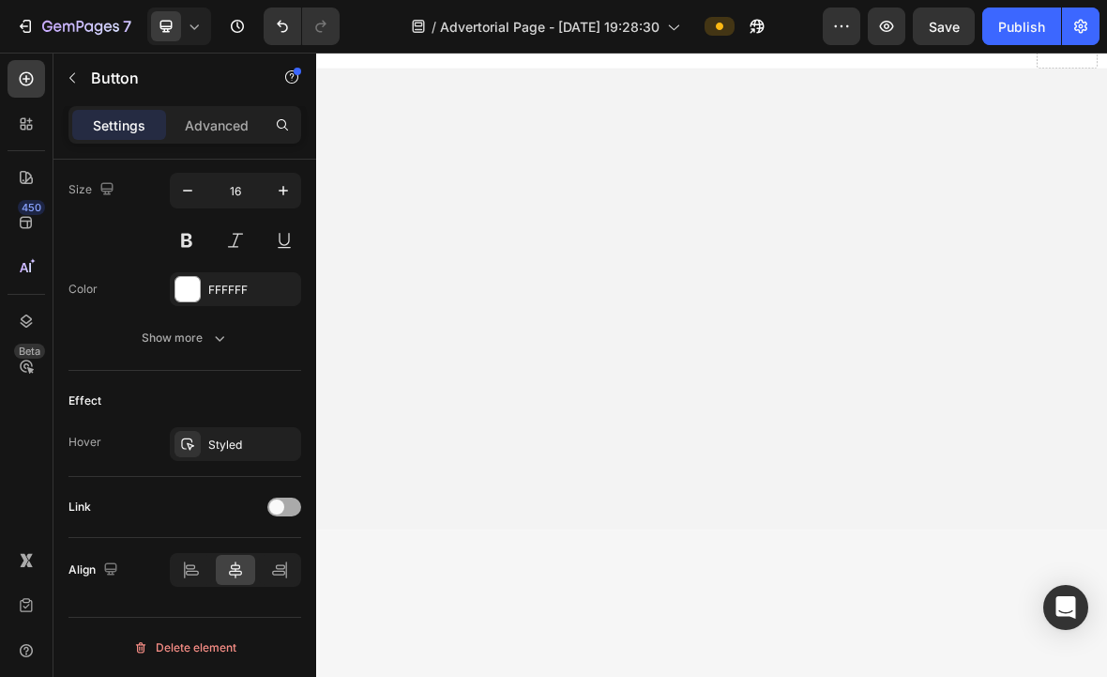
click at [285, 510] on div at bounding box center [284, 506] width 34 height 19
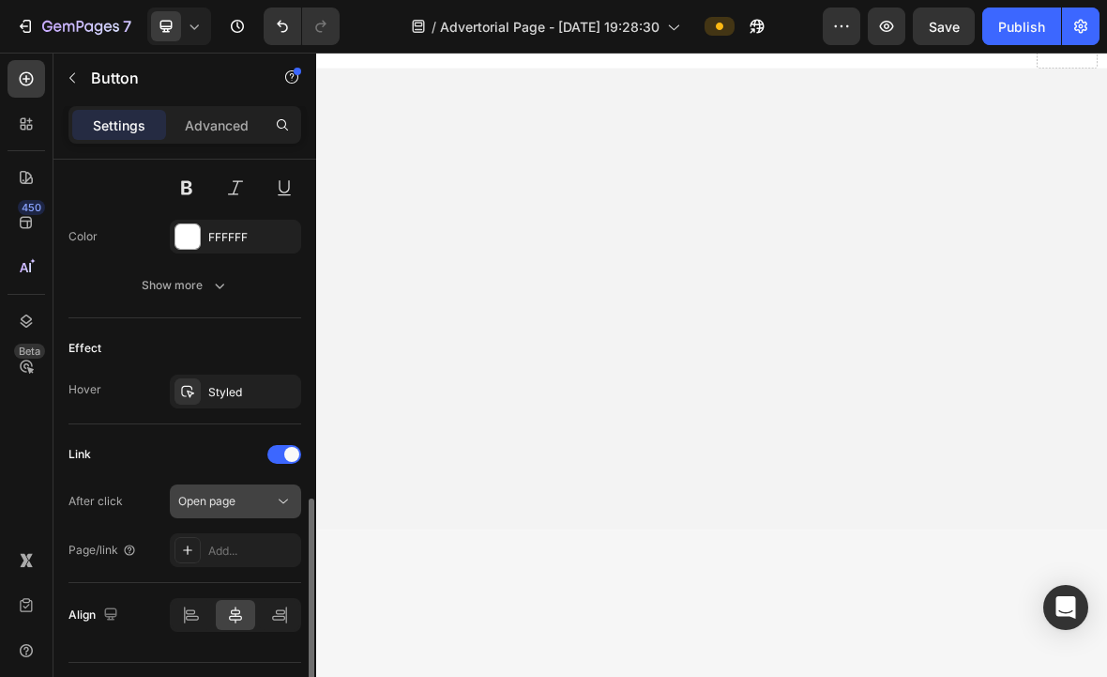
scroll to position [873, 0]
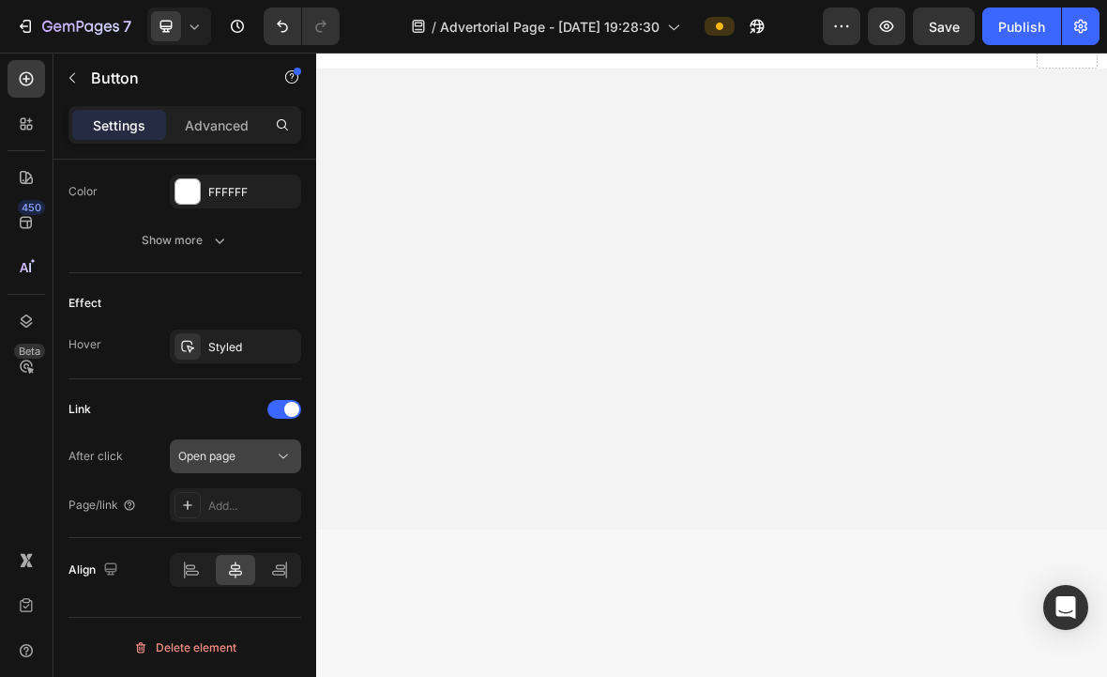
click at [277, 469] on button "Open page" at bounding box center [235, 456] width 131 height 34
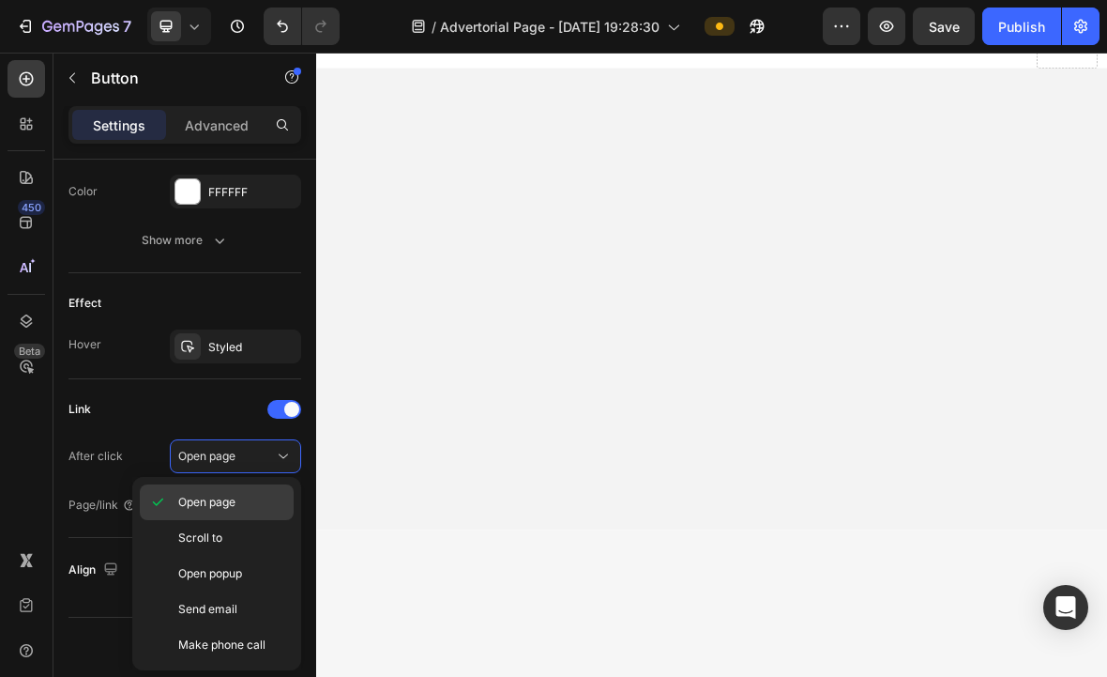
click at [231, 495] on span "Open page" at bounding box center [206, 502] width 57 height 17
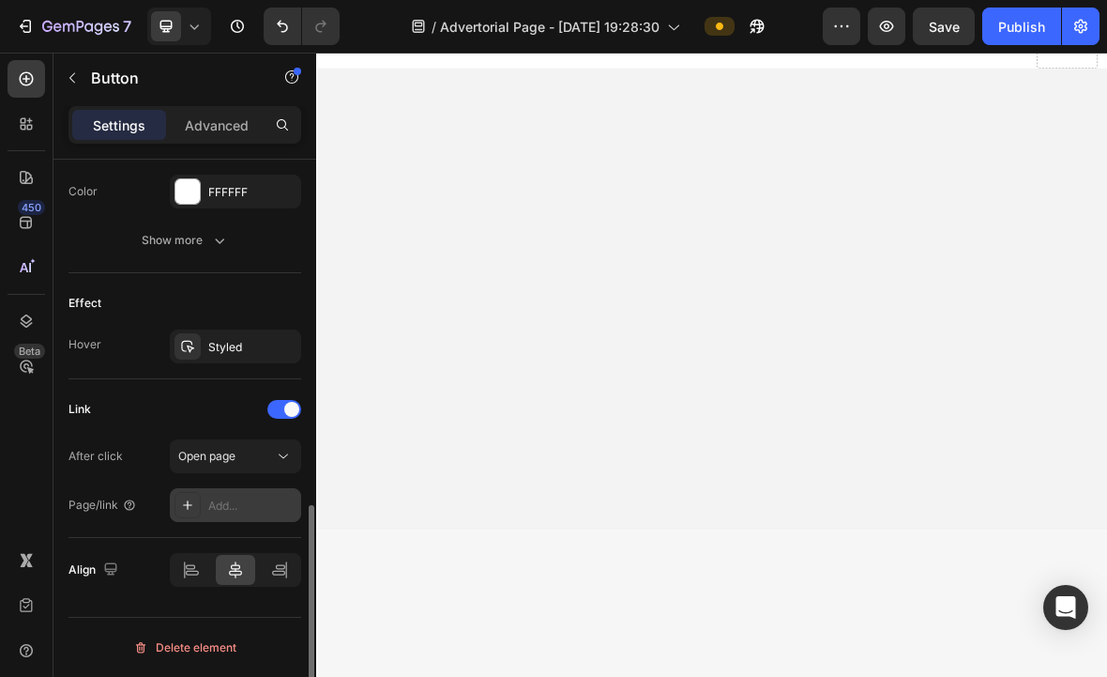
click at [218, 511] on div "Add..." at bounding box center [252, 505] width 88 height 17
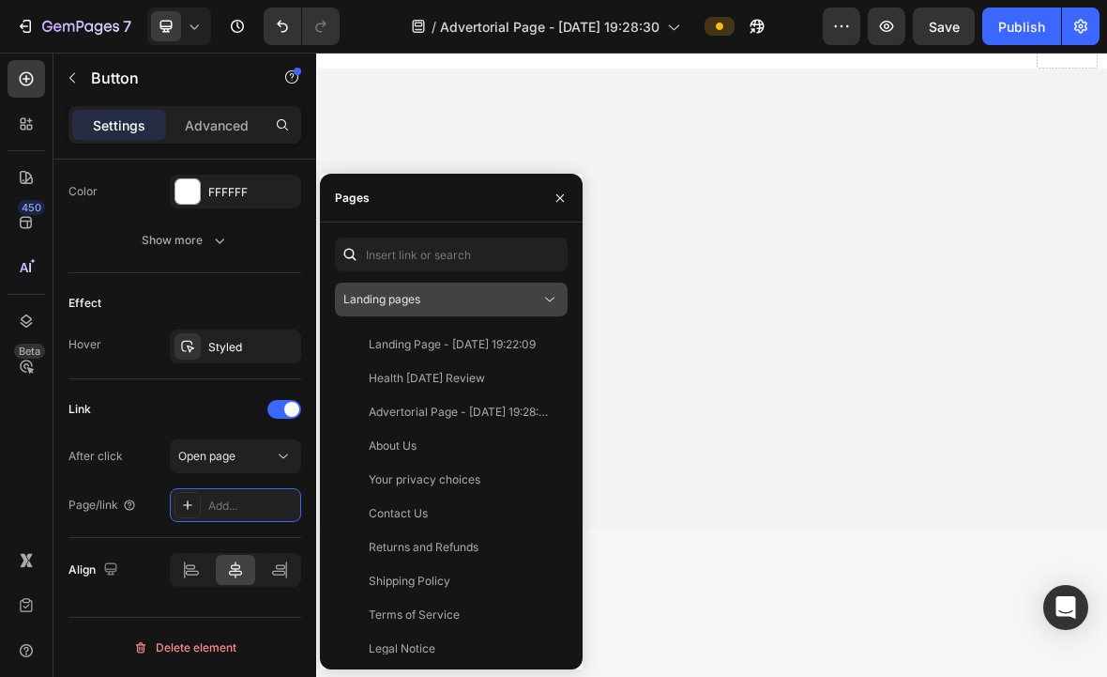
click at [548, 297] on icon at bounding box center [549, 299] width 19 height 19
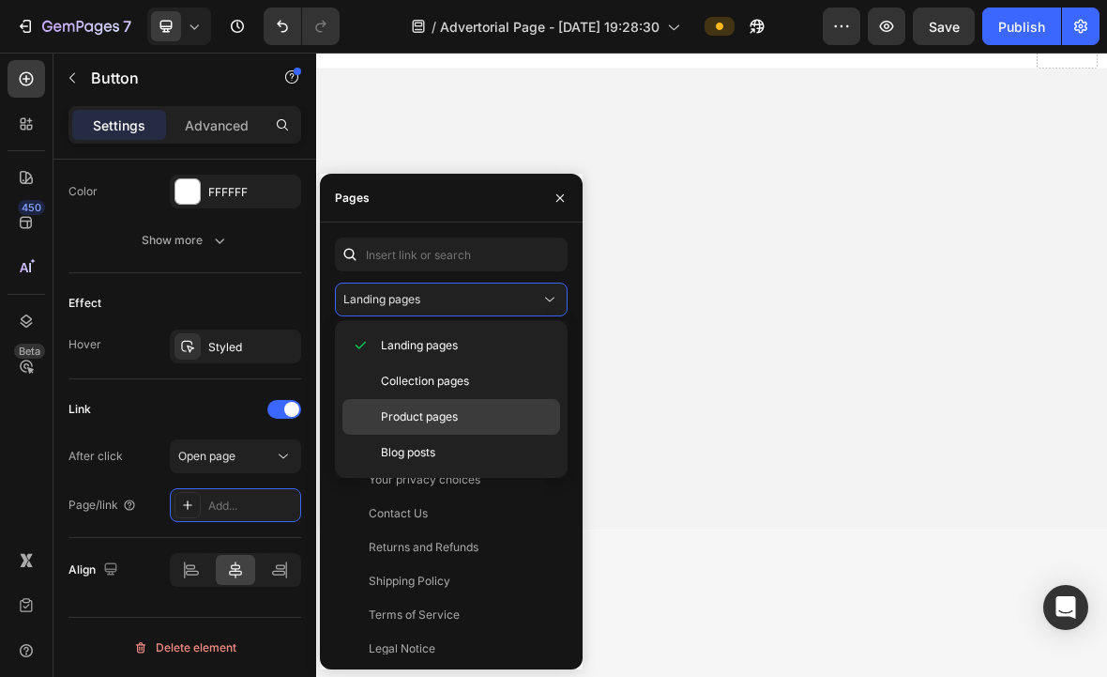
click at [433, 418] on span "Product pages" at bounding box center [419, 416] width 77 height 17
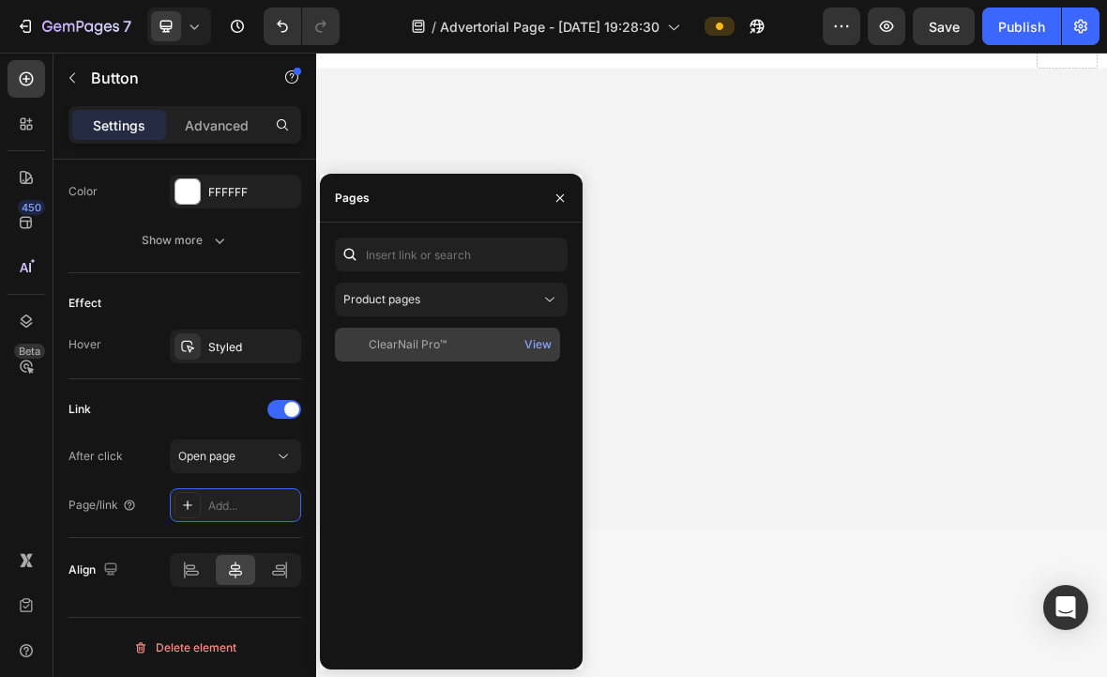
click at [443, 337] on div "ClearNail Pro™" at bounding box center [408, 344] width 78 height 17
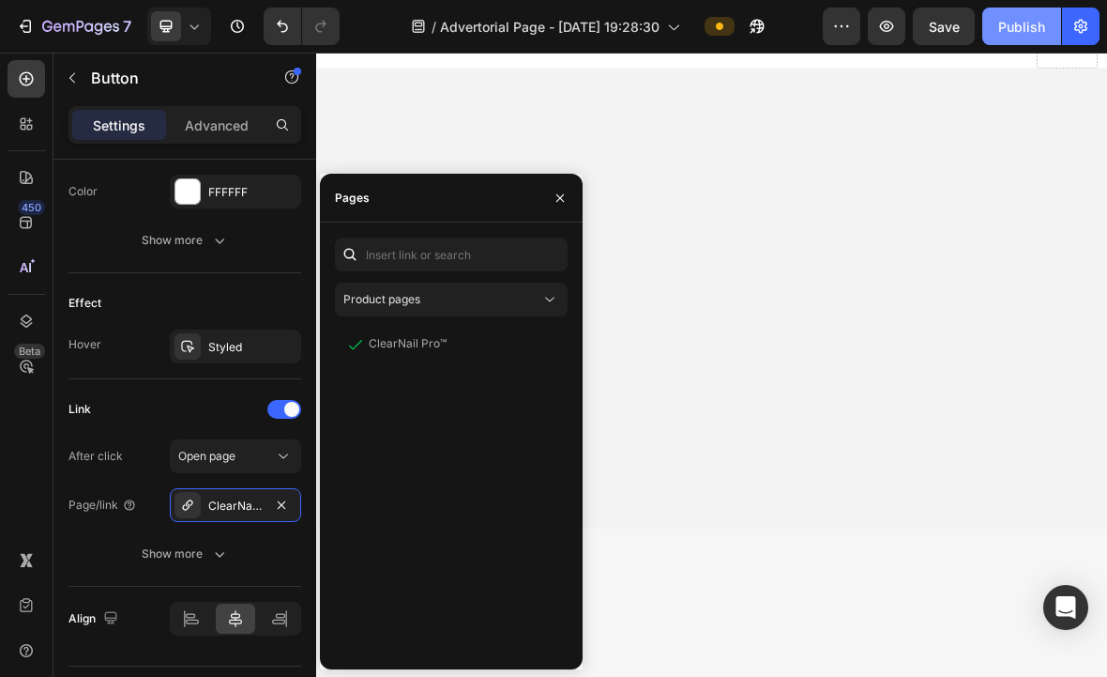
click at [1013, 36] on div "Publish" at bounding box center [1021, 27] width 47 height 20
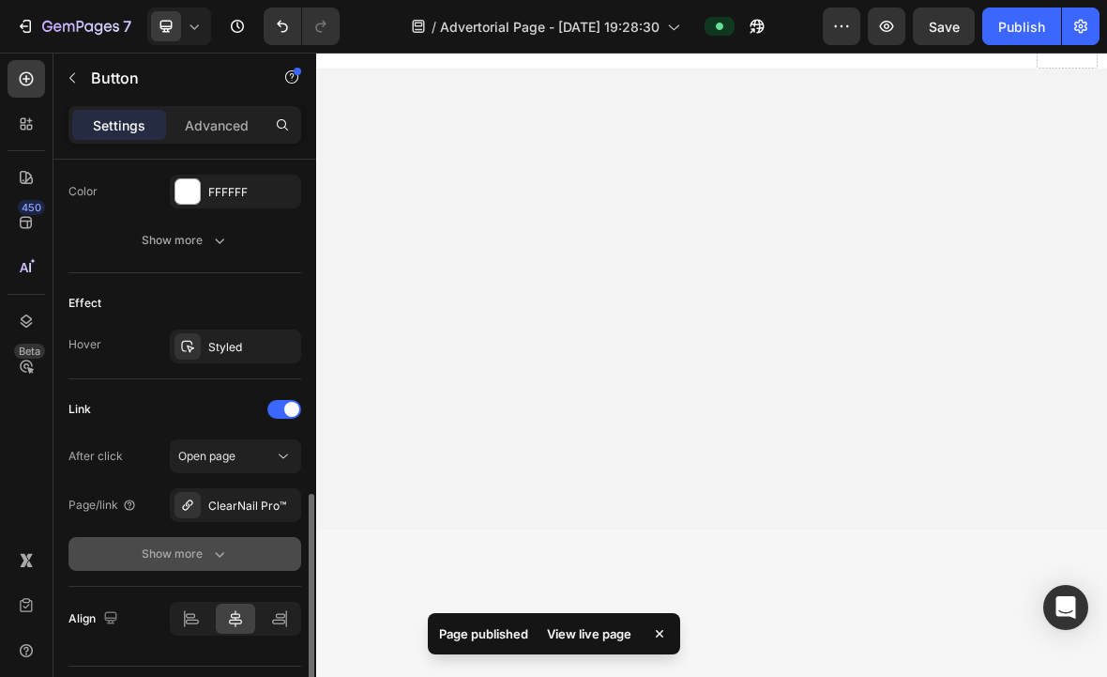
click at [255, 549] on button "Show more" at bounding box center [185, 554] width 233 height 34
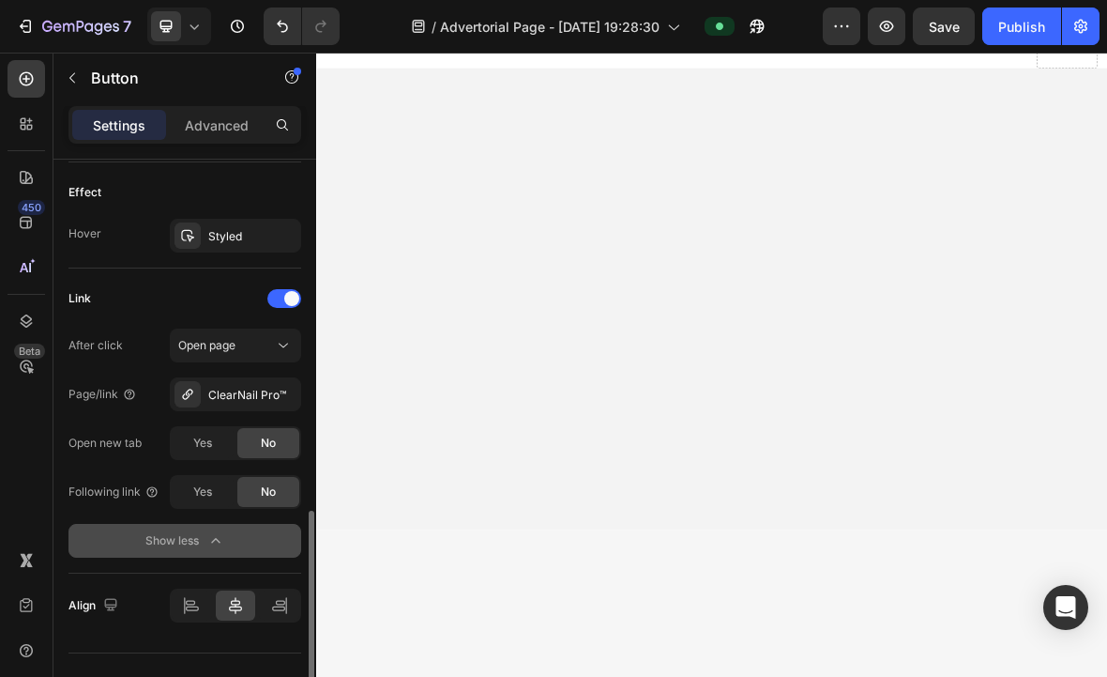
scroll to position [989, 0]
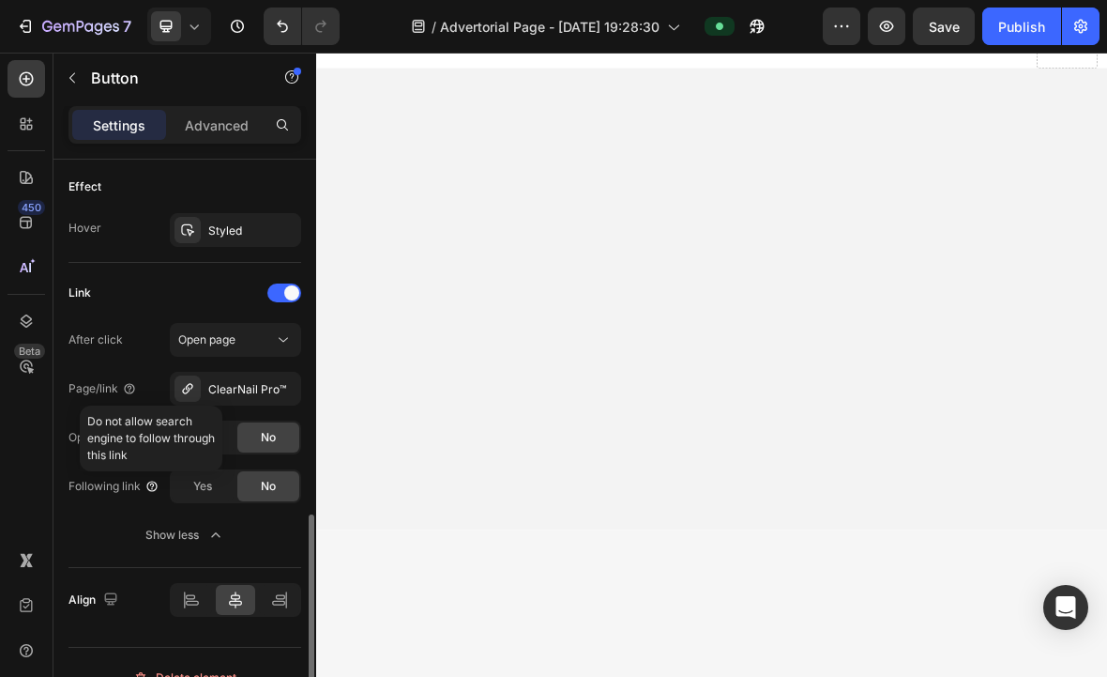
click at [145, 491] on icon at bounding box center [152, 486] width 15 height 15
click at [133, 488] on div "Following link" at bounding box center [114, 486] width 91 height 17
click at [199, 434] on span "Yes" at bounding box center [202, 437] width 19 height 17
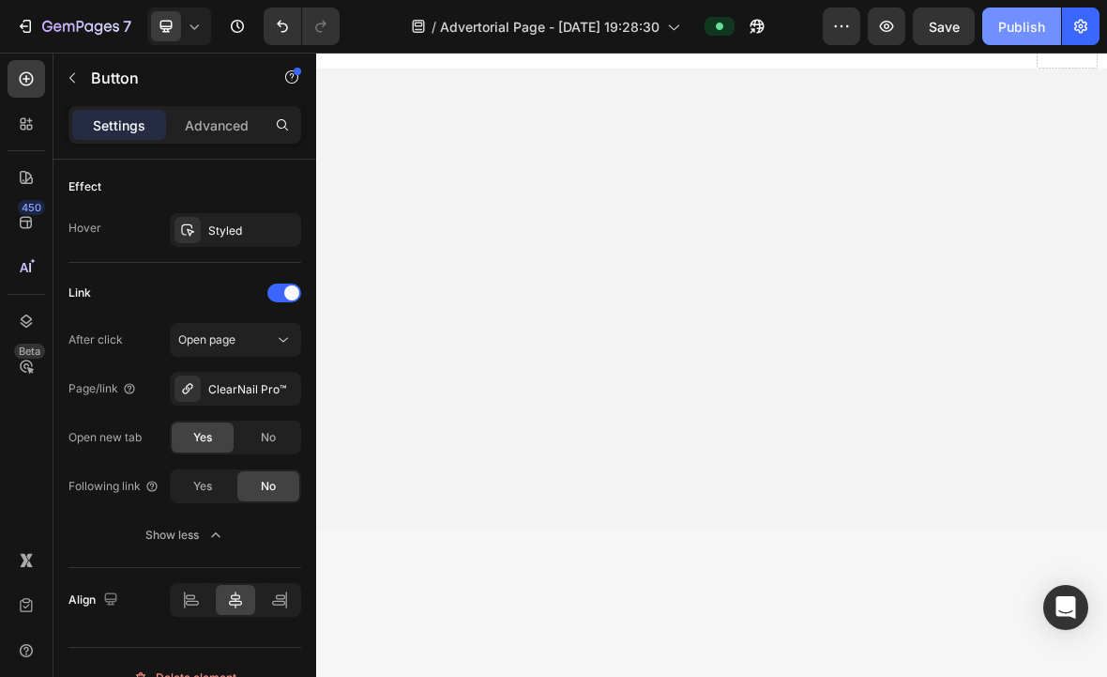
click at [1013, 31] on div "Publish" at bounding box center [1021, 27] width 47 height 20
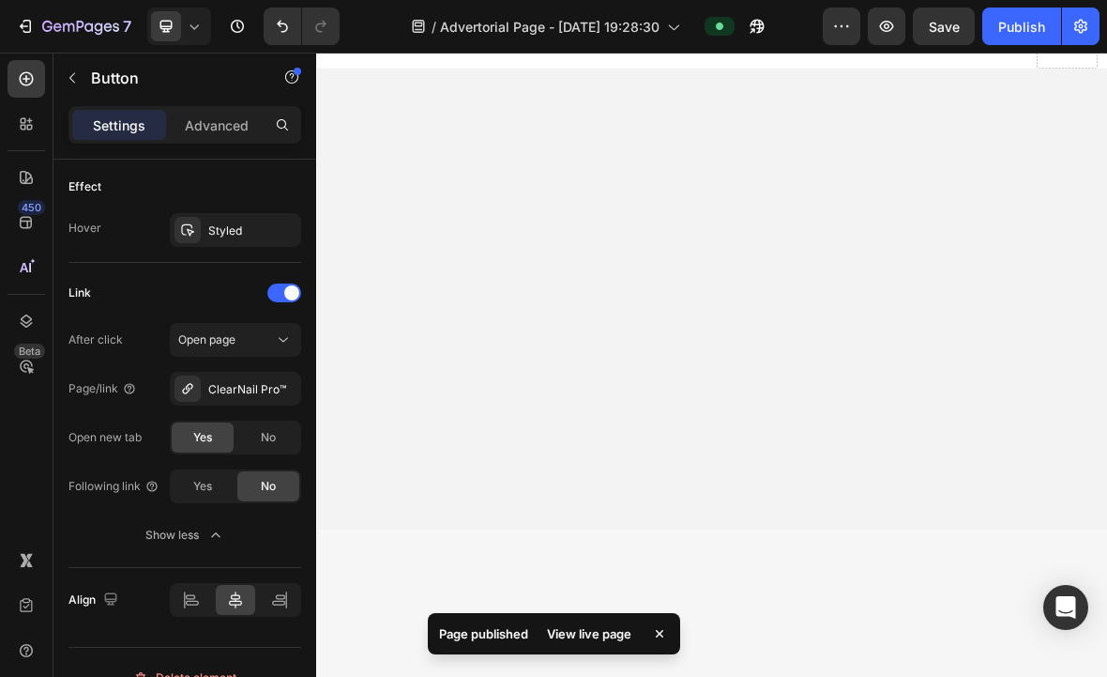
click at [590, 637] on div "View live page" at bounding box center [589, 633] width 107 height 26
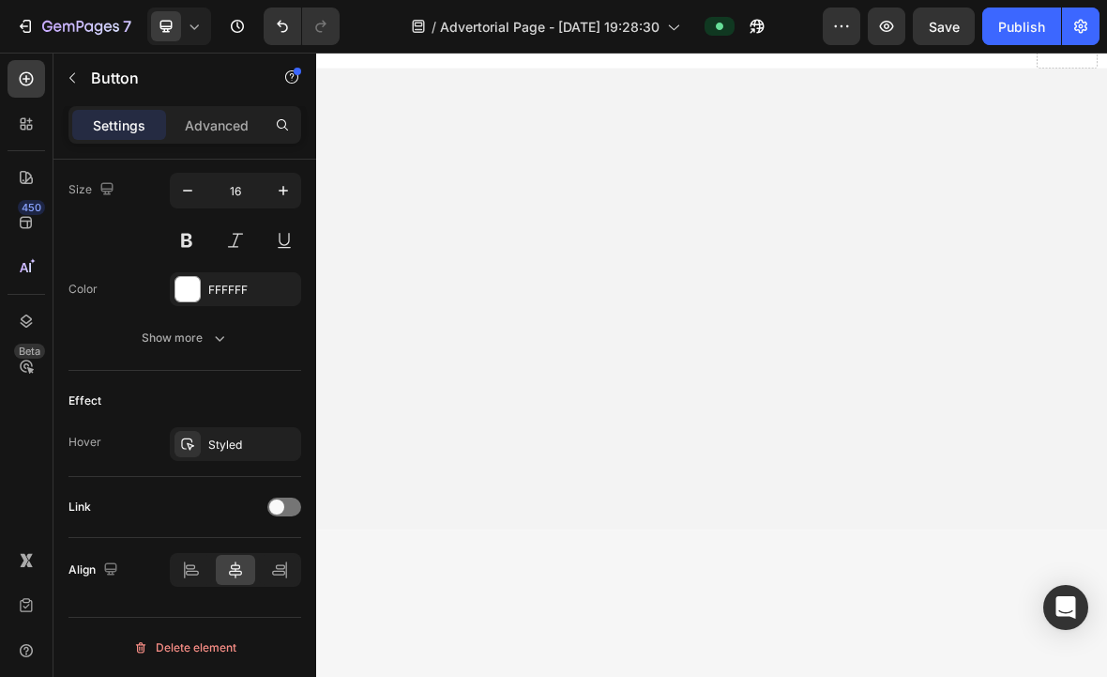
scroll to position [775, 0]
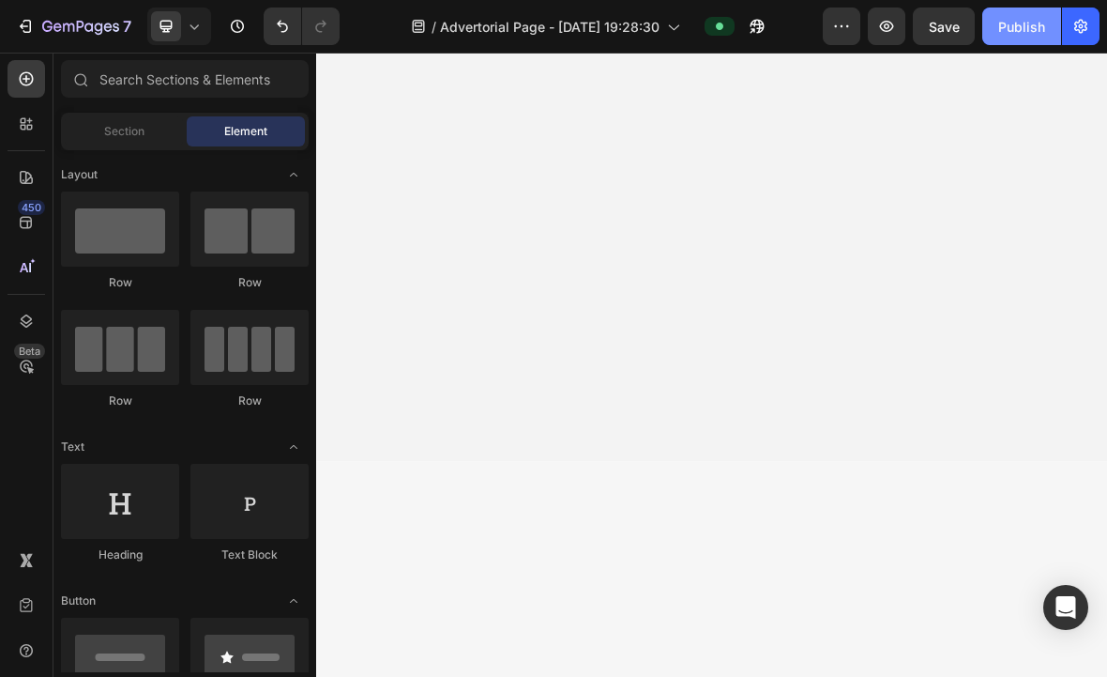
click at [1037, 28] on div "Publish" at bounding box center [1021, 27] width 47 height 20
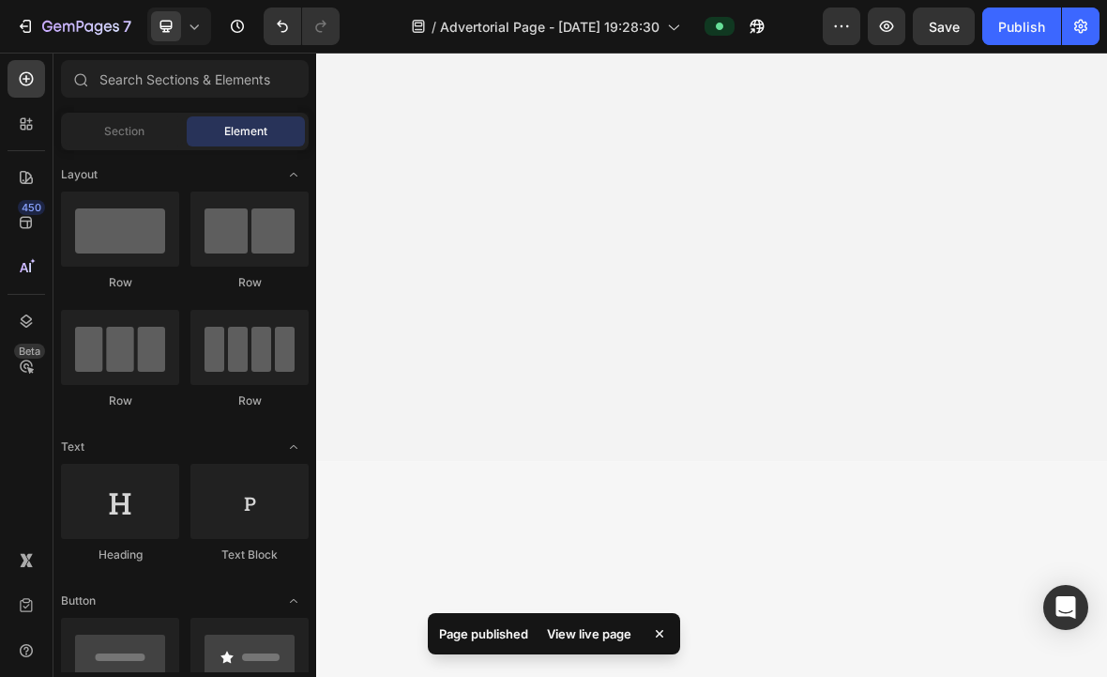
click at [564, 637] on div "View live page" at bounding box center [589, 633] width 107 height 26
